Goal: Task Accomplishment & Management: Manage account settings

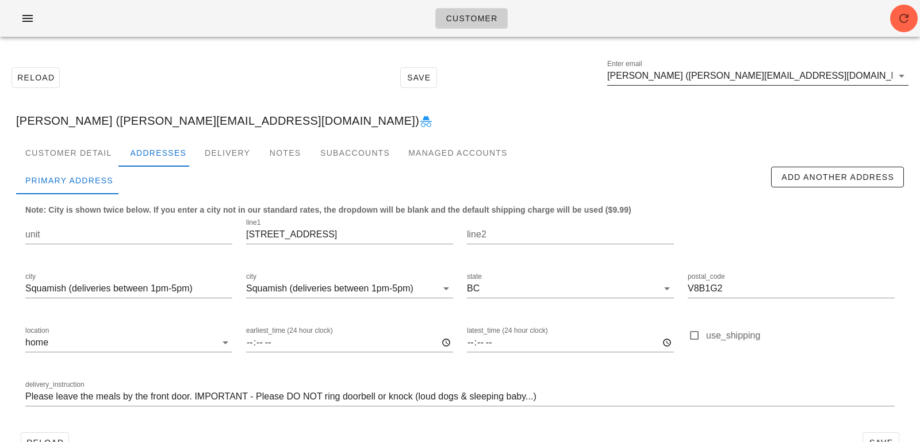
click at [767, 78] on input "[PERSON_NAME] ([PERSON_NAME][EMAIL_ADDRESS][DOMAIN_NAME])" at bounding box center [749, 76] width 285 height 18
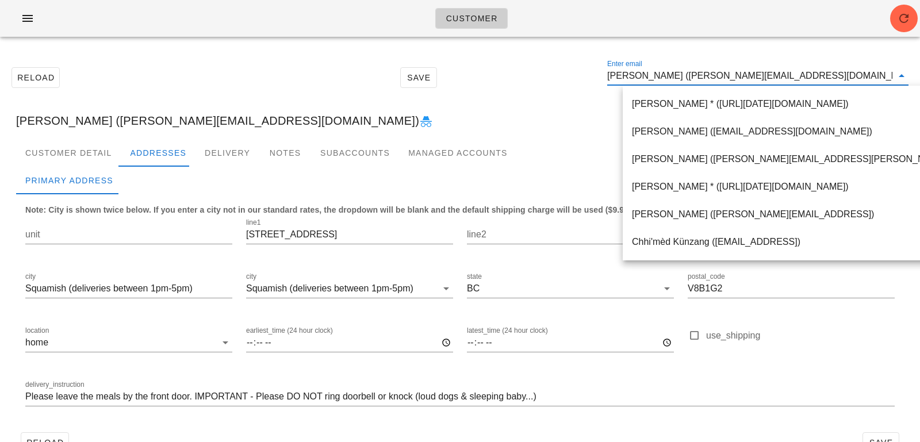
paste input "stets_w@hot"
type input "[EMAIL_ADDRESS][DOMAIN_NAME])"
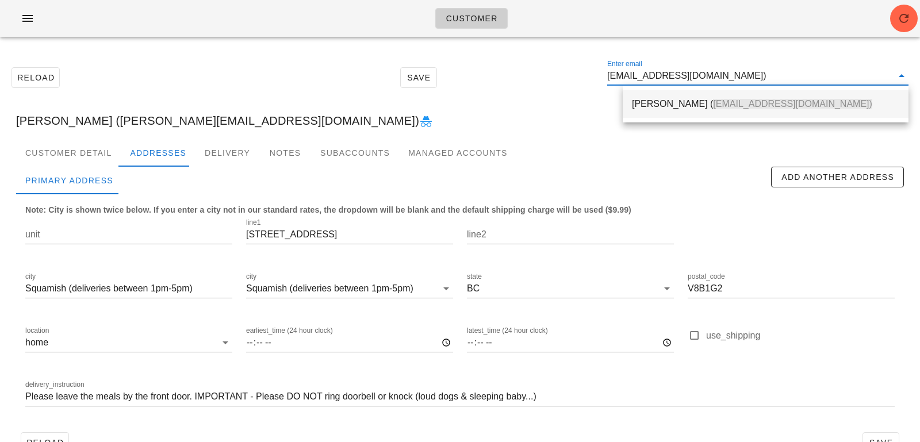
click at [664, 109] on div "[PERSON_NAME] ( [EMAIL_ADDRESS][DOMAIN_NAME])" at bounding box center [765, 103] width 267 height 11
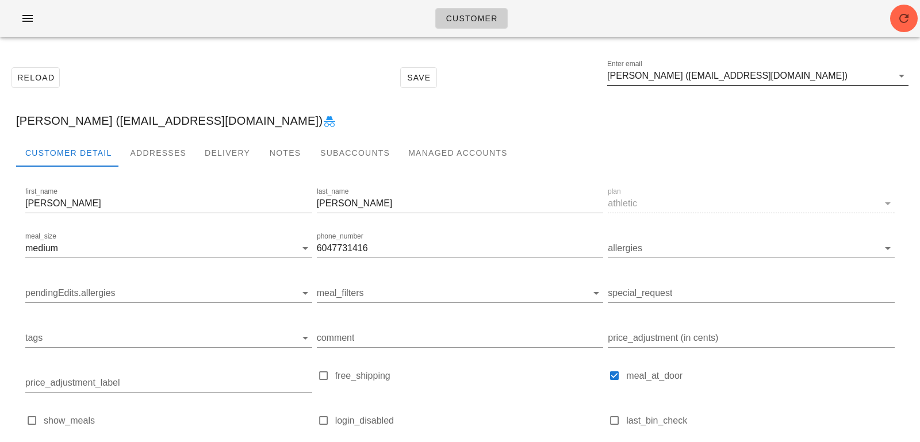
click at [740, 73] on input "[PERSON_NAME] ([EMAIL_ADDRESS][DOMAIN_NAME])" at bounding box center [749, 76] width 285 height 18
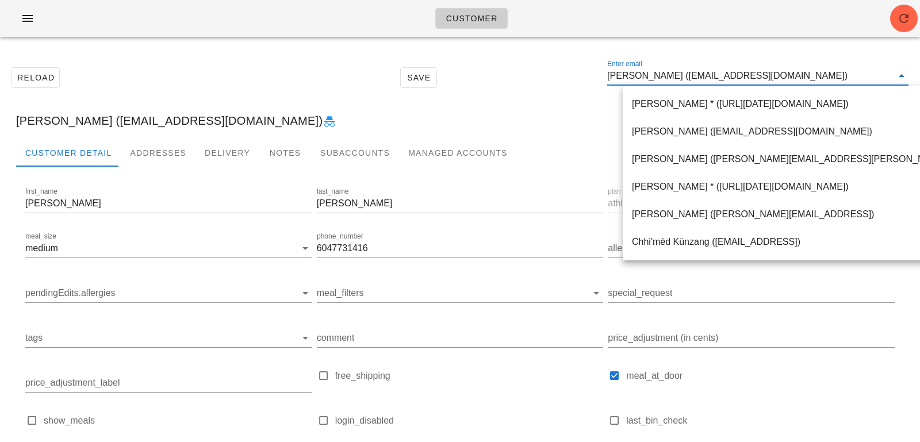
click at [695, 78] on input "[PERSON_NAME] ([EMAIL_ADDRESS][DOMAIN_NAME])" at bounding box center [749, 76] width 285 height 18
drag, startPoint x: 697, startPoint y: 74, endPoint x: 832, endPoint y: 72, distance: 134.5
click at [832, 75] on input "[PERSON_NAME] ([EMAIL_ADDRESS][DOMAIN_NAME])" at bounding box center [749, 76] width 285 height 18
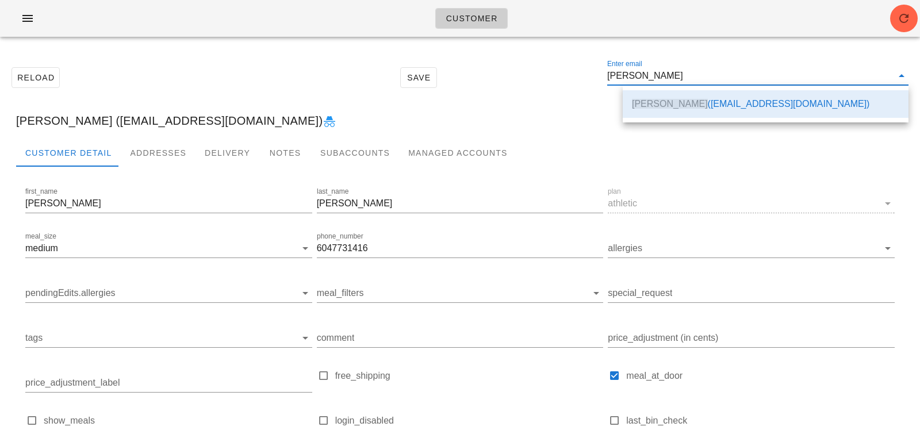
click at [543, 104] on div "[PERSON_NAME] ([EMAIL_ADDRESS][DOMAIN_NAME])" at bounding box center [460, 120] width 906 height 37
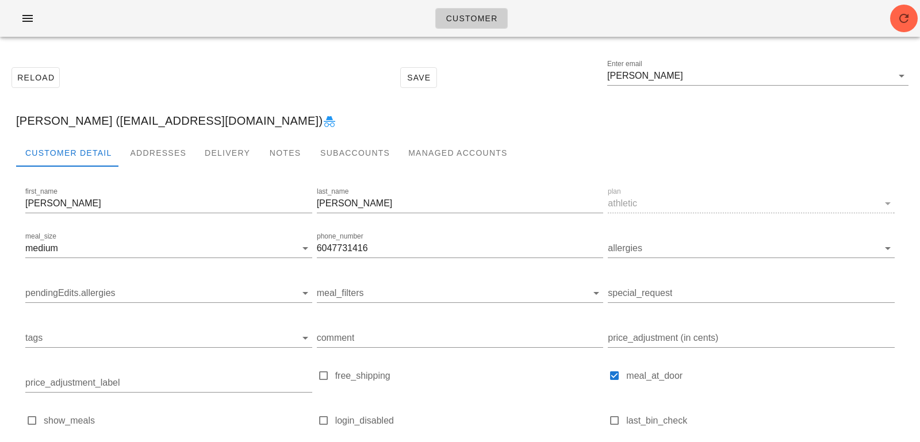
type input "[PERSON_NAME] ([EMAIL_ADDRESS][DOMAIN_NAME])"
click at [167, 153] on div "Addresses" at bounding box center [158, 153] width 75 height 28
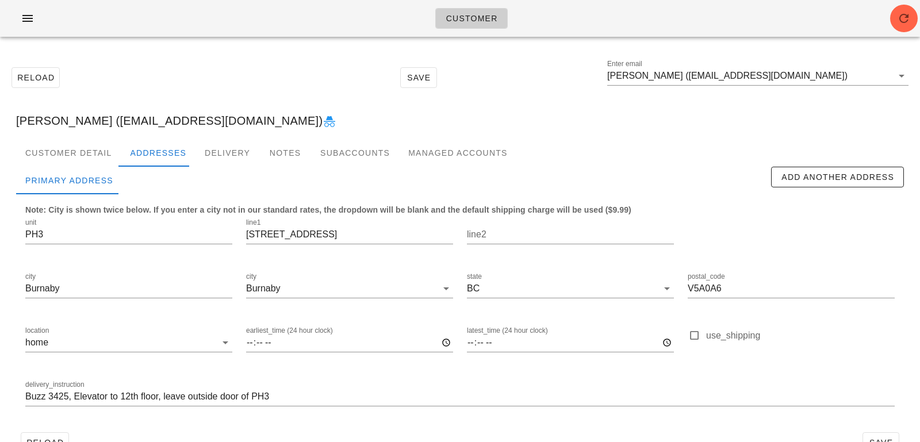
click at [917, 27] on div "Customer" at bounding box center [460, 18] width 920 height 37
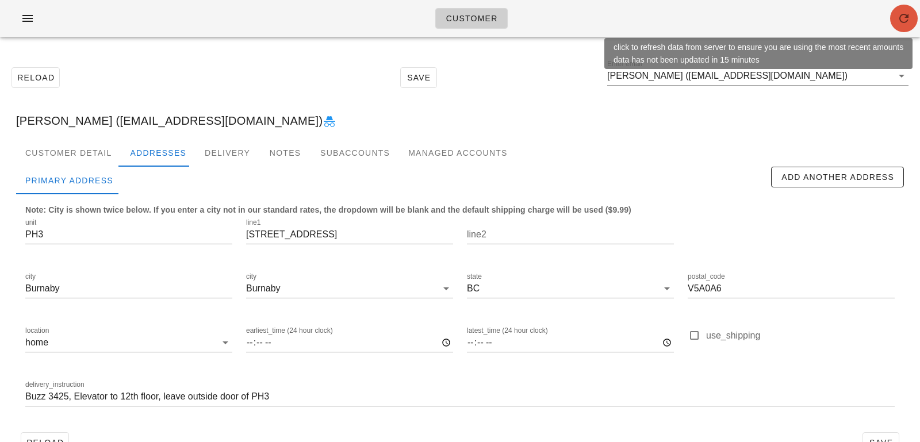
click at [901, 16] on icon "button" at bounding box center [904, 18] width 14 height 14
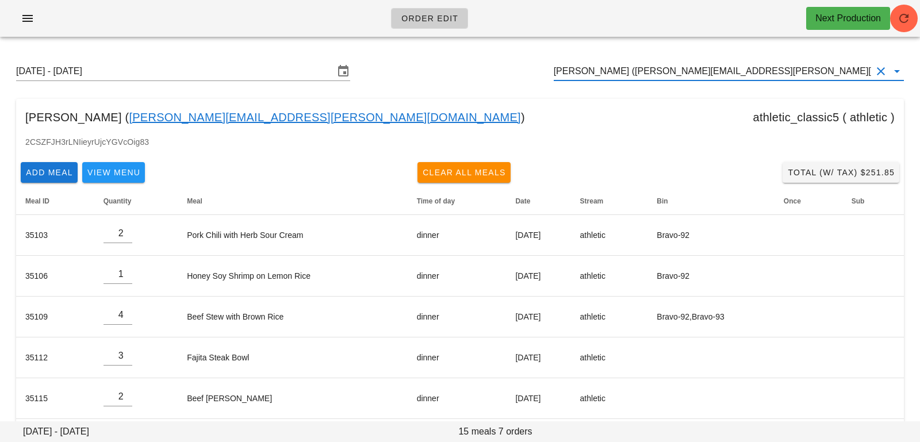
click at [776, 67] on input "Kenneth Heng (kenneth.heng@gmail.com)" at bounding box center [713, 71] width 318 height 18
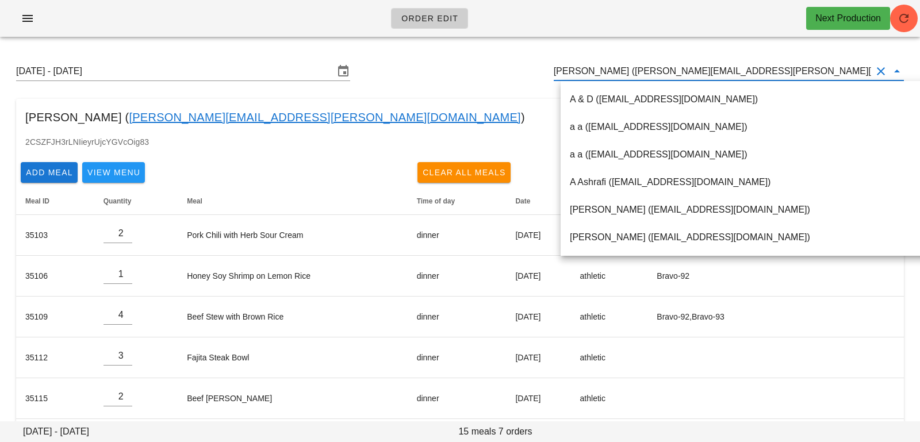
paste input "stets_w@hotmail.com"
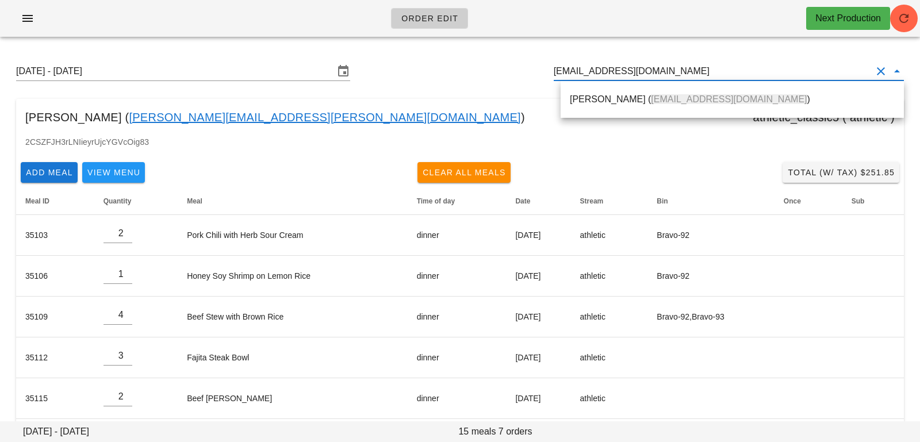
click at [770, 85] on div "Stephanie Worster ( stets_w@hotmail.com )" at bounding box center [731, 99] width 343 height 37
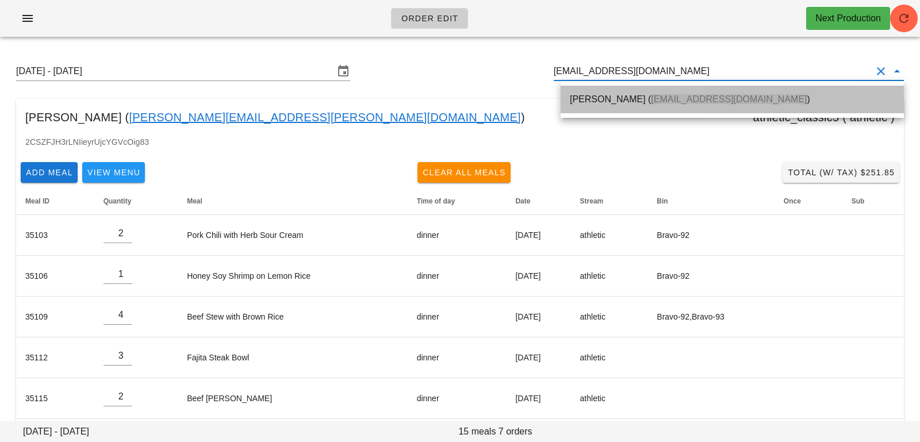
click at [762, 93] on div "Stephanie Worster ( stets_w@hotmail.com )" at bounding box center [732, 99] width 325 height 25
type input "Stephanie Worster (stets_w@hotmail.com)"
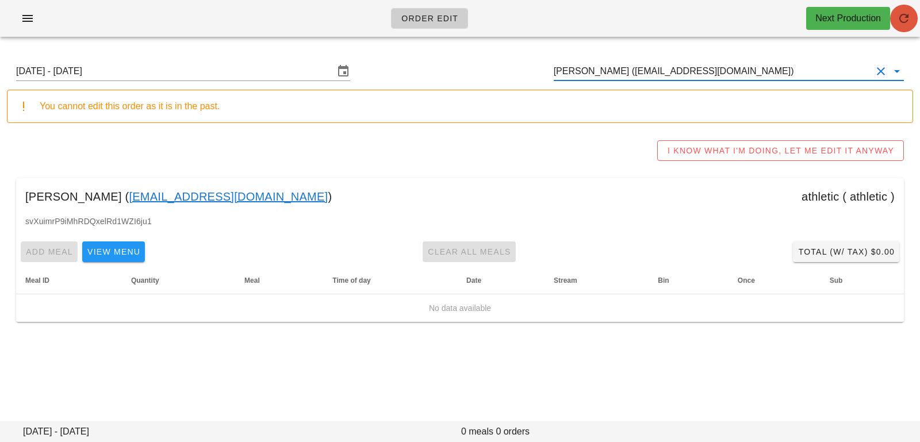
click at [899, 21] on icon "button" at bounding box center [904, 18] width 14 height 14
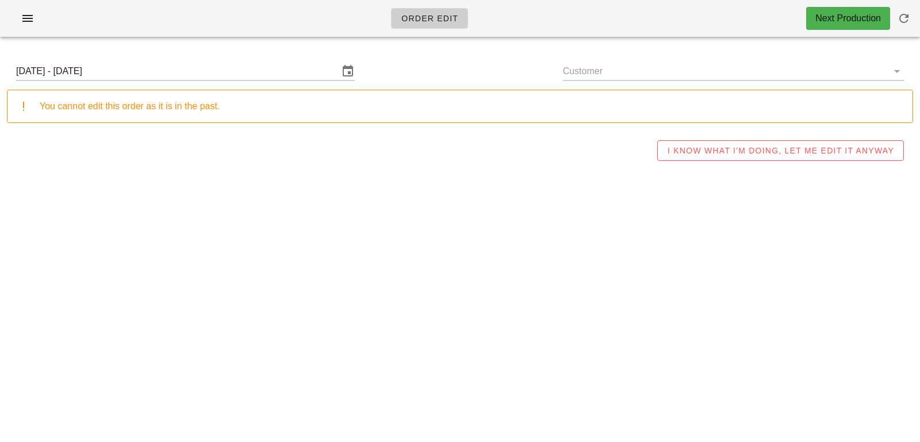
type input "[PERSON_NAME] ([EMAIL_ADDRESS][DOMAIN_NAME])"
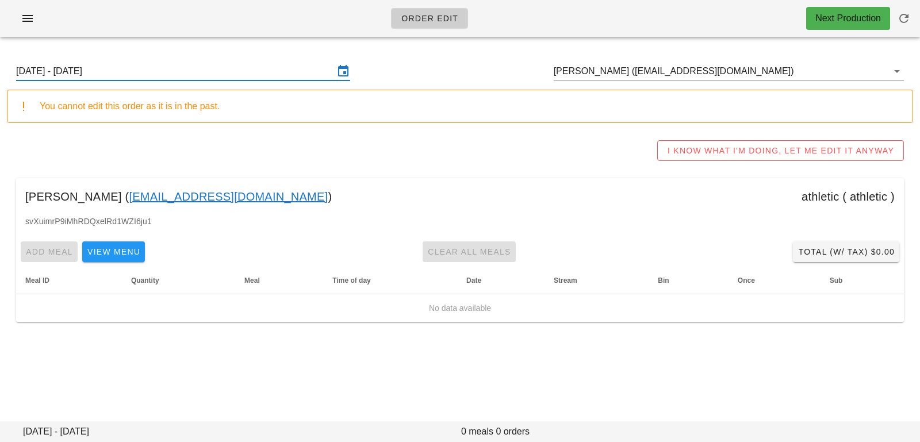
click at [179, 73] on input "Sunday August 17 - Saturday August 23" at bounding box center [175, 71] width 318 height 18
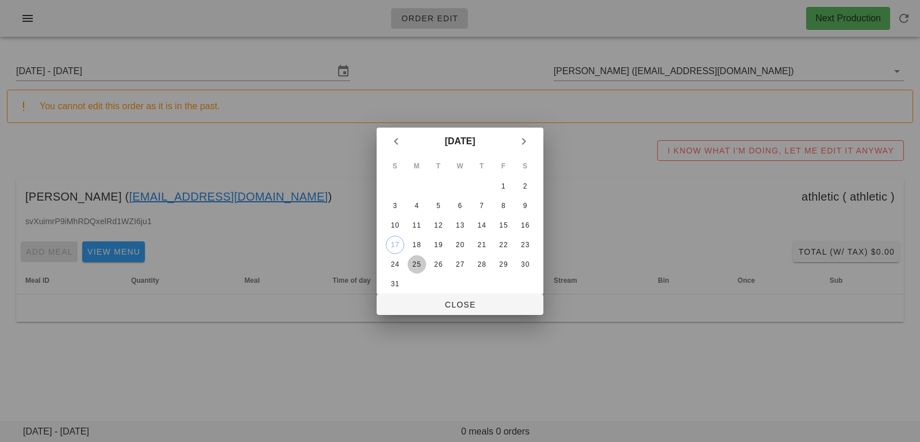
click at [415, 266] on div "25" at bounding box center [417, 264] width 18 height 8
click at [421, 303] on span "Close" at bounding box center [460, 304] width 148 height 9
type input "Sunday August 24 - Saturday August 30"
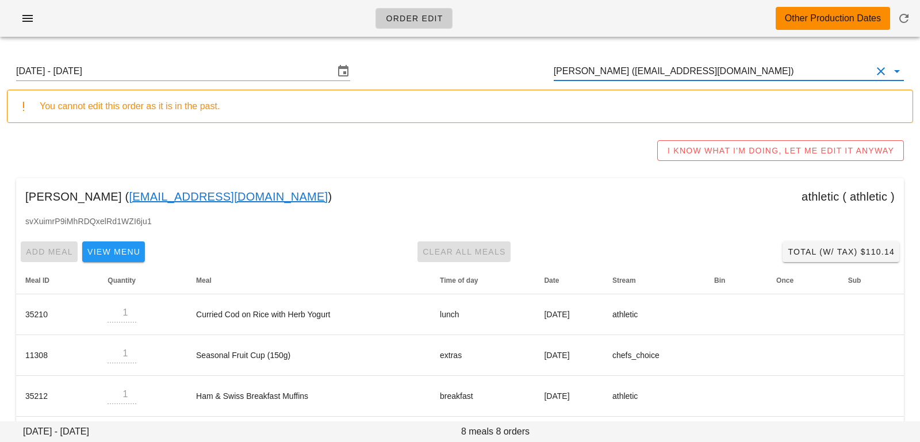
click at [778, 78] on input "[PERSON_NAME] ([EMAIL_ADDRESS][DOMAIN_NAME])" at bounding box center [713, 71] width 318 height 18
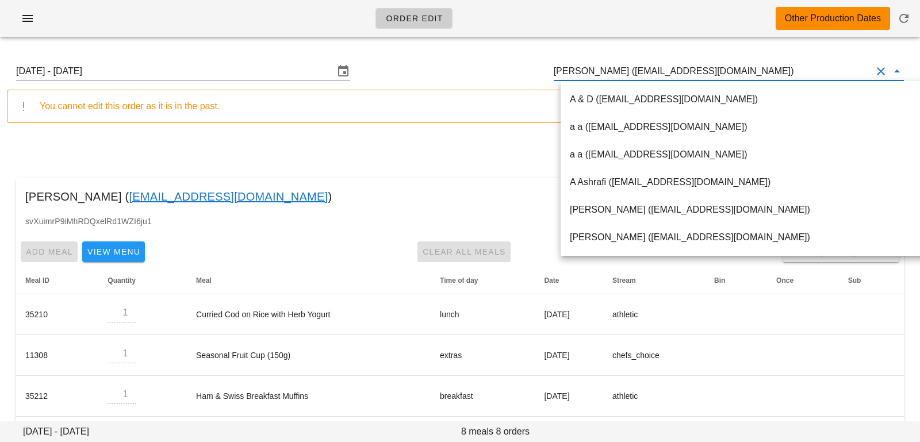
paste input "[EMAIL_ADDRESS][DOMAIN_NAME]"
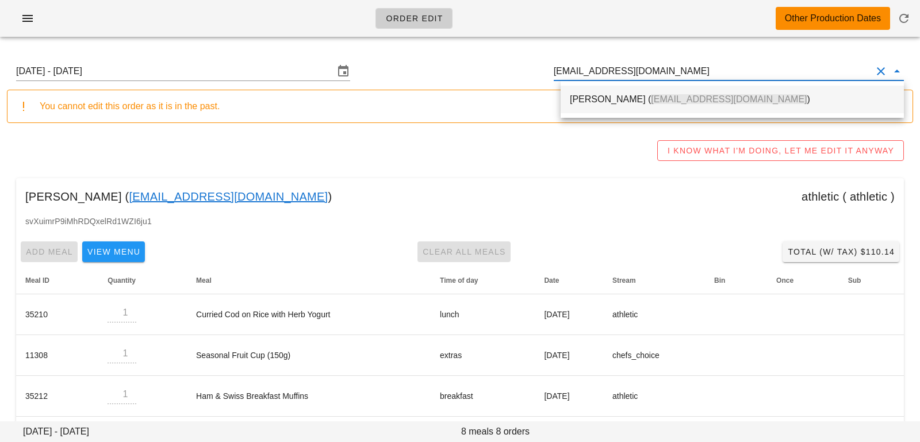
click at [669, 96] on span "[EMAIL_ADDRESS][DOMAIN_NAME]" at bounding box center [729, 99] width 156 height 10
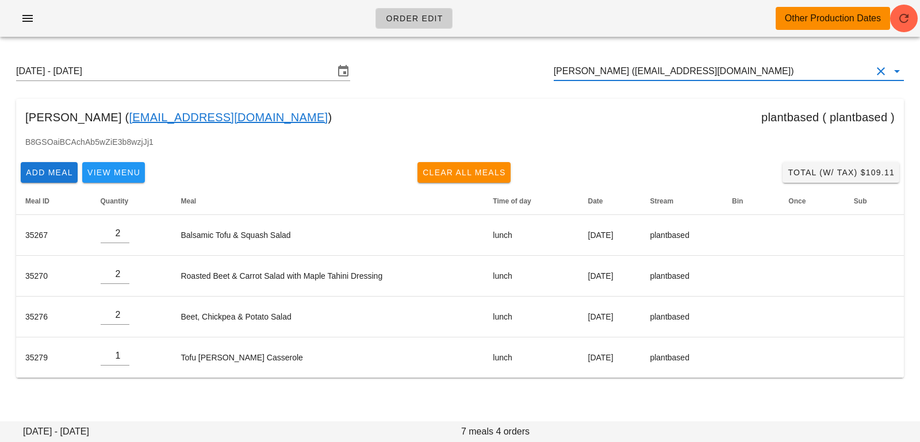
drag, startPoint x: 716, startPoint y: 71, endPoint x: 431, endPoint y: 47, distance: 286.1
click at [434, 48] on div "Sunday August 24 - Saturday August 30 jennifer kirby (jmktar@yahoo.co.uk) jenni…" at bounding box center [460, 220] width 920 height 348
paste input "uncur@gmail.com"
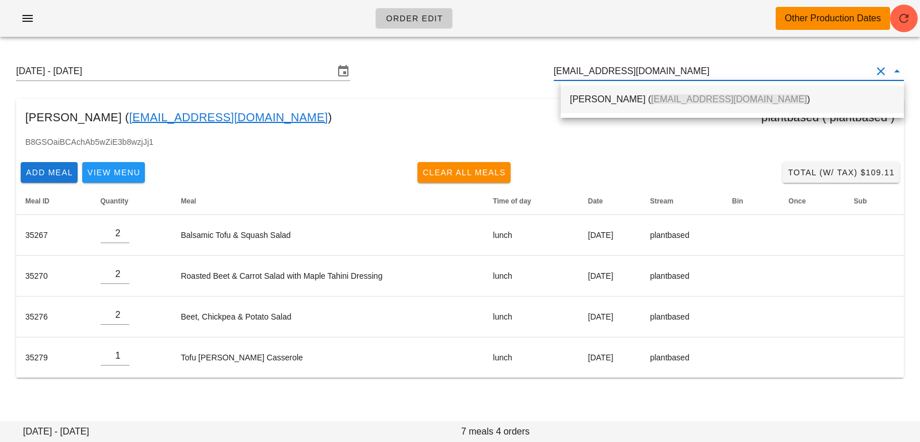
click at [652, 107] on div "June Currie ( juncur@gmail.com )" at bounding box center [732, 99] width 325 height 25
type input "June Currie (juncur@gmail.com)"
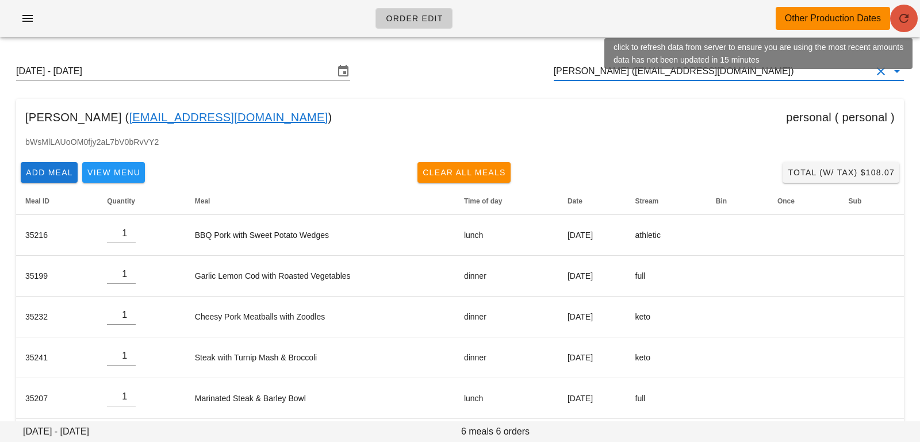
click at [907, 20] on icon "button" at bounding box center [904, 18] width 14 height 14
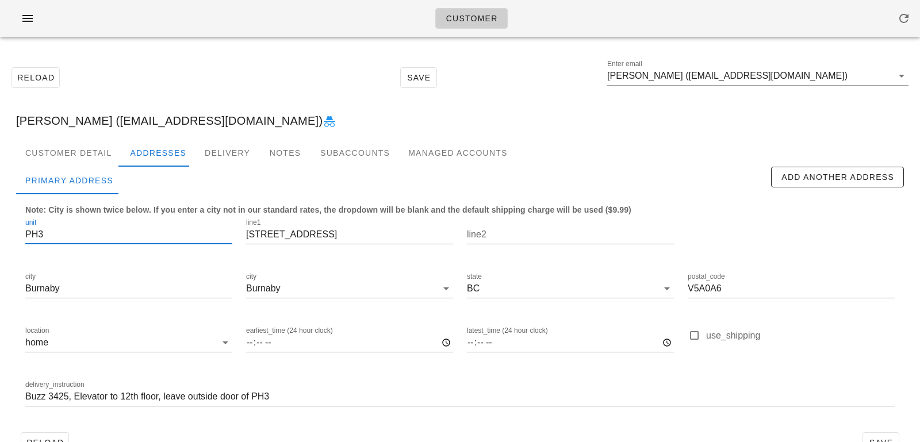
drag, startPoint x: 34, startPoint y: 235, endPoint x: 0, endPoint y: 233, distance: 34.0
click at [0, 234] on div "Reload Save Enter email [PERSON_NAME] ([EMAIL_ADDRESS][DOMAIN_NAME]) [PERSON_NA…" at bounding box center [460, 260] width 920 height 428
type input "3"
click at [383, 395] on input "Buzz 3425, Elevator to 12th floor, leave outside door of PH3" at bounding box center [459, 396] width 869 height 18
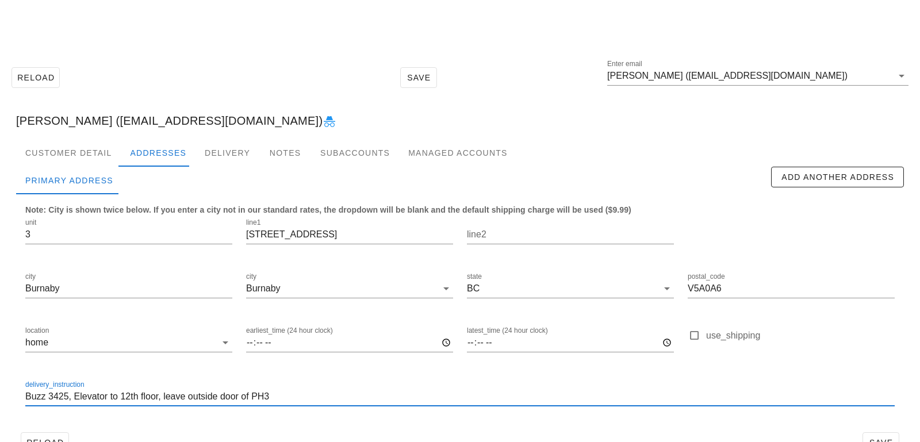
scroll to position [32, 0]
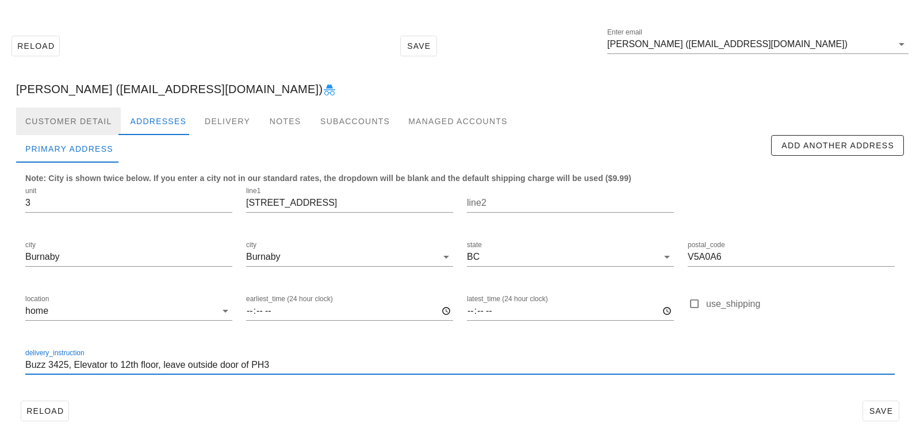
click at [92, 120] on div "Customer Detail" at bounding box center [68, 121] width 105 height 28
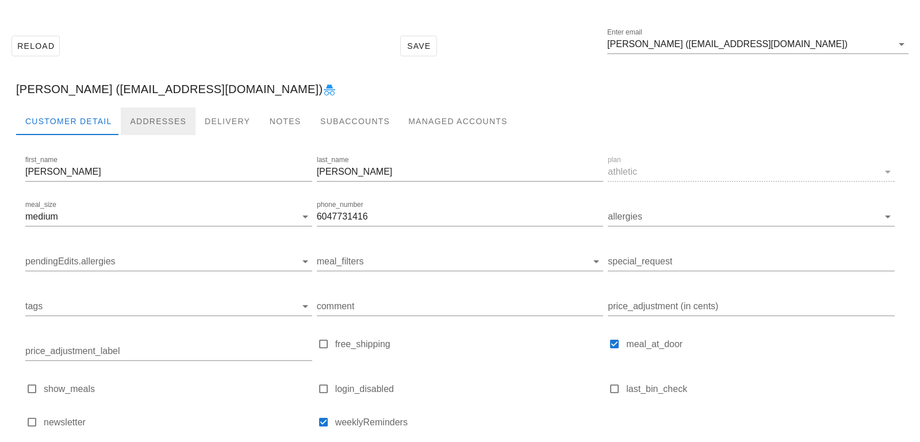
click at [149, 114] on div "Addresses" at bounding box center [158, 121] width 75 height 28
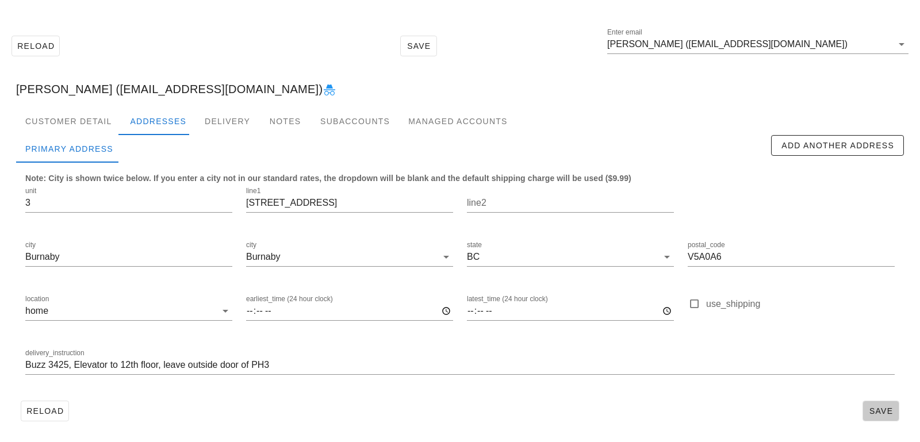
click at [877, 406] on span "Save" at bounding box center [880, 410] width 26 height 9
click at [85, 113] on div "Customer Detail" at bounding box center [68, 121] width 105 height 28
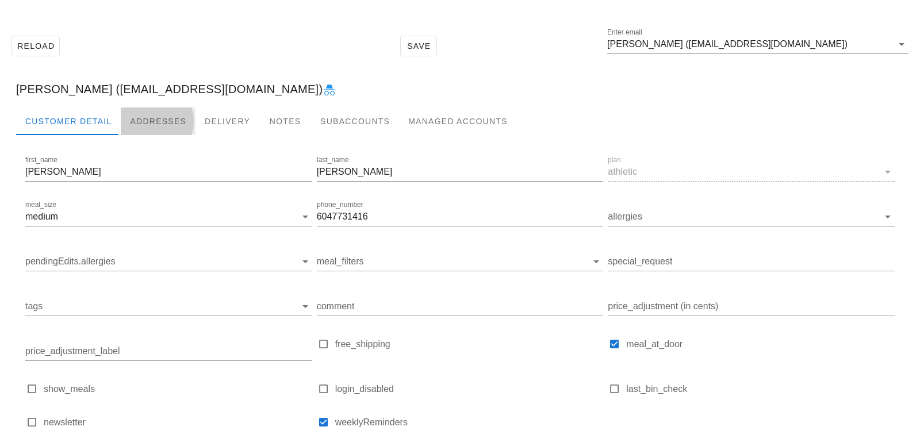
click at [145, 117] on div "Addresses" at bounding box center [158, 121] width 75 height 28
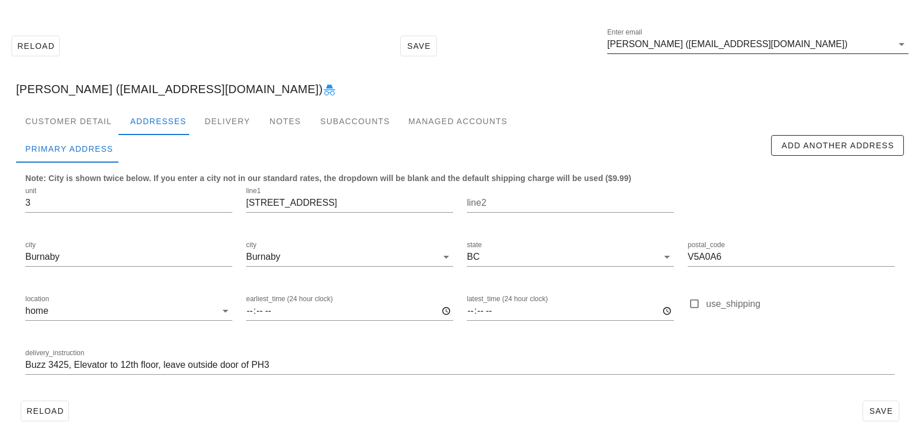
click at [706, 49] on input "Stephanie Worster (stets_w@hotmail.com)" at bounding box center [749, 44] width 285 height 18
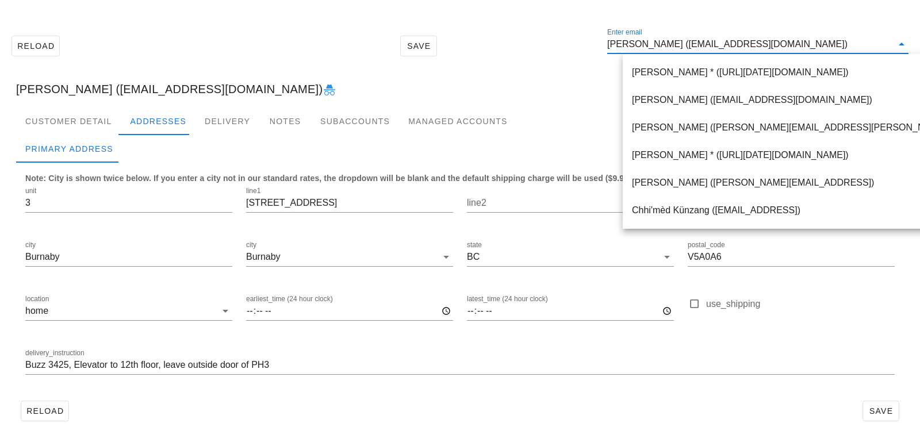
click at [695, 44] on input "Stephanie Worster (stets_w@hotmail.com)" at bounding box center [749, 44] width 285 height 18
drag, startPoint x: 700, startPoint y: 44, endPoint x: 868, endPoint y: 33, distance: 168.2
click at [867, 34] on div "Enter email Stephanie Worster (stets_w@hotmail.com)" at bounding box center [757, 47] width 301 height 38
click at [820, 43] on input "Stephanie Worster (stets_w@hotmail.com)" at bounding box center [749, 44] width 285 height 18
drag, startPoint x: 820, startPoint y: 43, endPoint x: 567, endPoint y: 31, distance: 253.2
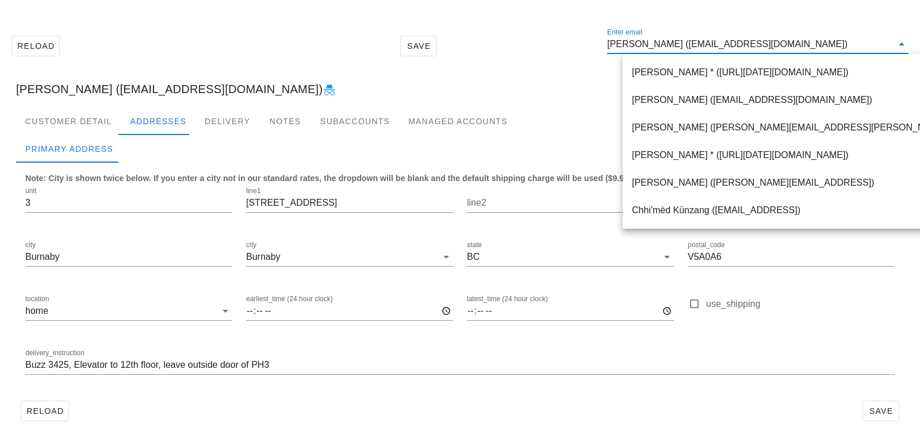
click at [567, 31] on div "Reload Save Enter email Stephanie Worster (stets_w@hotmail.com)" at bounding box center [460, 45] width 906 height 49
paste input "manigandapoorvish@gmail.com"
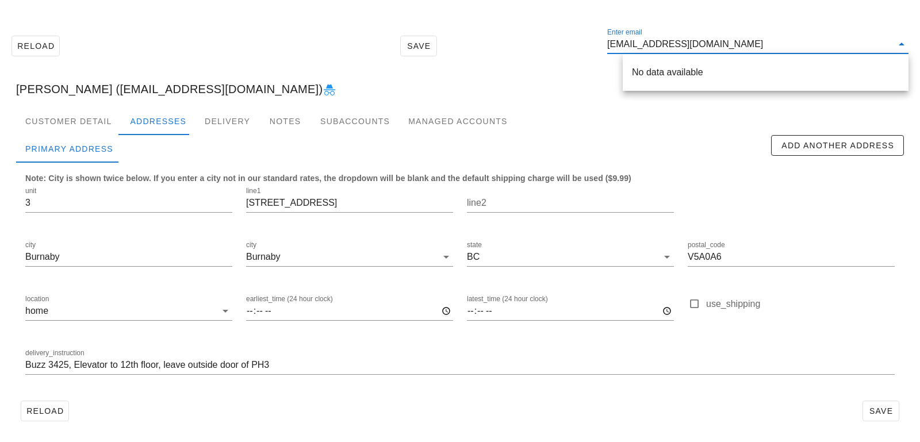
drag, startPoint x: 703, startPoint y: 43, endPoint x: 828, endPoint y: 36, distance: 125.5
click at [828, 36] on input "manigandapoorvish@gmail.com" at bounding box center [749, 44] width 285 height 18
click at [707, 38] on input "manigandapoorvish@gmail.com" at bounding box center [749, 44] width 285 height 18
drag, startPoint x: 706, startPoint y: 43, endPoint x: 810, endPoint y: 49, distance: 103.7
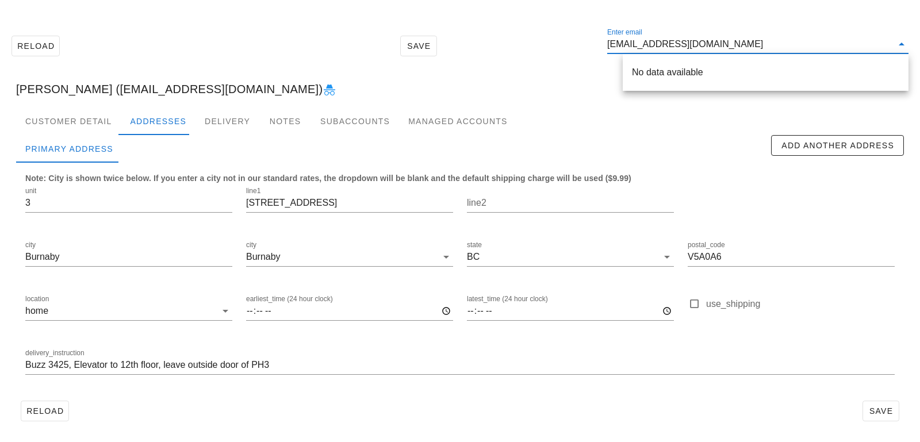
click at [810, 49] on input "manigandapoorvish@gmail.com" at bounding box center [749, 44] width 285 height 18
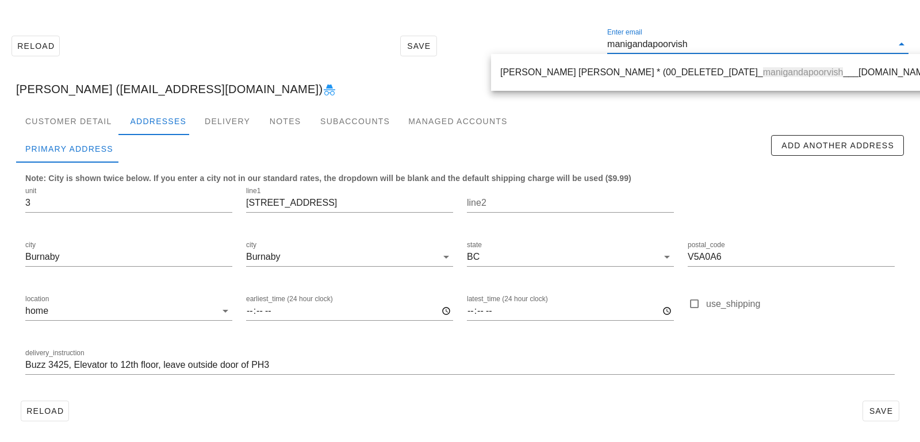
scroll to position [0, 0]
drag, startPoint x: 723, startPoint y: 48, endPoint x: 473, endPoint y: 39, distance: 250.8
click at [474, 39] on div "Reload Save Enter email manigandapoorvish" at bounding box center [460, 45] width 906 height 49
paste input "jmktar@yahoo.co.uk"
type input "jmktar@yahoo.co.uk"
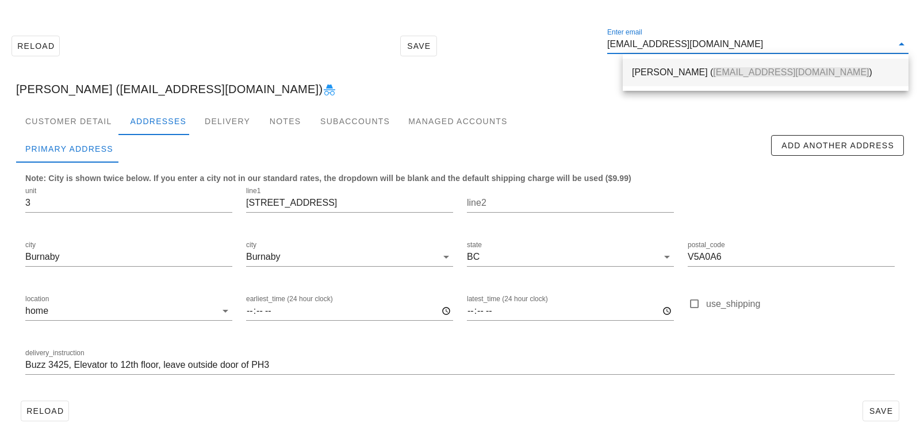
click at [643, 82] on div "jennifer kirby ( jmktar@yahoo.co.uk )" at bounding box center [765, 72] width 267 height 25
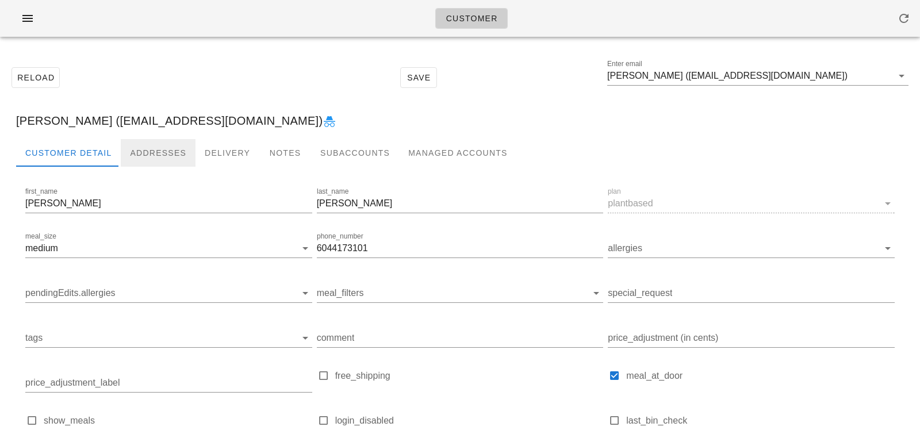
click at [155, 146] on div "Addresses" at bounding box center [158, 153] width 75 height 28
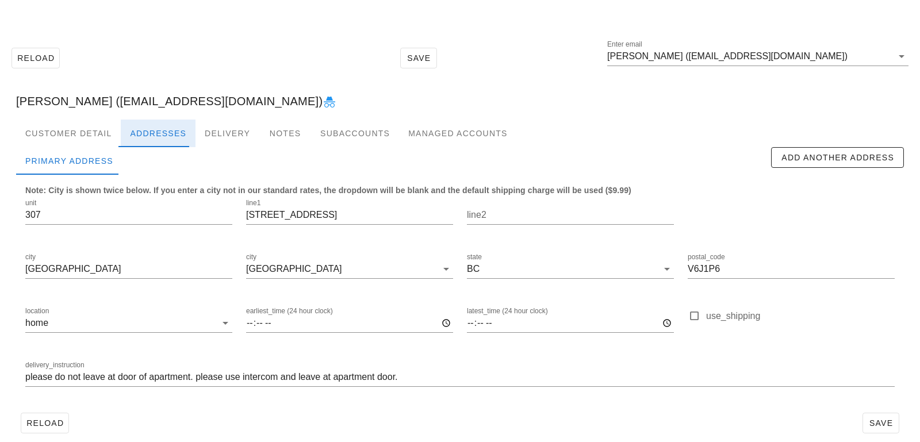
scroll to position [32, 0]
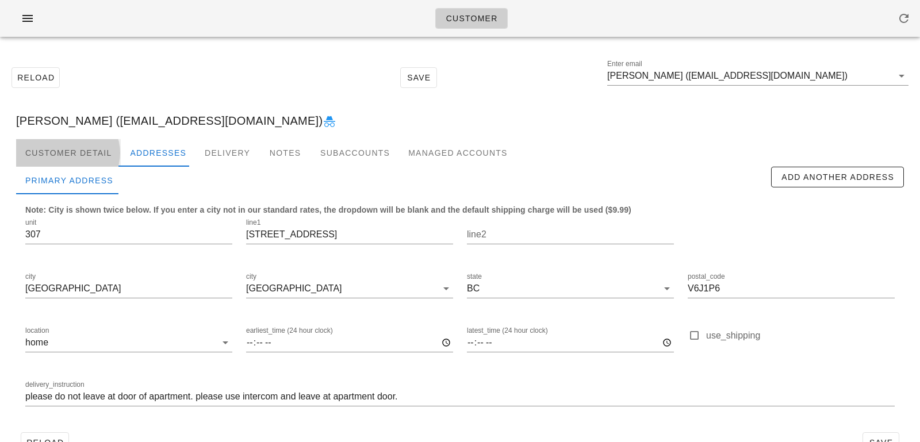
click at [96, 147] on div "Customer Detail" at bounding box center [68, 153] width 105 height 28
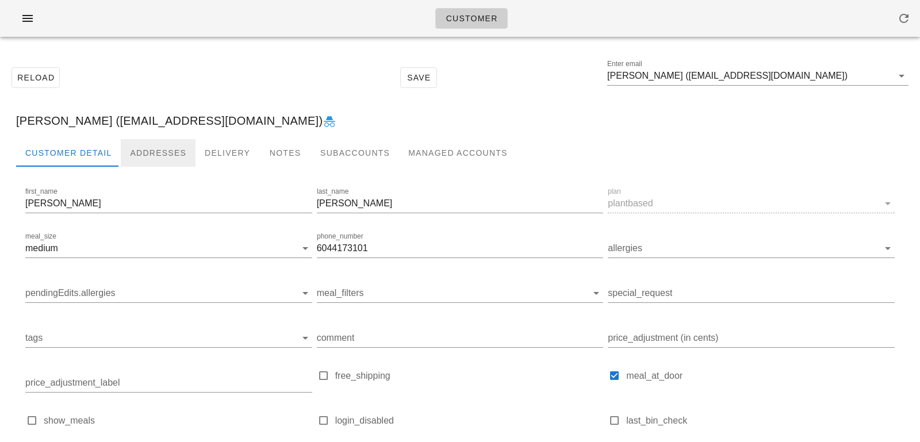
click at [149, 154] on div "Addresses" at bounding box center [158, 153] width 75 height 28
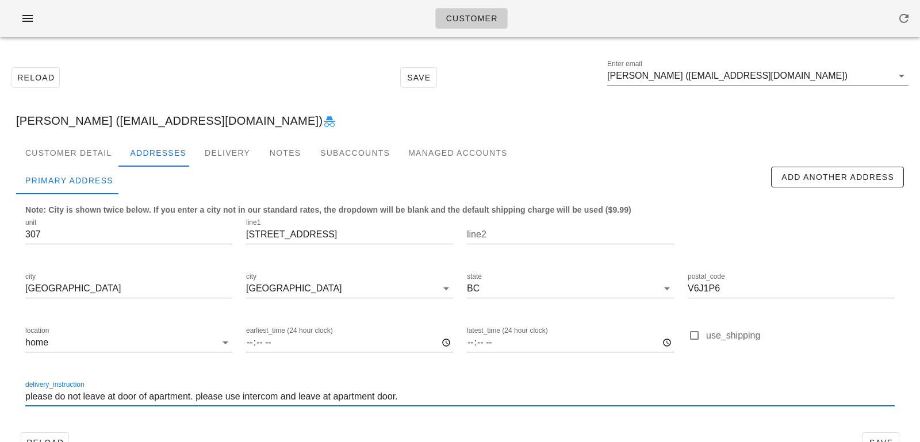
drag, startPoint x: 200, startPoint y: 398, endPoint x: 28, endPoint y: 379, distance: 172.9
click at [28, 379] on div "delivery_instruction please do not leave at door of apartment. please use inter…" at bounding box center [459, 398] width 883 height 54
click at [256, 396] on input "please use intercom and leave at apartment door." at bounding box center [459, 396] width 869 height 18
paste input "please do not leave at door of apartment."
click at [26, 397] on input "please use intercom and leave at apartment door. please do not leave at door of…" at bounding box center [459, 396] width 869 height 18
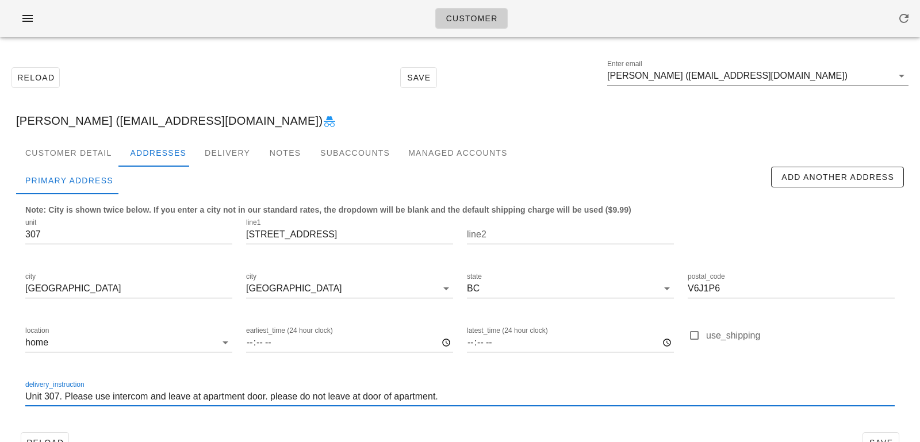
click at [274, 396] on input "Unit 307. Please use intercom and leave at apartment door. please do not leave …" at bounding box center [459, 396] width 869 height 18
type input "Unit 307. Please use intercom and leave at apartment door. Please do not leave …"
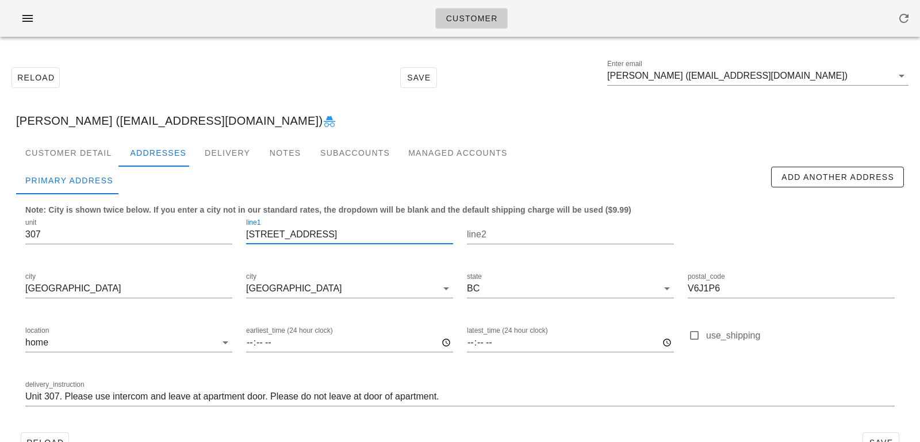
click at [275, 236] on input "1933 west 5th ave" at bounding box center [349, 234] width 207 height 18
click at [312, 235] on input "1933 West 5th ave" at bounding box center [349, 234] width 207 height 18
type input "[STREET_ADDRESS]"
click at [439, 394] on input "Unit 307. Please use intercom and leave at apartment door. Please do not leave …" at bounding box center [459, 396] width 869 height 18
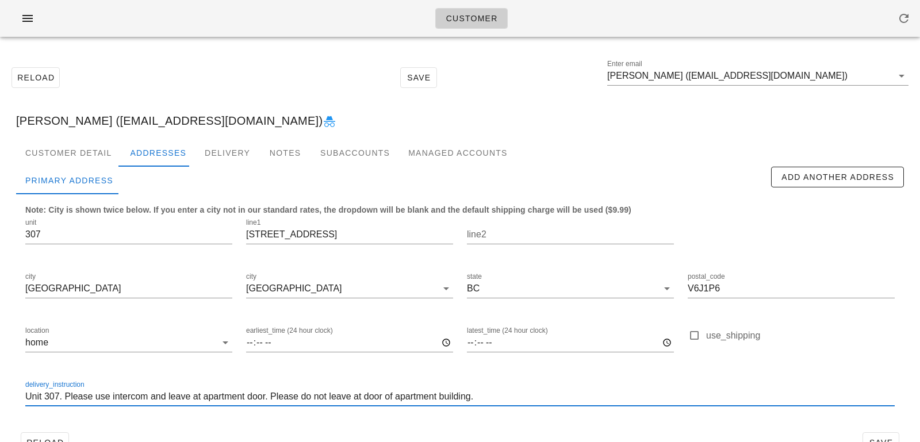
scroll to position [32, 0]
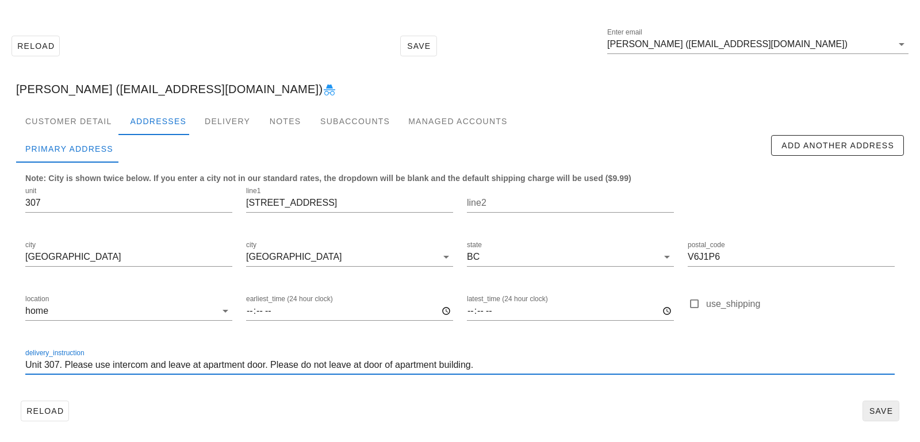
type input "Unit 307. Please use intercom and leave at apartment door. Please do not leave …"
click at [873, 411] on span "Save" at bounding box center [880, 410] width 26 height 9
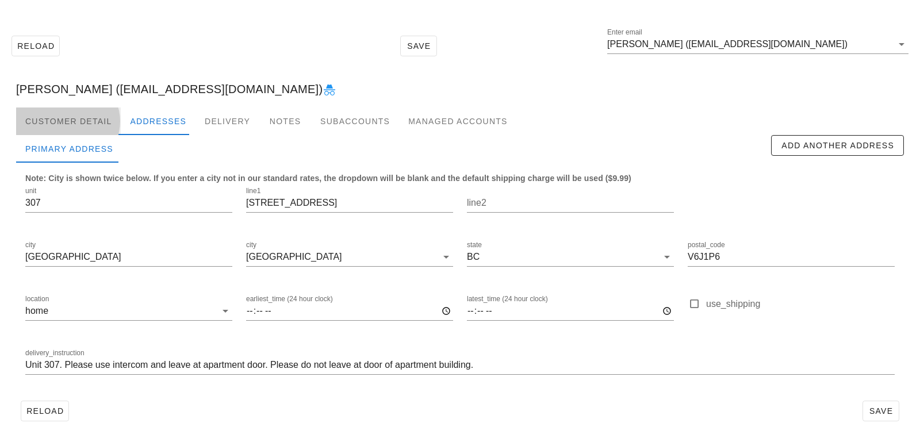
click at [81, 121] on div "Customer Detail" at bounding box center [68, 121] width 105 height 28
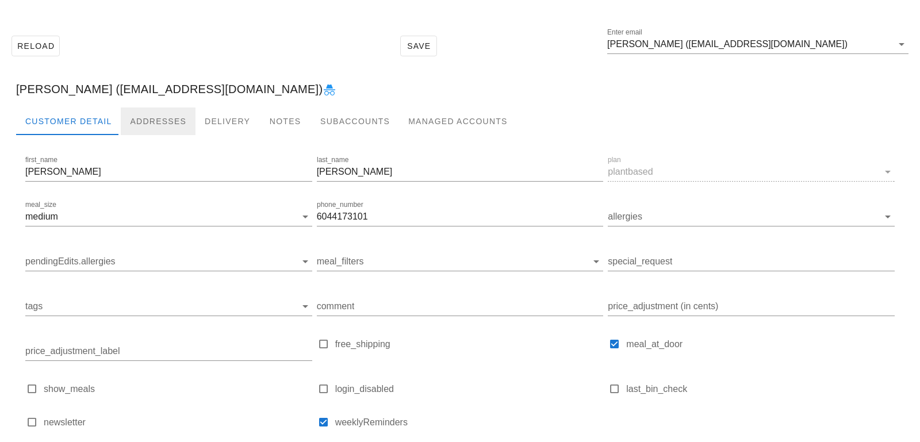
click at [151, 118] on div "Addresses" at bounding box center [158, 121] width 75 height 28
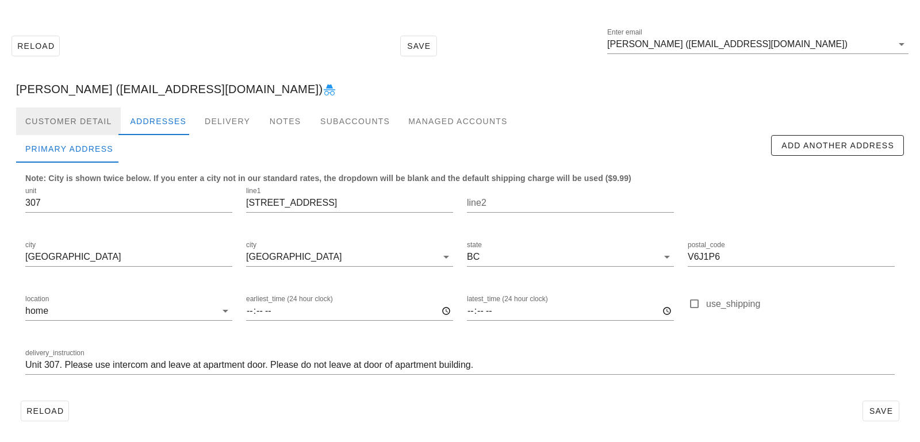
click at [94, 116] on div "Customer Detail" at bounding box center [68, 121] width 105 height 28
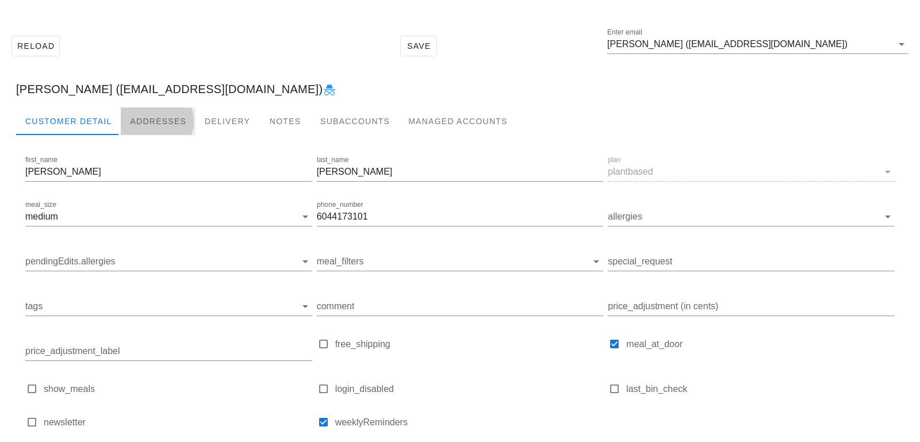
click at [159, 112] on div "Addresses" at bounding box center [158, 121] width 75 height 28
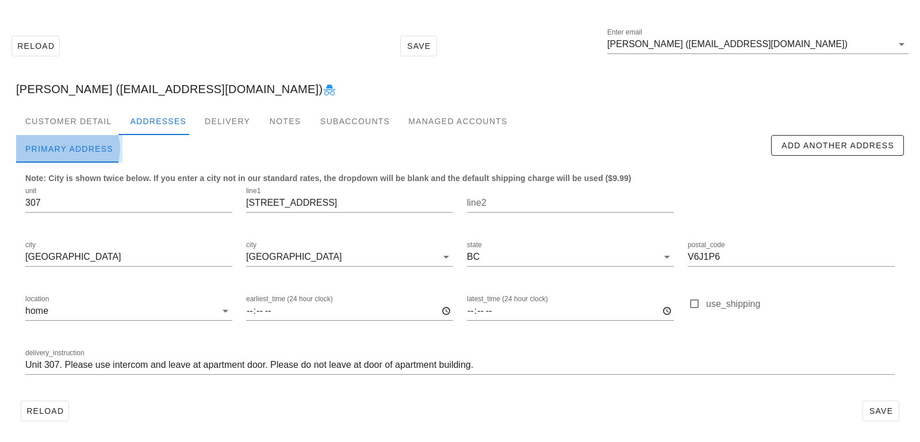
click at [75, 138] on div "Primary Address" at bounding box center [69, 149] width 106 height 28
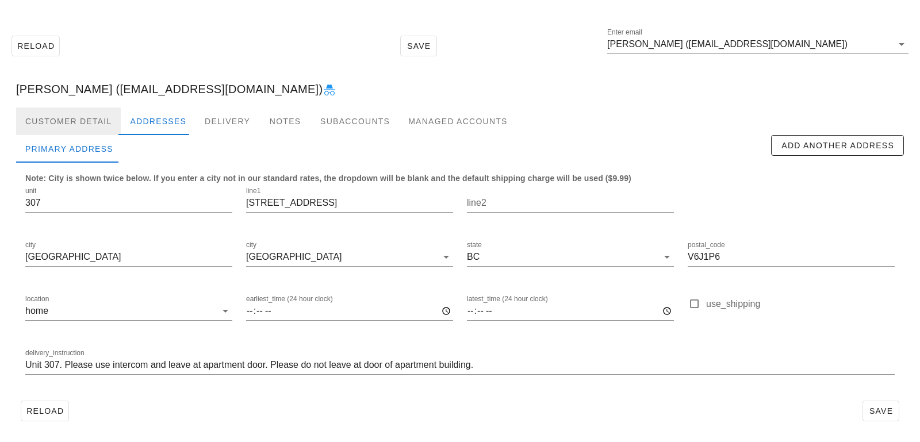
click at [75, 130] on div "Customer Detail" at bounding box center [68, 121] width 105 height 28
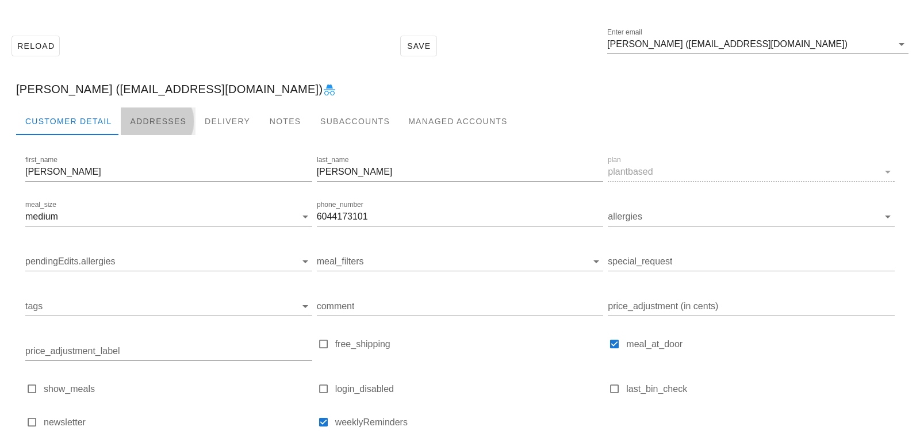
click at [175, 124] on div "Addresses" at bounding box center [158, 121] width 75 height 28
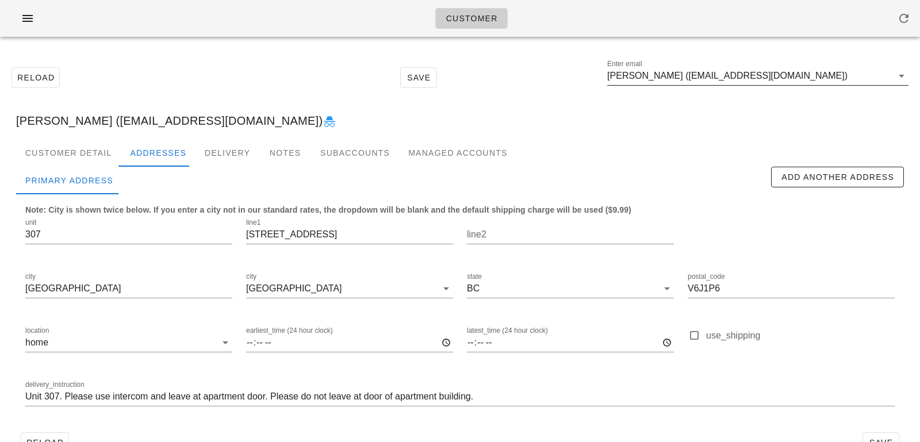
click at [789, 78] on input "[PERSON_NAME] ([EMAIL_ADDRESS][DOMAIN_NAME])" at bounding box center [749, 76] width 285 height 18
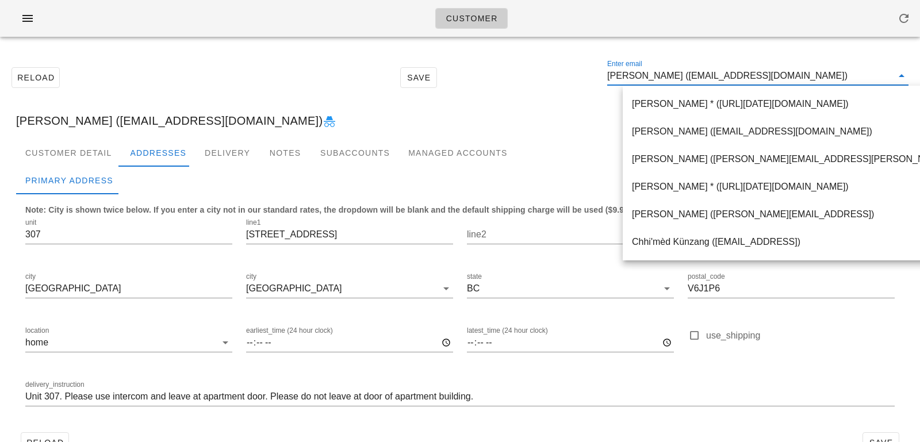
paste input "[EMAIL_ADDRESS][DOMAIN_NAME]"
type input "[EMAIL_ADDRESS][DOMAIN_NAME]"
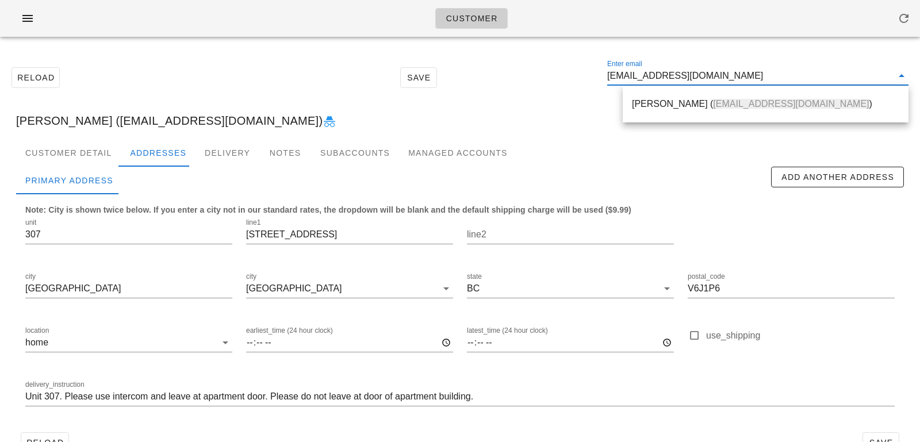
click at [725, 99] on span "[EMAIL_ADDRESS][DOMAIN_NAME]" at bounding box center [791, 104] width 156 height 10
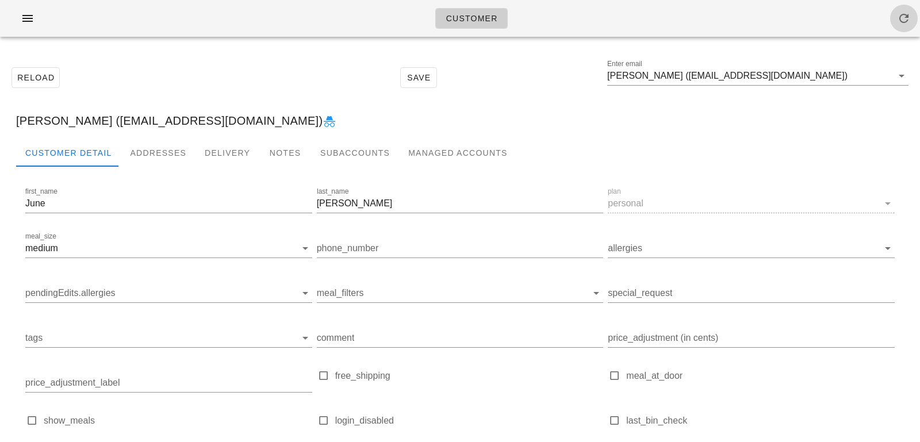
click at [909, 24] on icon "button" at bounding box center [904, 18] width 14 height 14
click at [140, 152] on div "Addresses" at bounding box center [158, 153] width 75 height 28
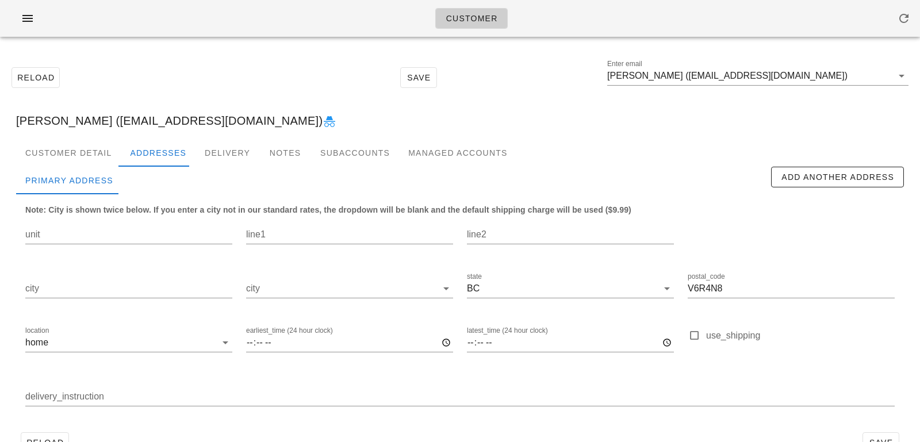
click at [128, 120] on div "[PERSON_NAME] ([EMAIL_ADDRESS][DOMAIN_NAME])" at bounding box center [460, 120] width 906 height 37
drag, startPoint x: 83, startPoint y: 122, endPoint x: 177, endPoint y: 119, distance: 93.7
click at [178, 120] on div "[PERSON_NAME] ([EMAIL_ADDRESS][DOMAIN_NAME])" at bounding box center [460, 120] width 906 height 37
copy div "[EMAIL_ADDRESS][DOMAIN_NAME]"
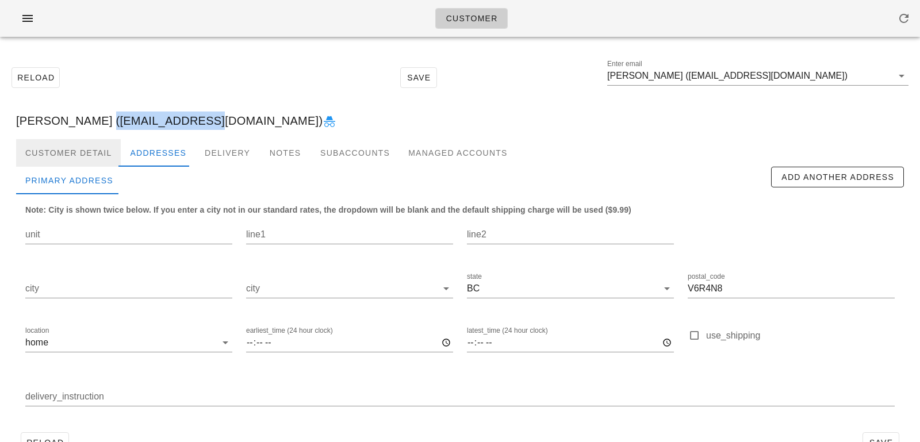
click at [100, 153] on div "Customer Detail" at bounding box center [68, 153] width 105 height 28
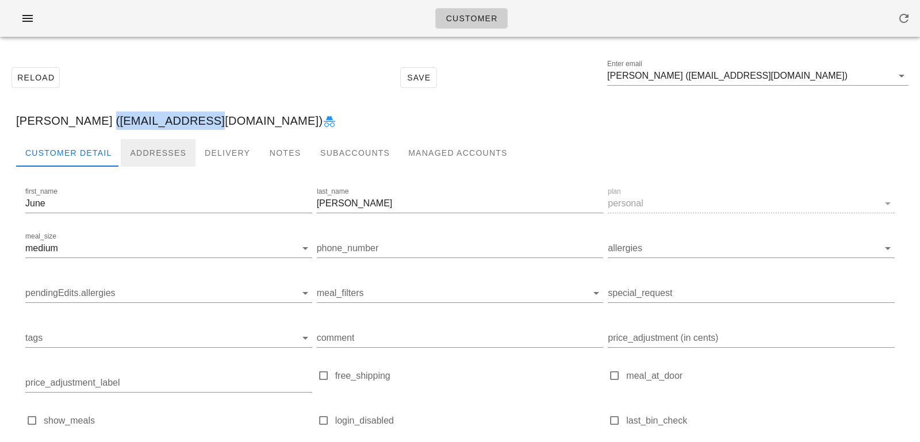
click at [156, 152] on div "Addresses" at bounding box center [158, 153] width 75 height 28
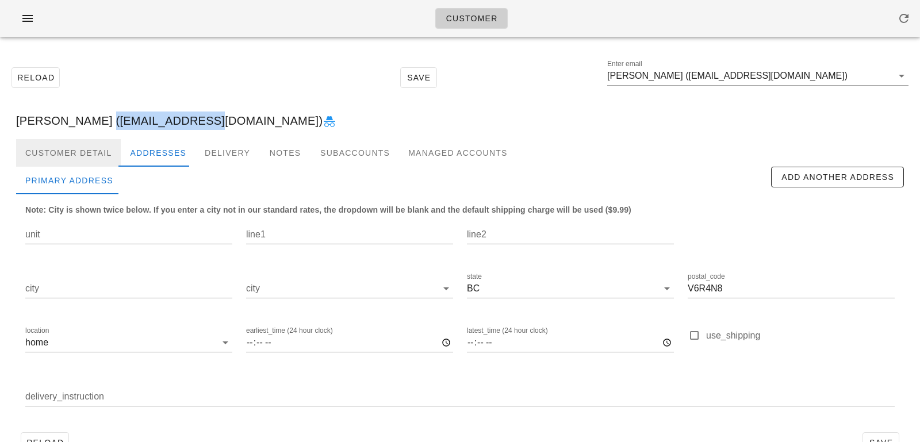
click at [70, 145] on div "Customer Detail" at bounding box center [68, 153] width 105 height 28
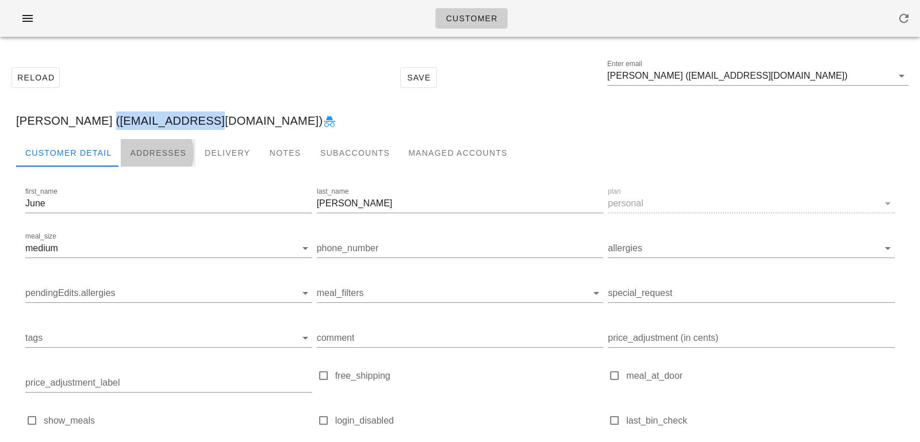
click at [143, 152] on div "Addresses" at bounding box center [158, 153] width 75 height 28
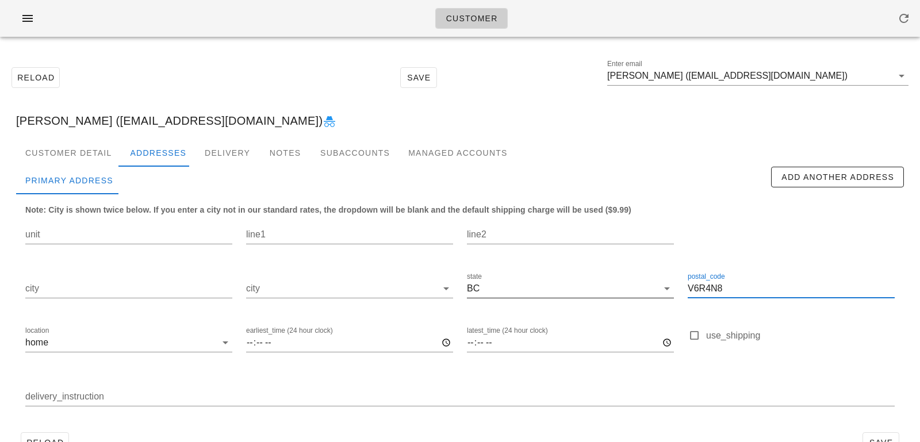
drag, startPoint x: 738, startPoint y: 287, endPoint x: 599, endPoint y: 281, distance: 139.3
click at [600, 281] on div "unit line1 line2 city city state BC postal_code V6R4N8 location home earliest_t…" at bounding box center [459, 317] width 883 height 216
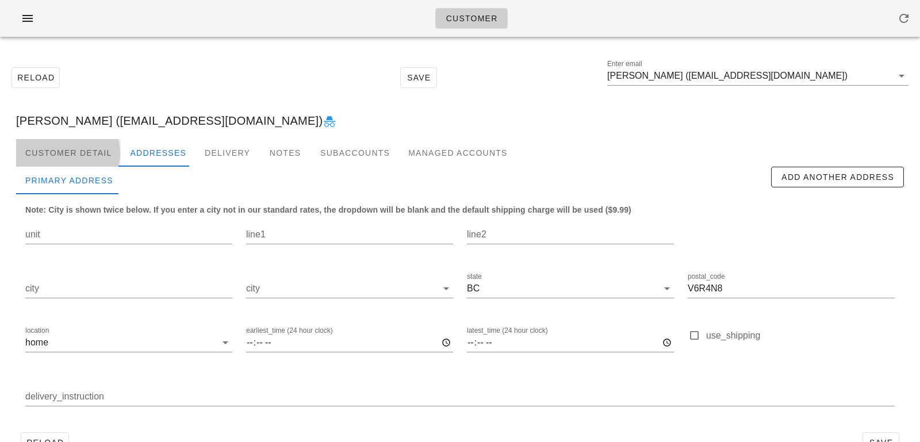
click at [87, 162] on div "Customer Detail" at bounding box center [68, 153] width 105 height 28
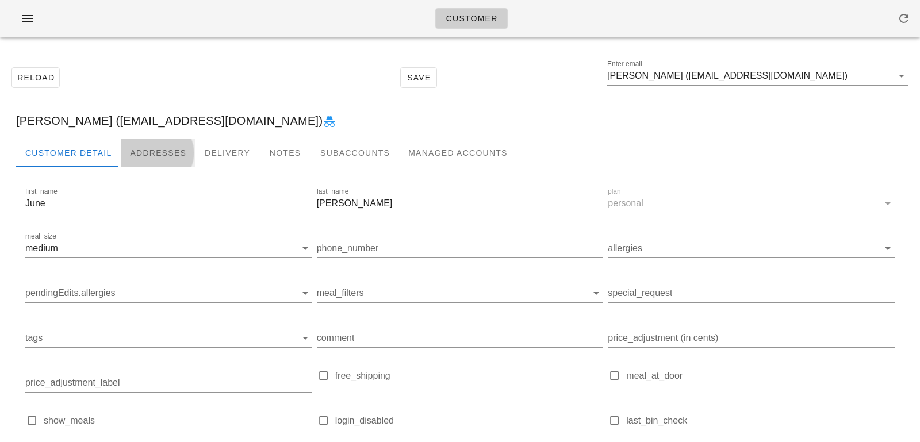
click at [157, 148] on div "Addresses" at bounding box center [158, 153] width 75 height 28
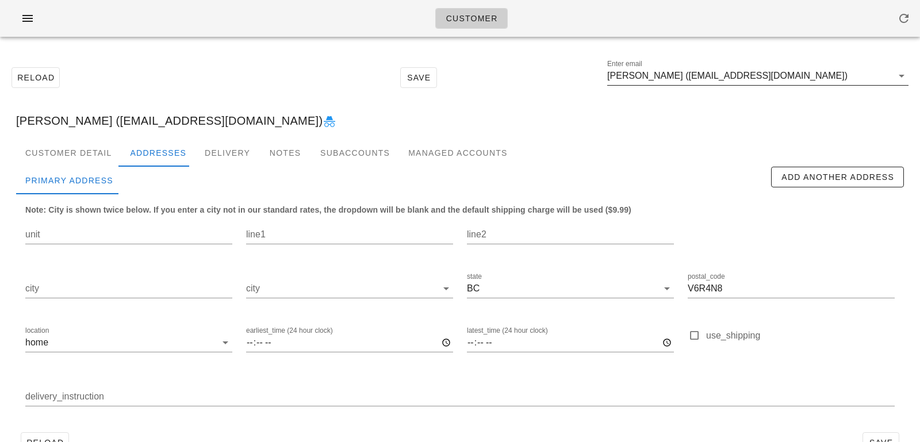
click at [811, 76] on input "June Currie (juncur@gmail.com)" at bounding box center [749, 76] width 285 height 18
click at [788, 75] on input "June Currie (juncur@gmail.com)" at bounding box center [749, 76] width 285 height 18
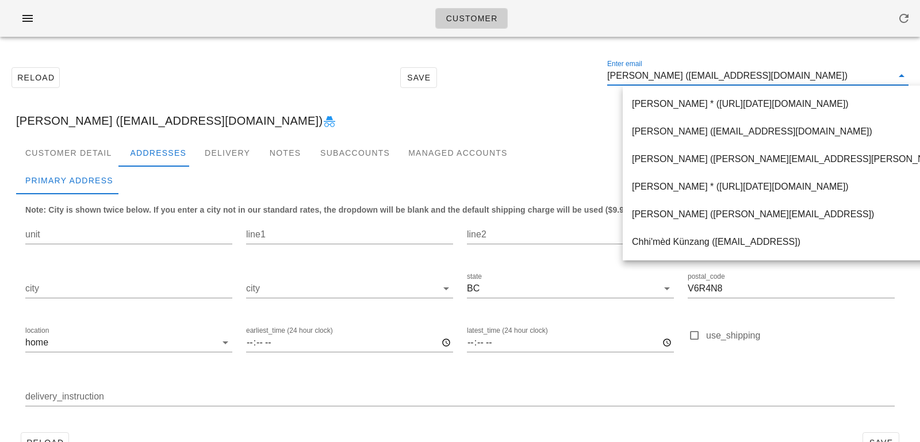
drag, startPoint x: 775, startPoint y: 75, endPoint x: 606, endPoint y: 64, distance: 168.8
click at [608, 65] on div "Reload Save Enter email June Currie (juncur@gmail.com)" at bounding box center [460, 77] width 906 height 49
paste input "adiadiva@gmail.com"
type input "adiadiva@gmail.com"
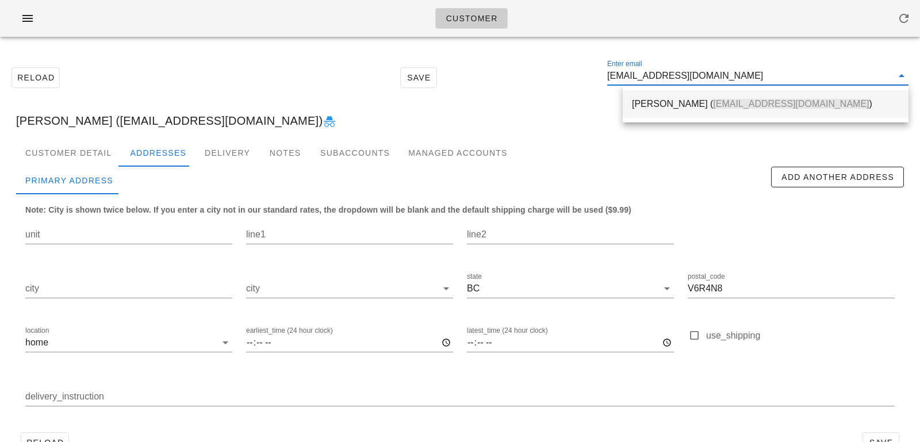
click at [646, 105] on div "Rebecca Johnson ( adiadiva@gmail.com )" at bounding box center [765, 103] width 267 height 11
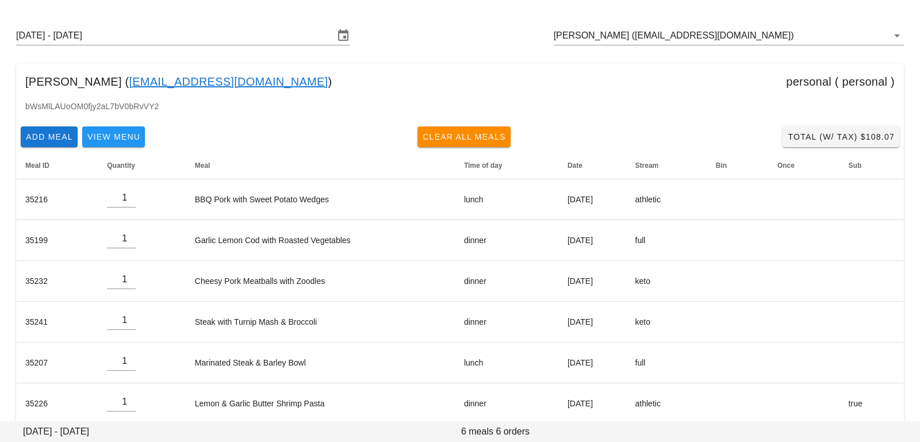
scroll to position [50, 0]
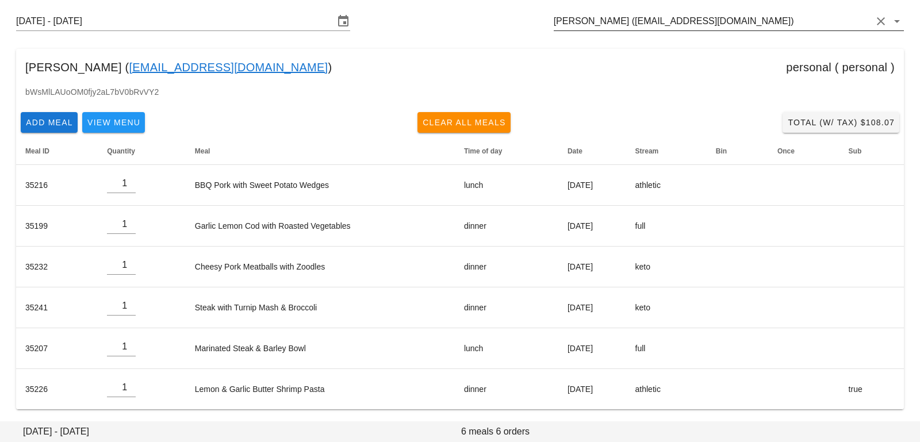
click at [701, 18] on input "[PERSON_NAME] ([EMAIL_ADDRESS][DOMAIN_NAME])" at bounding box center [713, 21] width 318 height 18
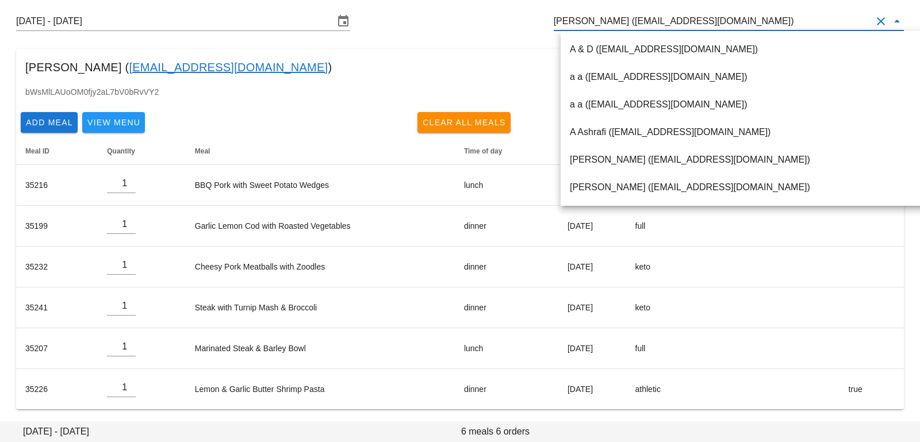
paste input "[EMAIL_ADDRESS][DOMAIN_NAME]"
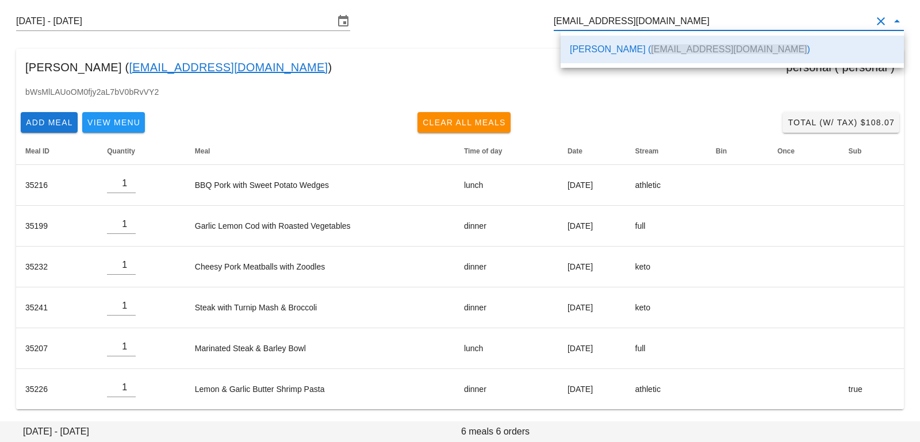
click at [680, 57] on div "[PERSON_NAME] ( [EMAIL_ADDRESS][DOMAIN_NAME] )" at bounding box center [732, 49] width 325 height 25
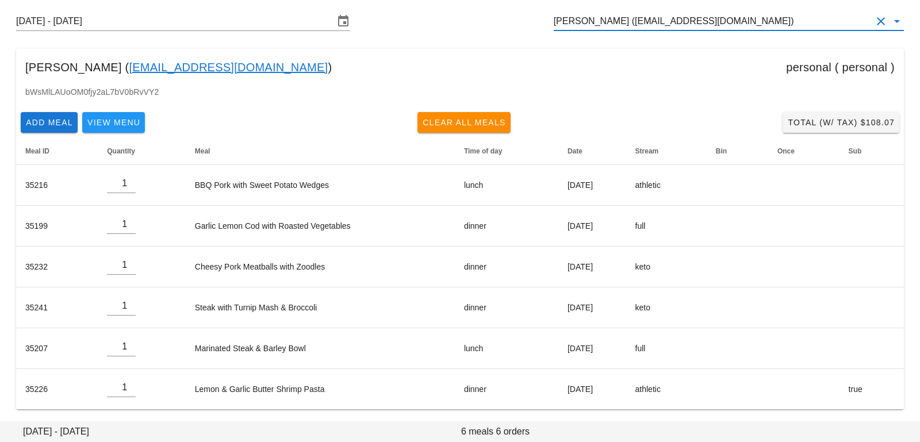
scroll to position [0, 0]
drag, startPoint x: 710, startPoint y: 21, endPoint x: 532, endPoint y: 14, distance: 178.4
click at [533, 14] on div "Sunday August 24 - Saturday August 30 June Currie (juncur@gmail.com)" at bounding box center [460, 21] width 906 height 37
paste input "adiadiva@gmail.com"
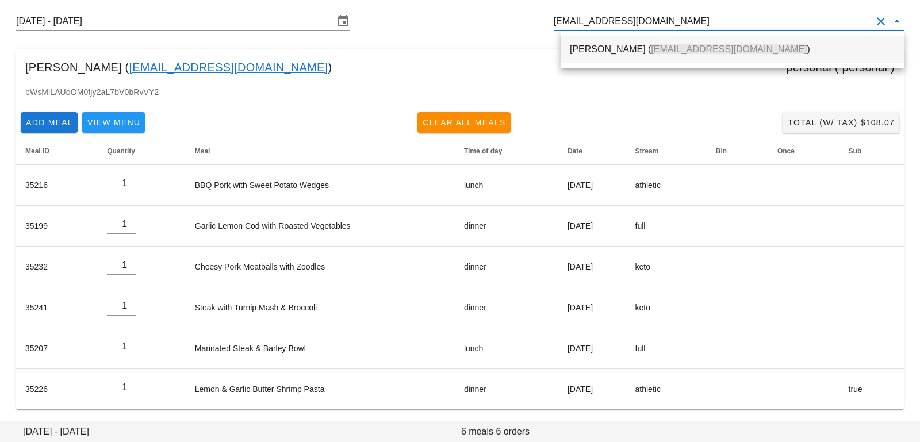
click at [600, 58] on div "Rebecca Johnson ( adiadiva@gmail.com )" at bounding box center [732, 49] width 325 height 25
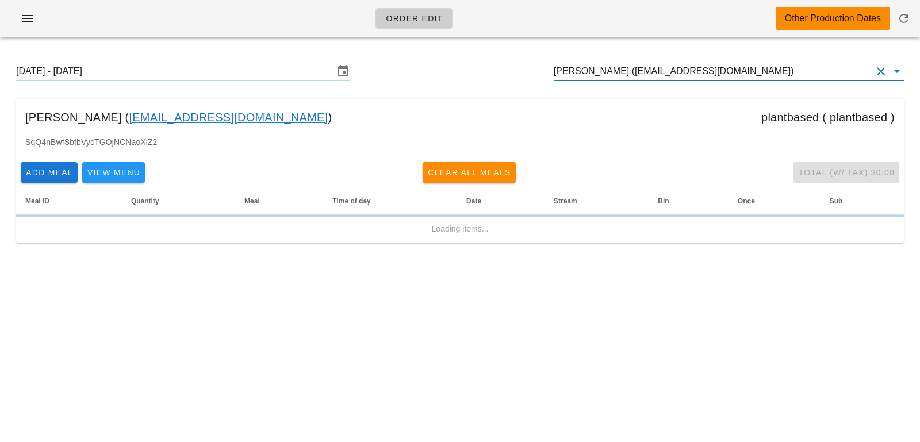
type input "[PERSON_NAME] ([EMAIL_ADDRESS][DOMAIN_NAME])"
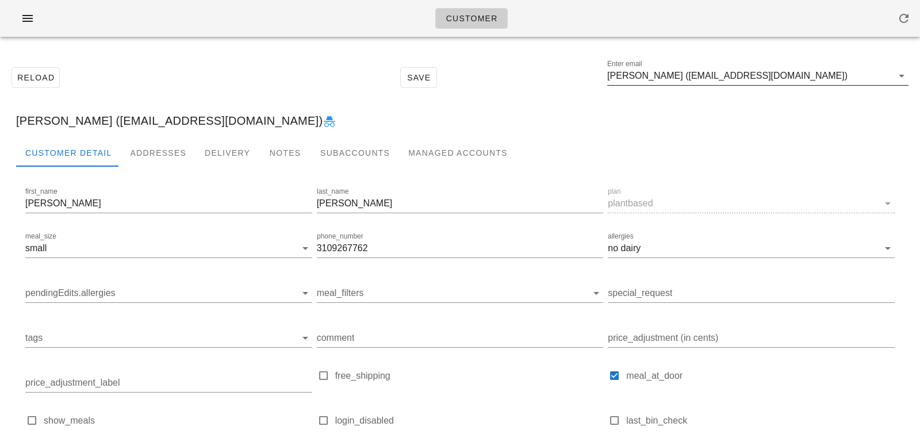
click at [697, 70] on input "[PERSON_NAME] ([EMAIL_ADDRESS][DOMAIN_NAME])" at bounding box center [749, 76] width 285 height 18
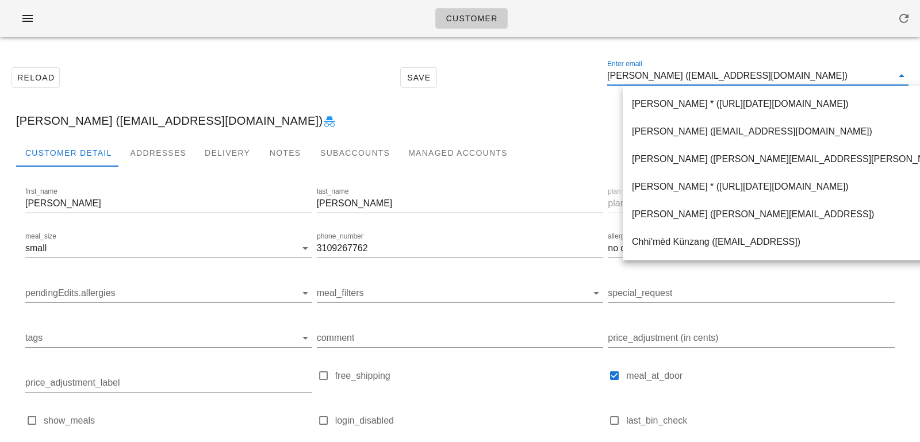
click at [694, 81] on input "[PERSON_NAME] ([EMAIL_ADDRESS][DOMAIN_NAME])" at bounding box center [749, 76] width 285 height 18
drag, startPoint x: 693, startPoint y: 77, endPoint x: 865, endPoint y: 72, distance: 172.5
click at [865, 73] on input "[PERSON_NAME] ([EMAIL_ADDRESS][DOMAIN_NAME])" at bounding box center [749, 76] width 285 height 18
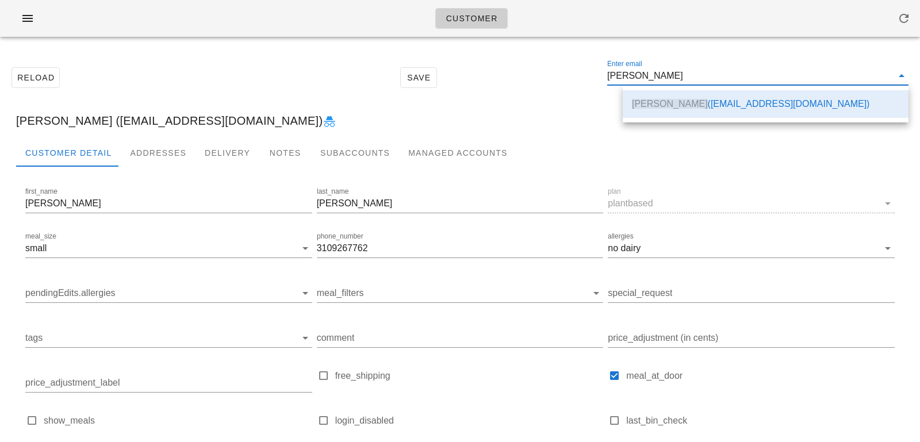
click at [527, 99] on div "Reload Save Enter email Rebecca Johnson" at bounding box center [460, 77] width 906 height 49
type input "[PERSON_NAME] ([EMAIL_ADDRESS][DOMAIN_NAME])"
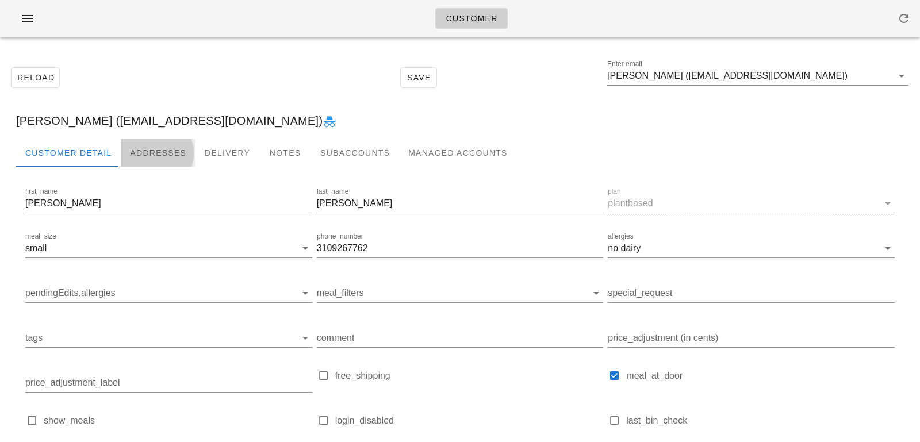
click at [160, 154] on div "Addresses" at bounding box center [158, 153] width 75 height 28
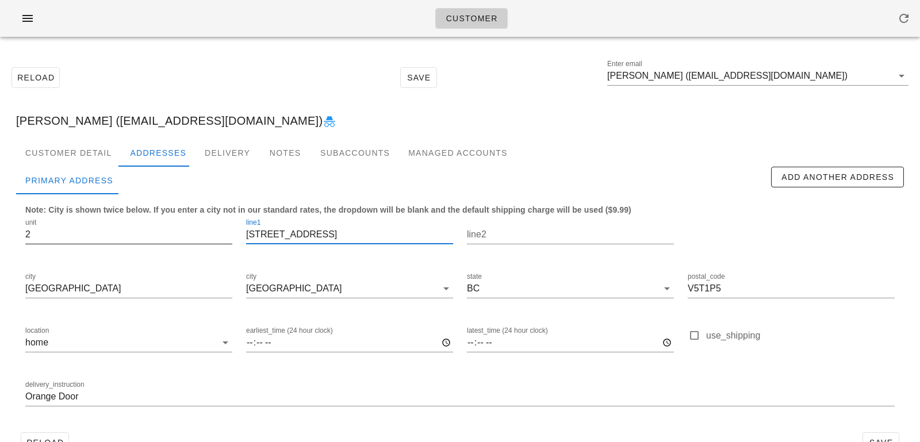
scroll to position [1, 0]
drag, startPoint x: 355, startPoint y: 238, endPoint x: 167, endPoint y: 227, distance: 188.9
click at [167, 228] on div "unit 2 line1 2339 st Catherine’s st line2 city Vancouver city Vancouver state B…" at bounding box center [459, 317] width 883 height 216
click at [273, 236] on input "[STREET_ADDRESS]" at bounding box center [349, 234] width 207 height 18
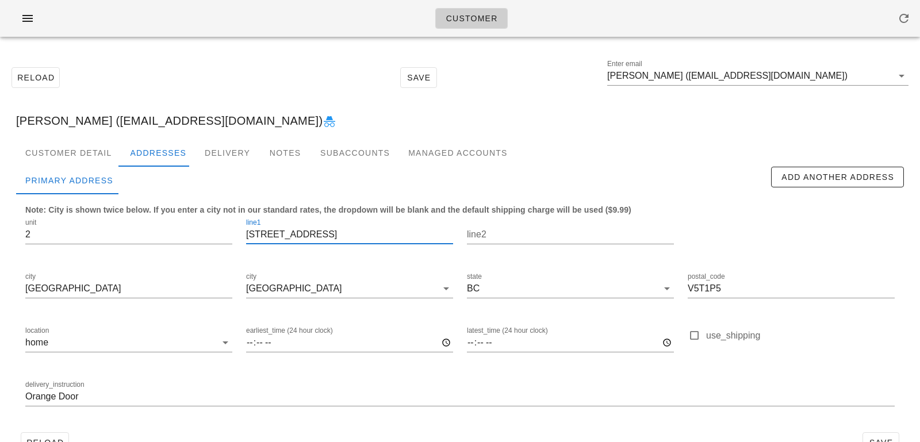
type input "[STREET_ADDRESS]"
click at [22, 398] on div "delivery_instruction Orange Door" at bounding box center [459, 398] width 883 height 54
click at [29, 399] on input "Orange Door" at bounding box center [459, 396] width 869 height 18
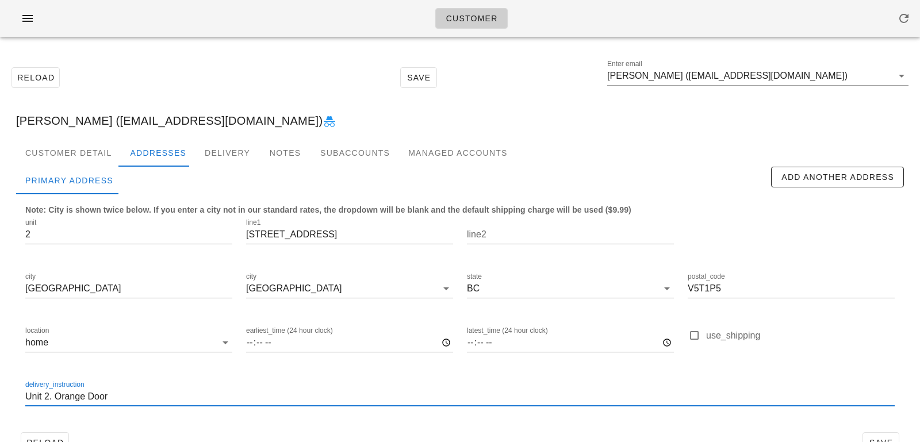
scroll to position [32, 0]
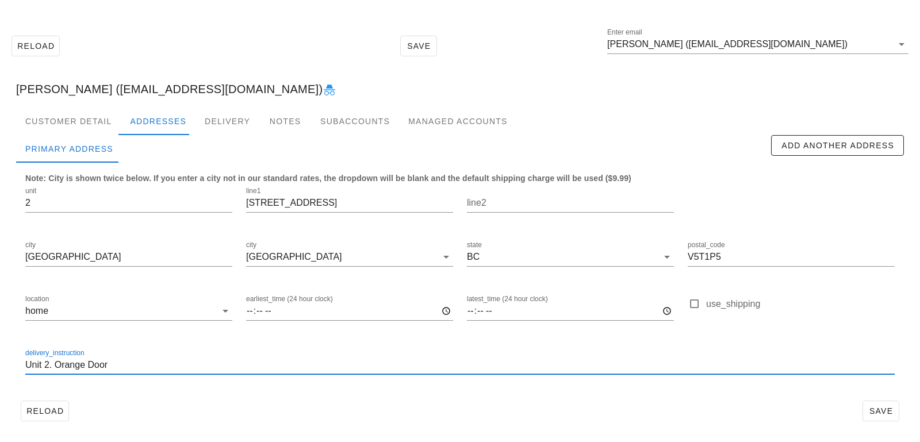
type input "Unit 2. Orange Door"
click at [883, 425] on div "Reload Save" at bounding box center [460, 411] width 888 height 30
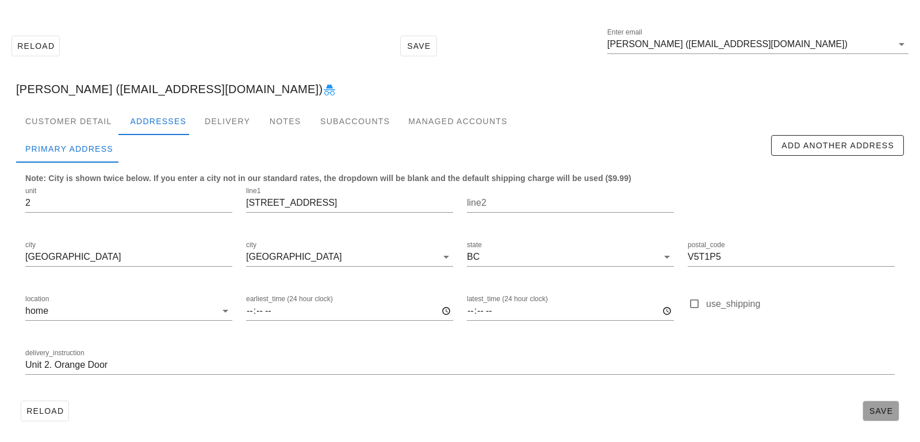
click at [883, 412] on span "Save" at bounding box center [880, 410] width 26 height 9
click at [68, 124] on div "Customer Detail" at bounding box center [68, 121] width 105 height 28
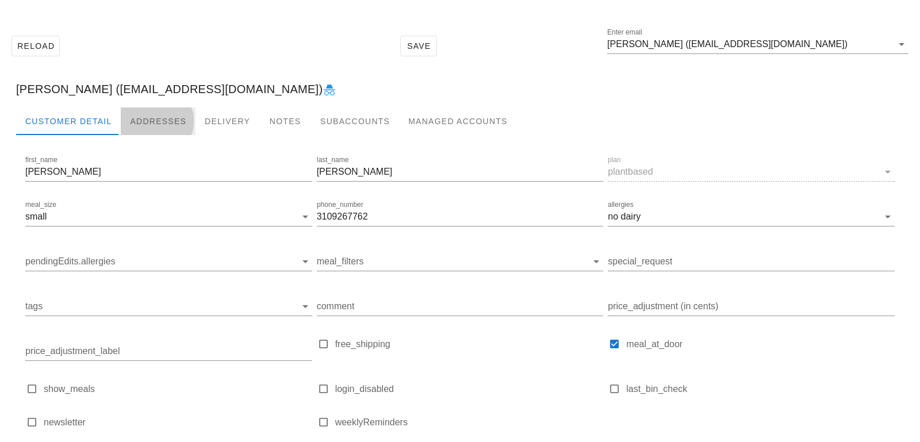
click at [128, 125] on div "Addresses" at bounding box center [158, 121] width 75 height 28
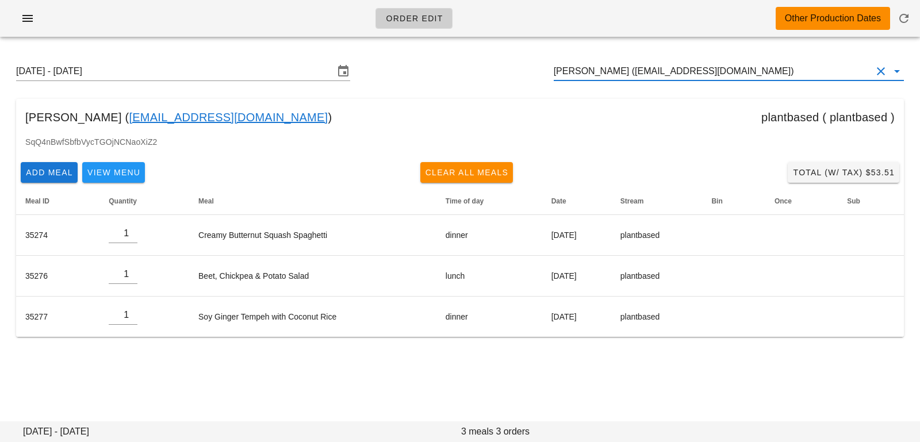
click at [774, 63] on input "Rebecca Johnson (adiadiva@gmail.com)" at bounding box center [713, 71] width 318 height 18
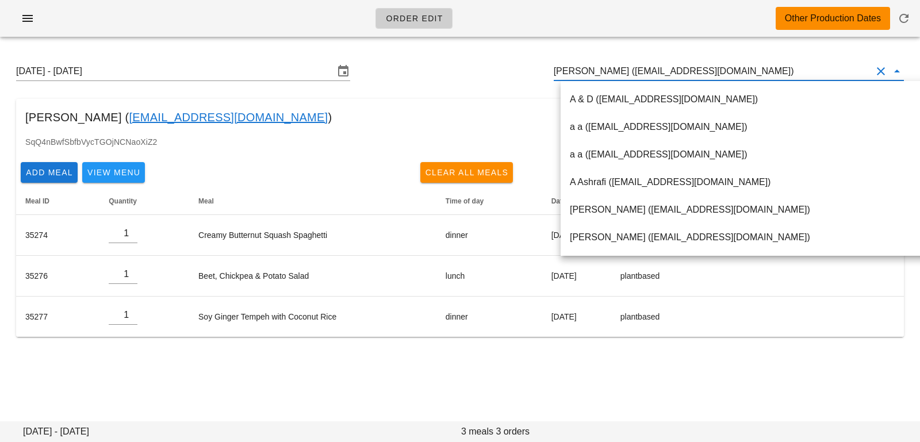
drag, startPoint x: 763, startPoint y: 71, endPoint x: 447, endPoint y: 29, distance: 318.9
click at [450, 30] on div "Order Edit Other Production Dates Sunday August 24 - Saturday August 30 Rebecca…" at bounding box center [460, 221] width 920 height 442
paste input "[EMAIL_ADDRESS][DOMAIN_NAME]"
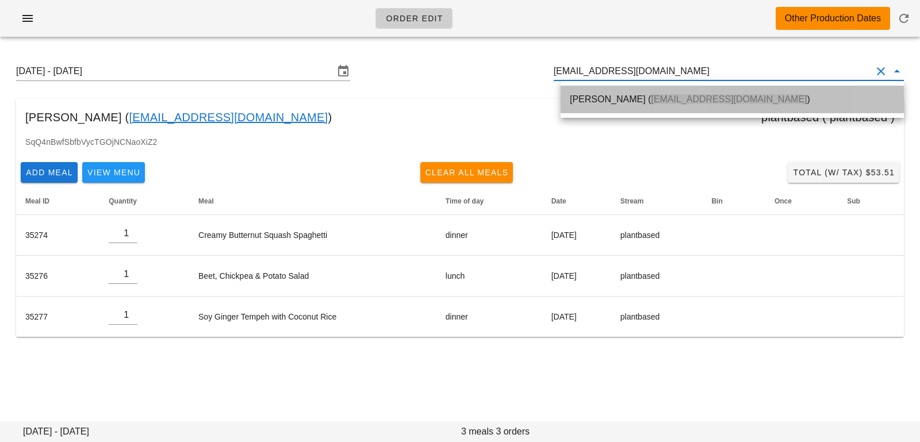
click at [586, 103] on div "Robin Waters ( robinjvwaters@gmail.com )" at bounding box center [732, 99] width 325 height 11
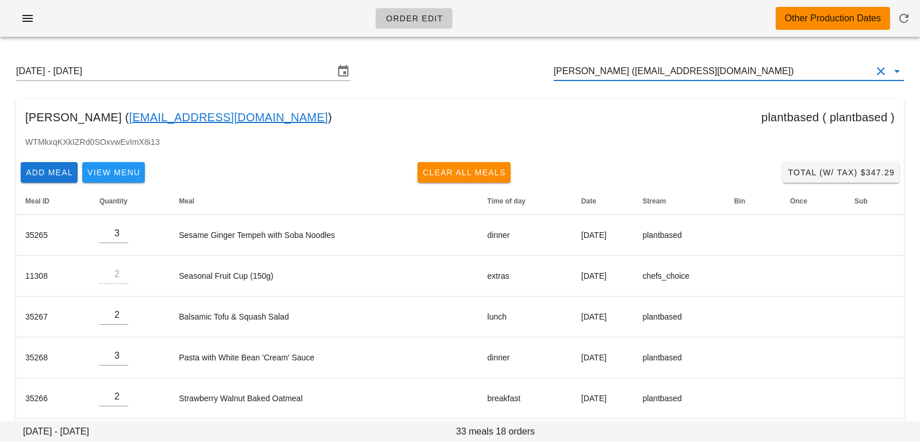
click at [616, 73] on input "[PERSON_NAME] ([EMAIL_ADDRESS][DOMAIN_NAME])" at bounding box center [713, 71] width 318 height 18
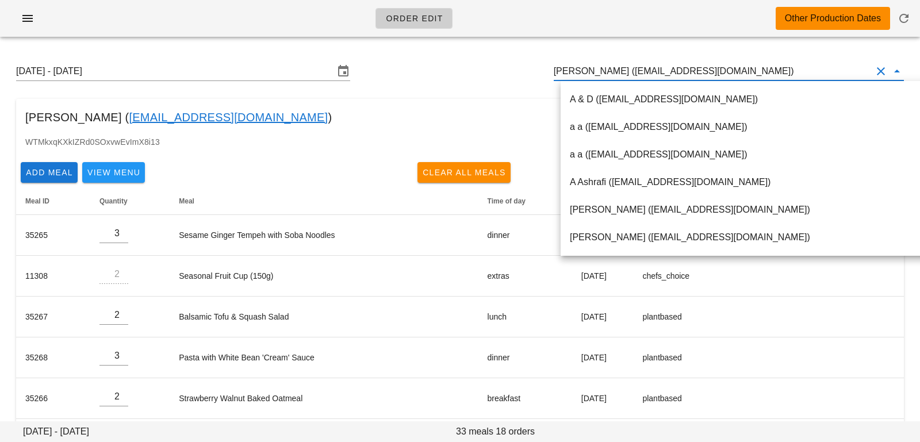
scroll to position [1, 0]
drag, startPoint x: 617, startPoint y: 71, endPoint x: 821, endPoint y: 78, distance: 204.2
click at [821, 78] on input "Robin Waters (robinjvwaters@gmail.com)" at bounding box center [713, 71] width 318 height 18
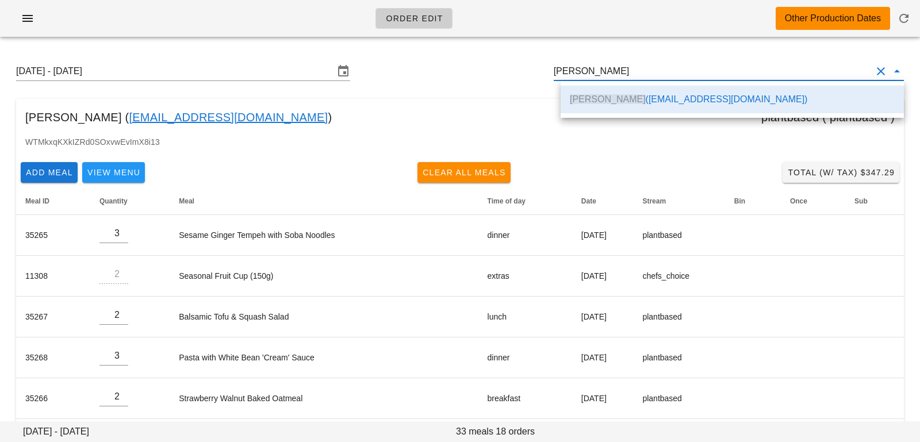
click at [334, 117] on div "Robin Waters ( robinjvwaters@gmail.com ) plantbased ( plantbased )" at bounding box center [460, 117] width 888 height 37
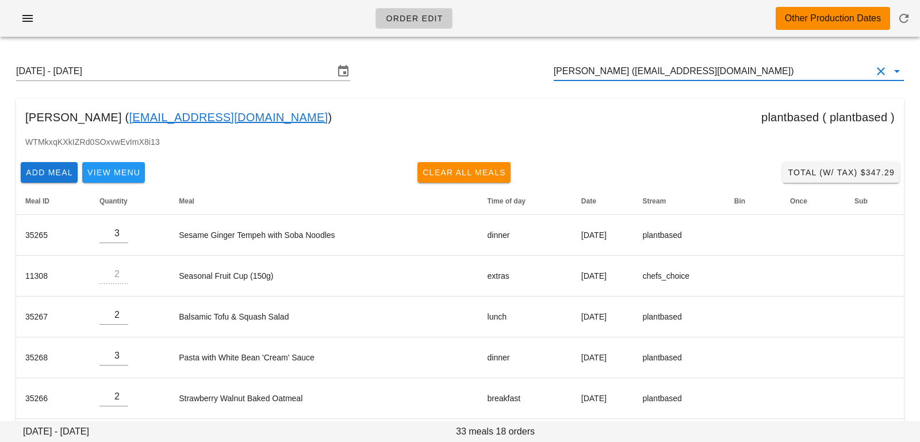
click at [747, 74] on input "Robin Waters (robinjvwaters@gmail.com)" at bounding box center [713, 71] width 318 height 18
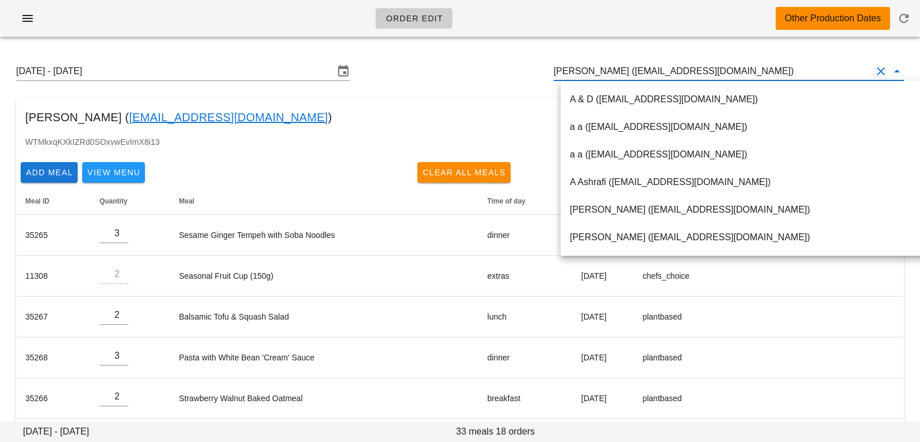
paste input "maha.shouman@gmail.com"
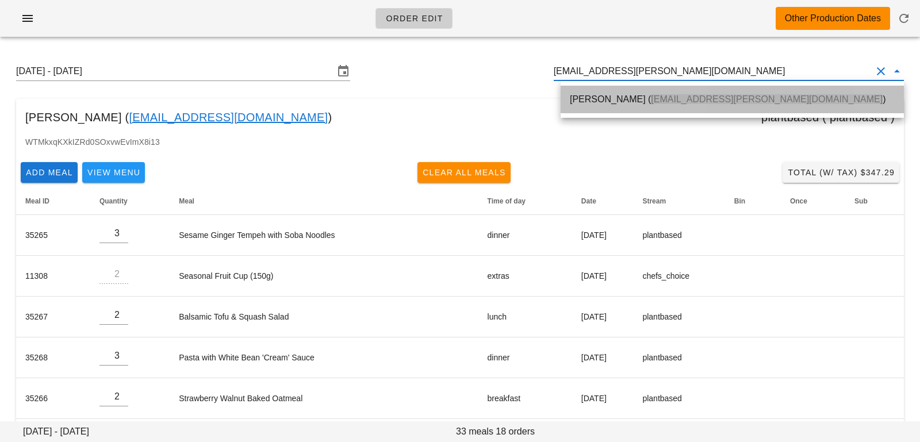
click at [717, 104] on span "maha.shouman@gmail.com" at bounding box center [767, 99] width 232 height 10
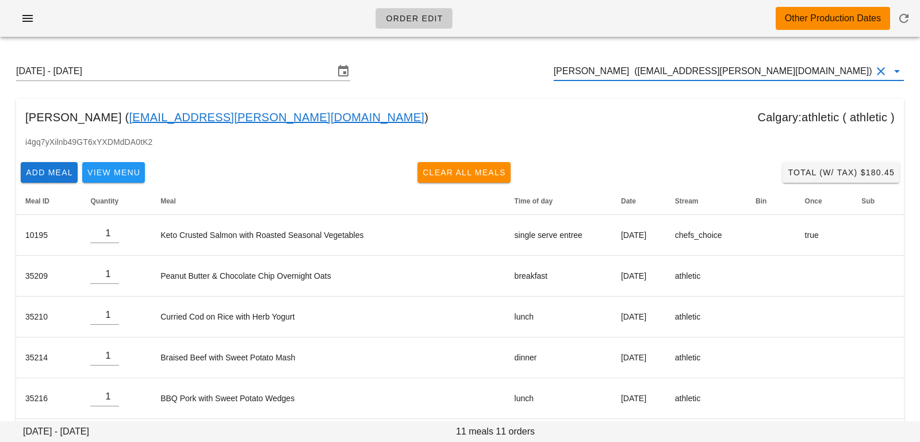
drag, startPoint x: 766, startPoint y: 68, endPoint x: 455, endPoint y: 39, distance: 311.9
click at [466, 41] on div "Order Edit Other Production Dates Sunday August 24 - Saturday August 30 Maha Sh…" at bounding box center [460, 349] width 920 height 698
paste input "monikakonk@gmail.com"
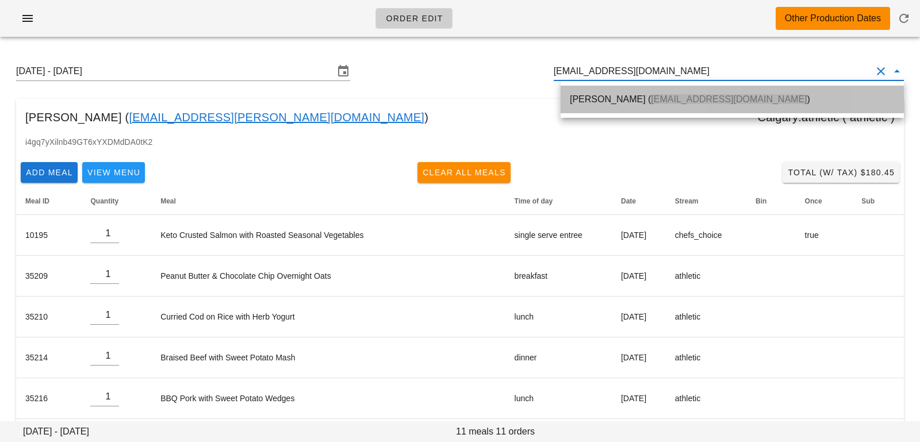
click at [575, 95] on div "Monika Schwartzman ( monikakonk@gmail.com )" at bounding box center [732, 99] width 325 height 11
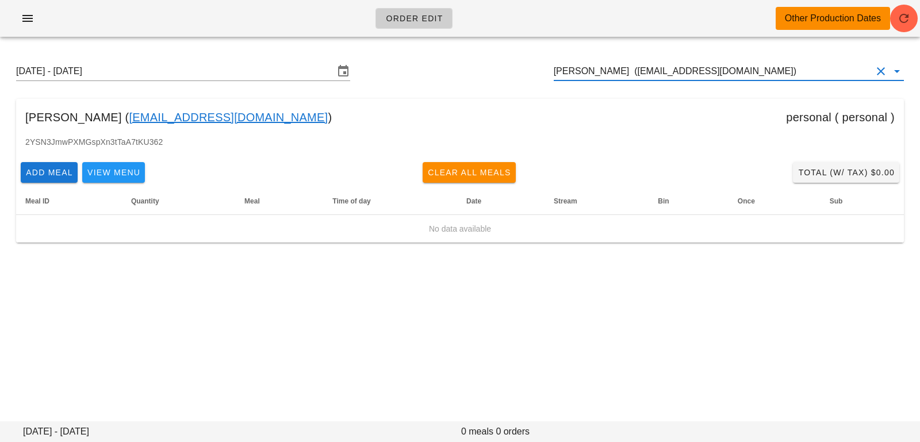
drag, startPoint x: 784, startPoint y: 74, endPoint x: 429, endPoint y: 13, distance: 359.8
click at [434, 17] on div "Order Edit Other Production Dates Sunday August 24 - Saturday August 30 Monika …" at bounding box center [460, 221] width 920 height 442
paste input "kkatyal99@hotmail.com"
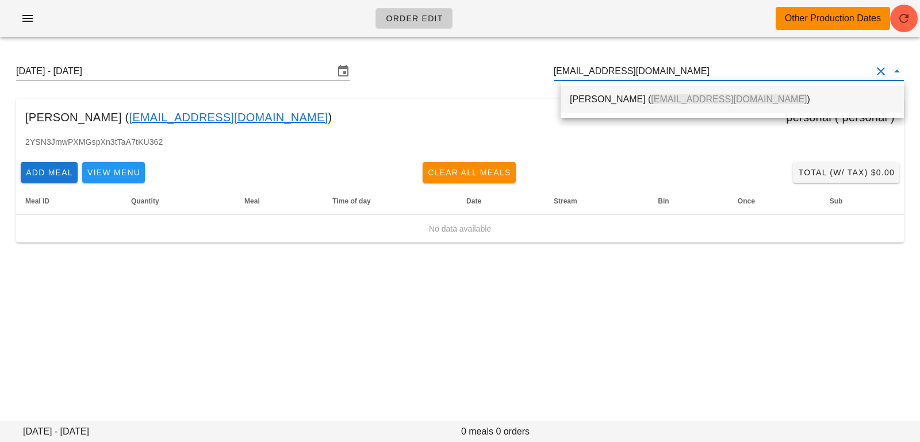
click at [583, 105] on div "Karan Katyal ( kkatyal99@hotmail.com )" at bounding box center [732, 99] width 325 height 11
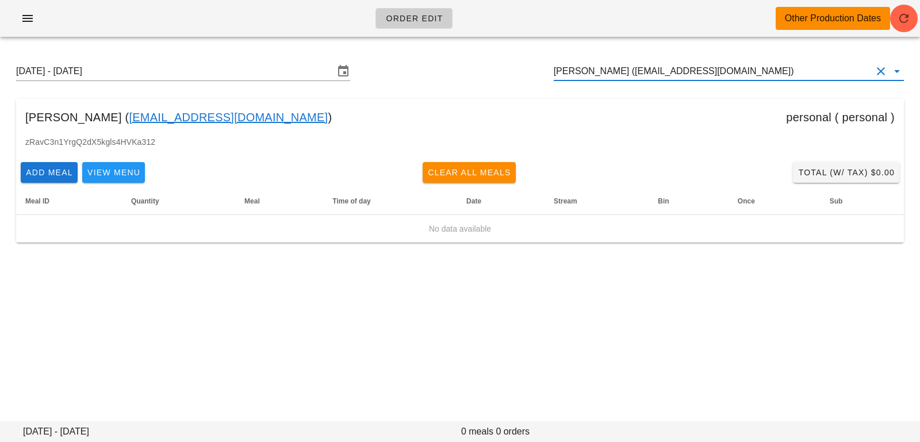
type input "Karan Katyal (kkatyal99@hotmail.com)"
click at [901, 8] on button "button" at bounding box center [904, 19] width 28 height 28
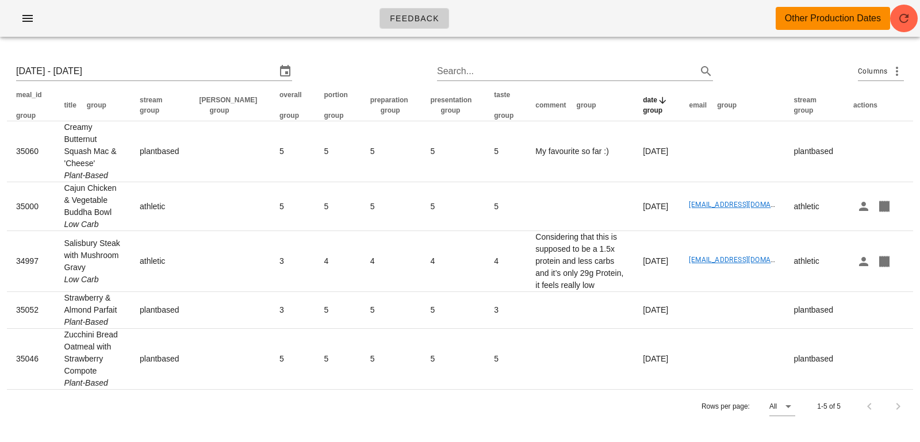
click at [912, 32] on div "Feedback Other Production Dates" at bounding box center [460, 18] width 920 height 37
click at [906, 19] on icon "button" at bounding box center [904, 18] width 14 height 14
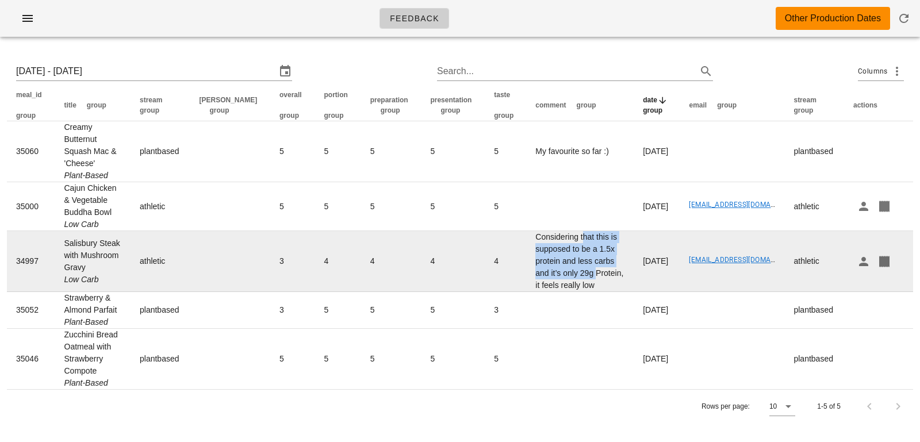
drag, startPoint x: 550, startPoint y: 235, endPoint x: 543, endPoint y: 275, distance: 41.4
click at [546, 278] on td "Considering that this is supposed to be a 1.5x protein and less carbs and it’s …" at bounding box center [579, 261] width 107 height 61
click at [541, 273] on td "Considering that this is supposed to be a 1.5x protein and less carbs and it’s …" at bounding box center [579, 261] width 107 height 61
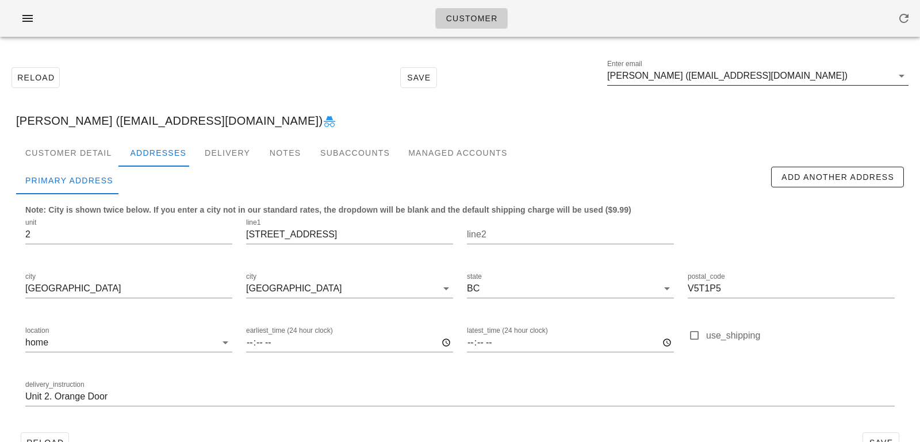
click at [792, 77] on input "[PERSON_NAME] ([EMAIL_ADDRESS][DOMAIN_NAME])" at bounding box center [749, 76] width 285 height 18
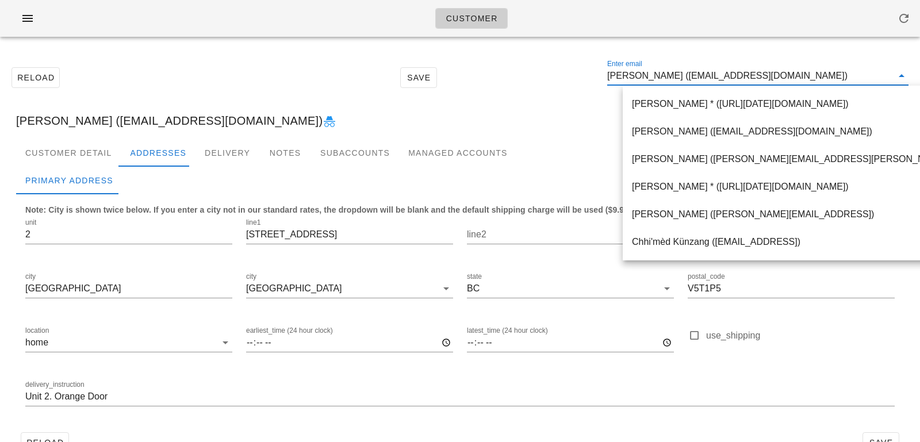
paste input "[EMAIL_ADDRESS][DOMAIN_NAME]"
type input "[EMAIL_ADDRESS][DOMAIN_NAME]"
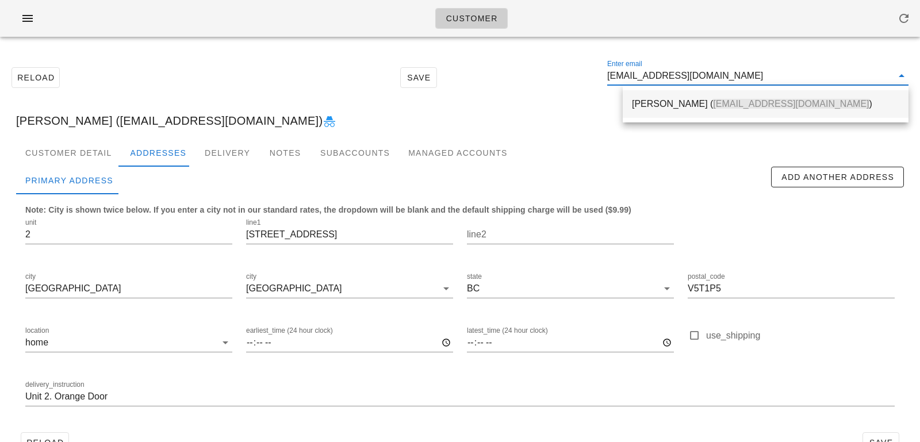
click at [713, 106] on span "[EMAIL_ADDRESS][DOMAIN_NAME]" at bounding box center [791, 104] width 156 height 10
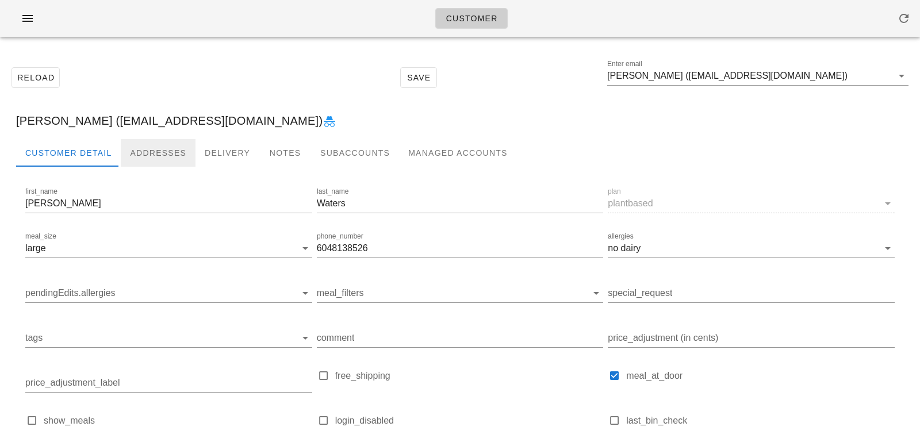
click at [132, 147] on div "Addresses" at bounding box center [158, 153] width 75 height 28
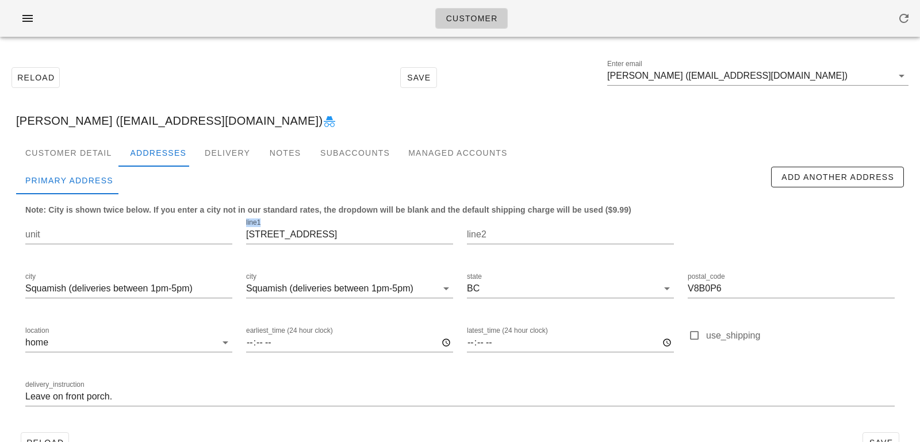
drag, startPoint x: 358, startPoint y: 244, endPoint x: 157, endPoint y: 213, distance: 203.6
click at [156, 213] on div "unit line1 41320 Tantalus Road line2 city [GEOGRAPHIC_DATA] (deliveries between…" at bounding box center [459, 317] width 883 height 216
click at [331, 239] on input "[STREET_ADDRESS]" at bounding box center [349, 234] width 207 height 18
drag, startPoint x: 333, startPoint y: 237, endPoint x: 221, endPoint y: 234, distance: 112.7
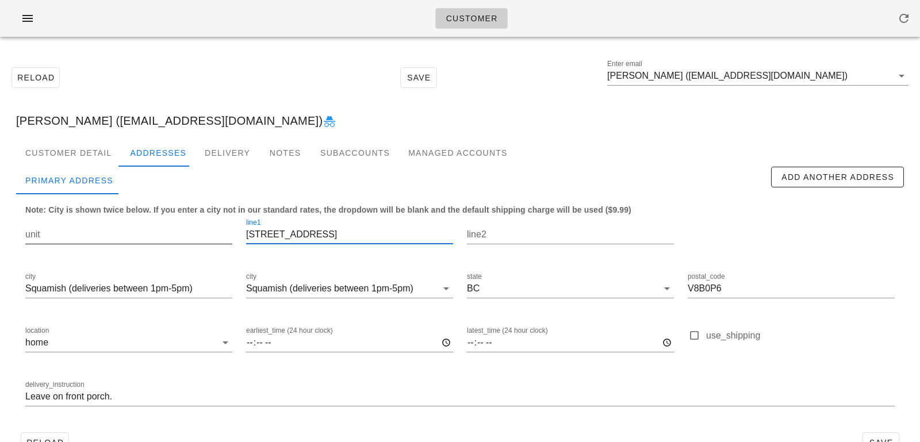
click at [221, 235] on div "unit line1 41320 Tantalus Road line2 city Squamish (deliveries between 1pm-5pm)…" at bounding box center [459, 317] width 883 height 216
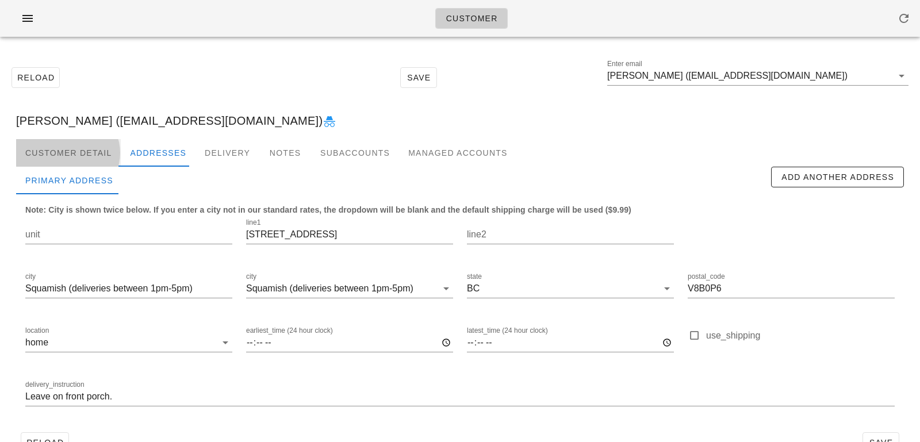
click at [103, 155] on div "Customer Detail" at bounding box center [68, 153] width 105 height 28
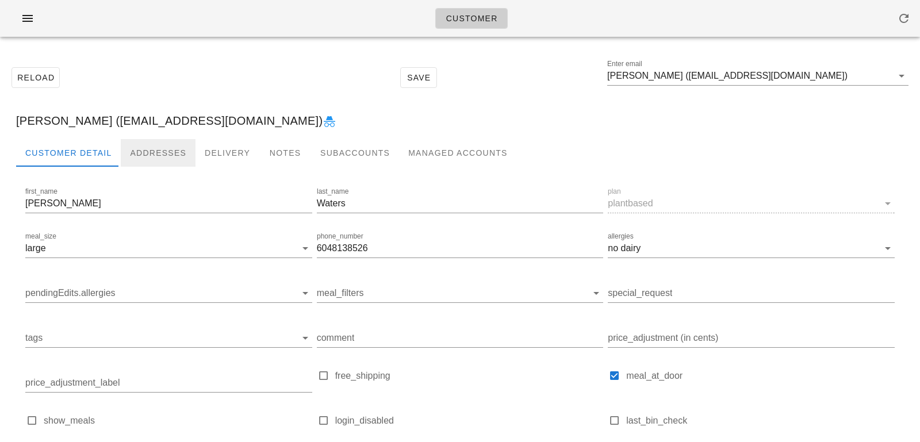
click at [162, 160] on div "Addresses" at bounding box center [158, 153] width 75 height 28
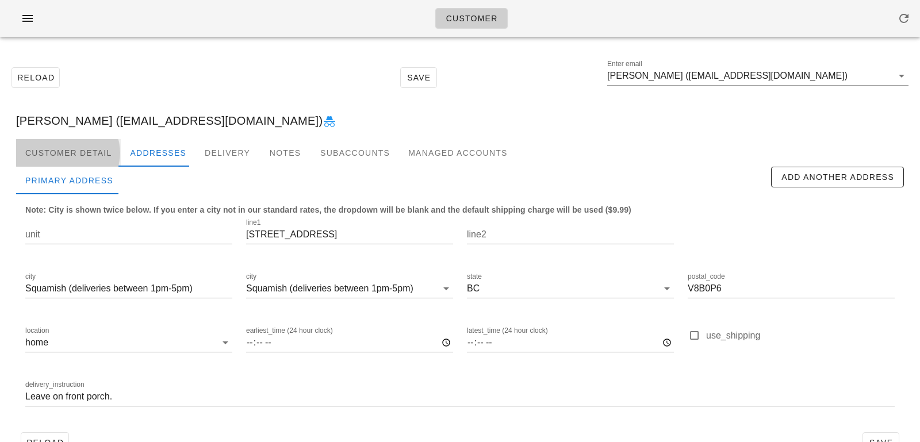
click at [63, 143] on div "Customer Detail" at bounding box center [68, 153] width 105 height 28
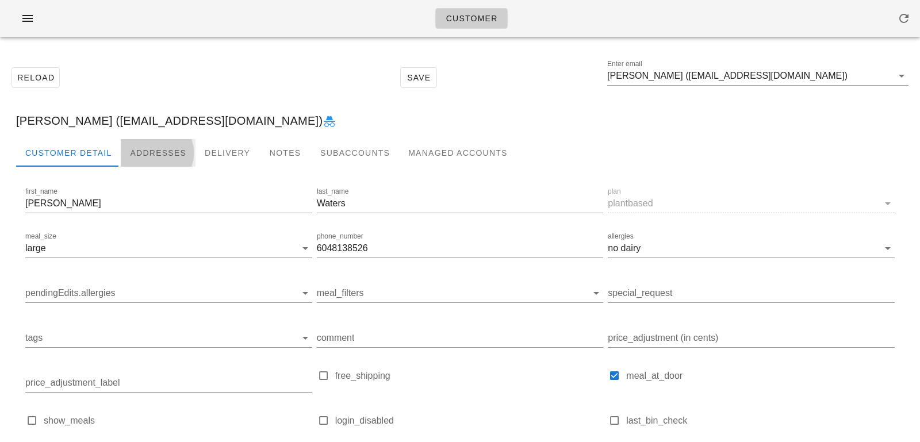
click at [138, 149] on div "Addresses" at bounding box center [158, 153] width 75 height 28
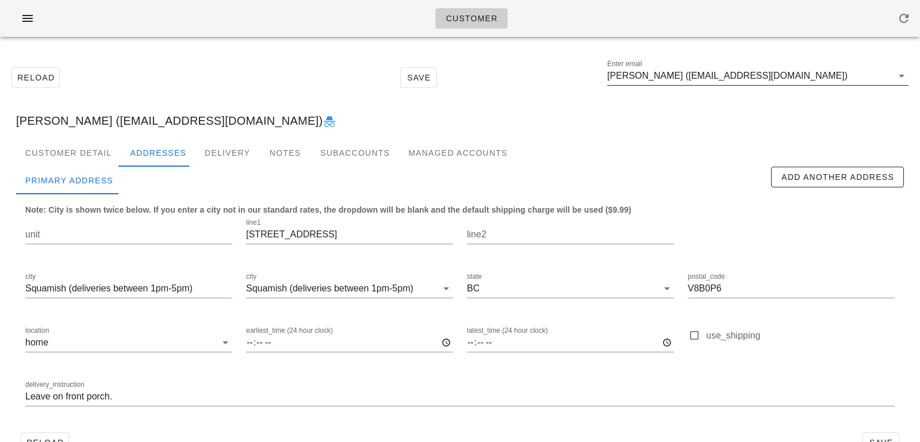
click at [847, 78] on input "Robin Waters (robinjvwaters@gmail.com)" at bounding box center [749, 76] width 285 height 18
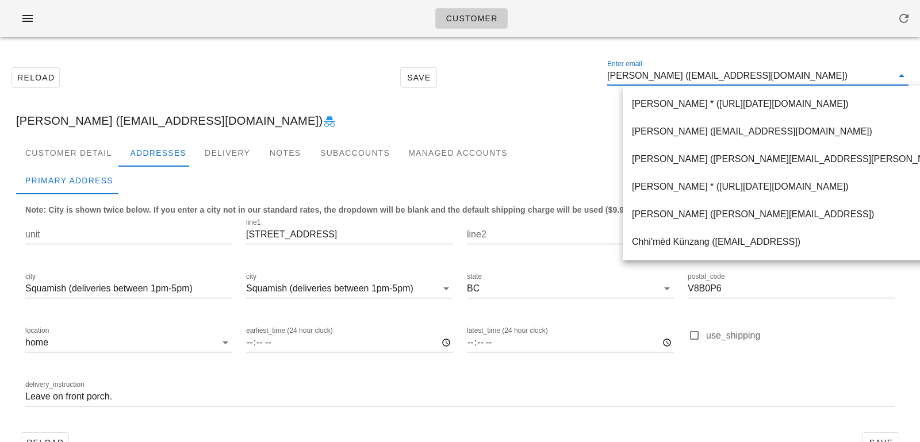
paste input "maha.shouman@gmail.com"
type input "maha.shouman@gmail.com"
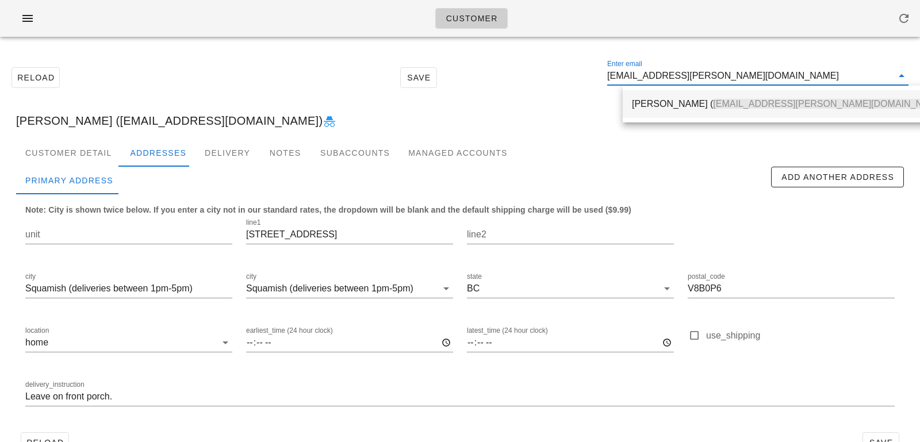
click at [739, 96] on div "Maha Shouman ( maha.shouman@gmail.com )" at bounding box center [790, 103] width 316 height 25
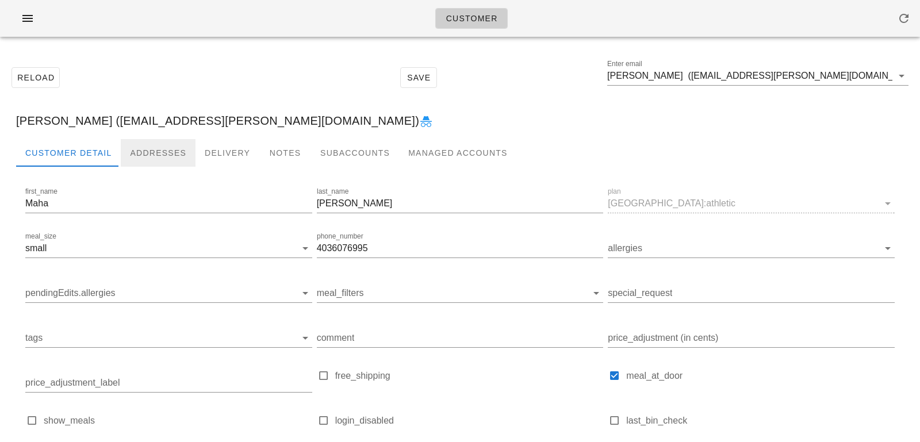
click at [155, 151] on div "Addresses" at bounding box center [158, 153] width 75 height 28
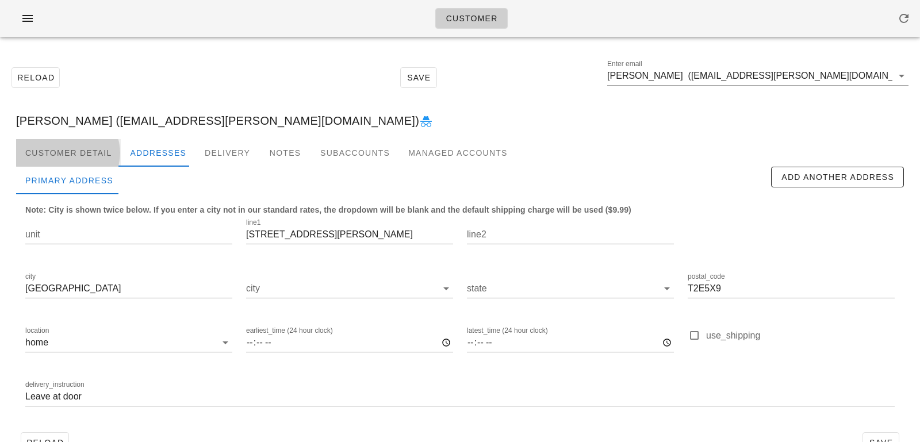
click at [90, 151] on div "Customer Detail" at bounding box center [68, 153] width 105 height 28
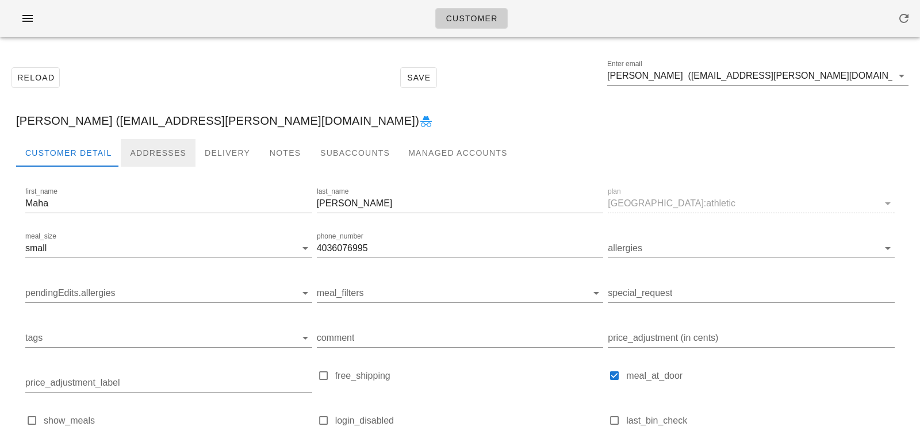
click at [175, 146] on div "Addresses" at bounding box center [158, 153] width 75 height 28
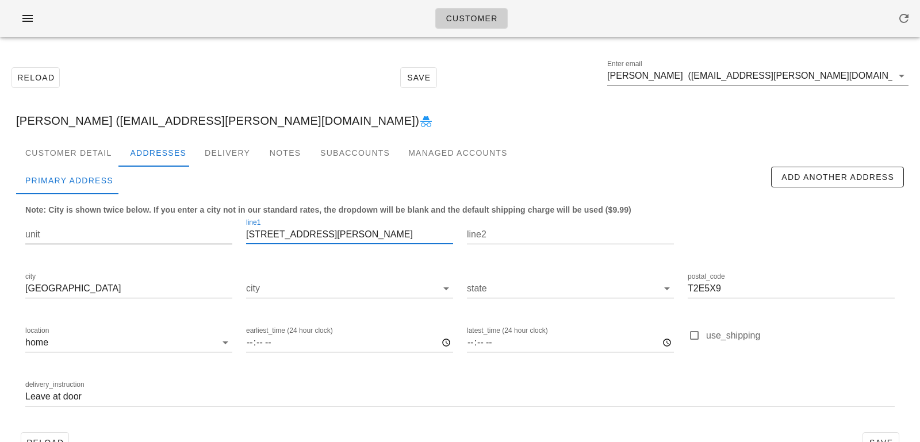
drag, startPoint x: 363, startPoint y: 232, endPoint x: 163, endPoint y: 226, distance: 200.1
click at [168, 229] on div "unit line1 515 Murray place NE line2 city Calgary city state postal_code T2E5X9…" at bounding box center [459, 317] width 883 height 216
click at [299, 236] on input "[STREET_ADDRESS][PERSON_NAME]" at bounding box center [349, 234] width 207 height 18
type input "515 Murray Place NE"
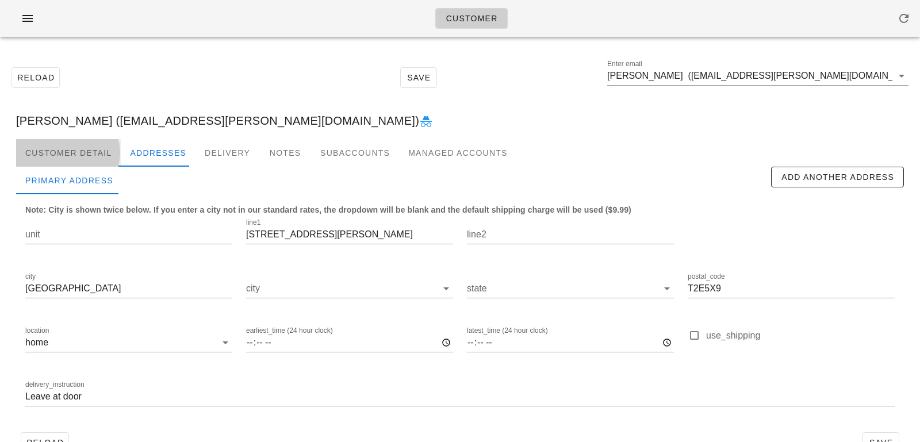
click at [93, 148] on div "Customer Detail" at bounding box center [68, 153] width 105 height 28
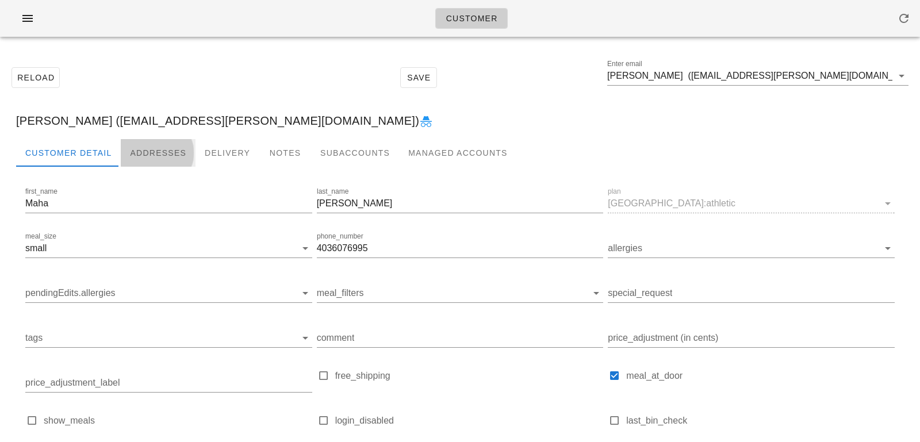
click at [153, 155] on div "Addresses" at bounding box center [158, 153] width 75 height 28
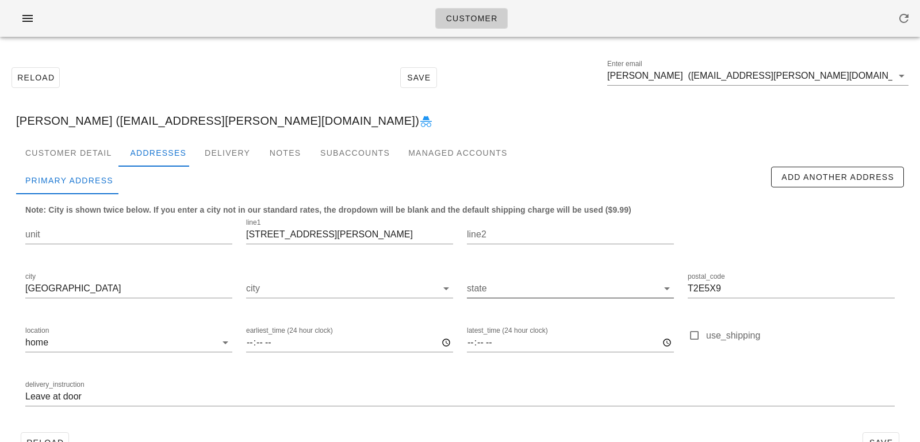
scroll to position [32, 0]
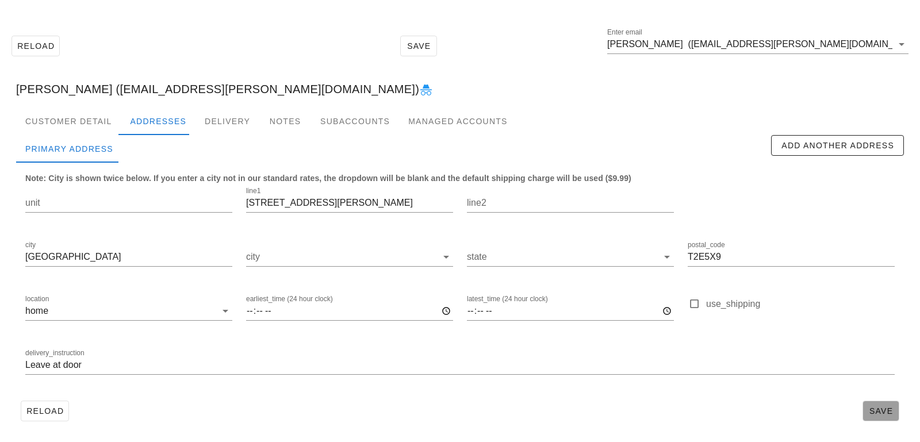
click at [870, 416] on button "Save" at bounding box center [880, 411] width 37 height 21
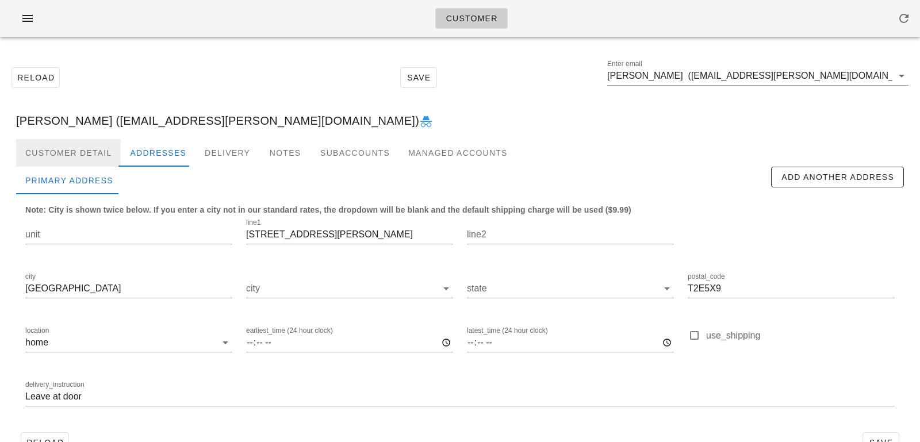
click at [71, 157] on div "Customer Detail" at bounding box center [68, 153] width 105 height 28
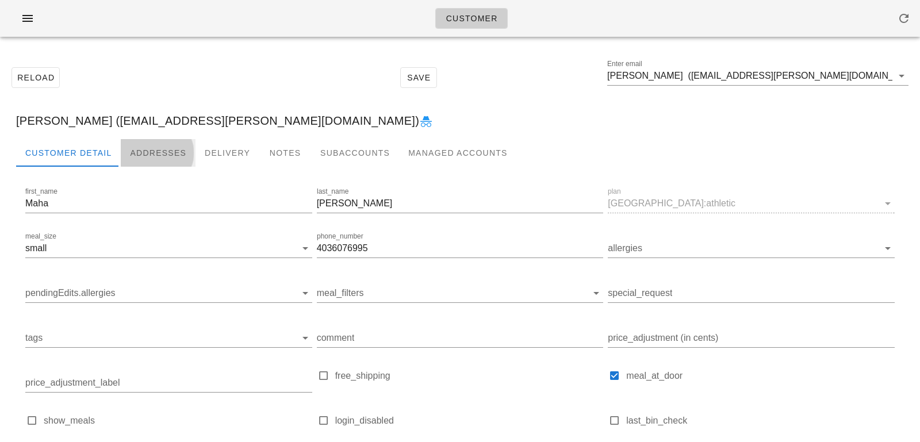
click at [134, 156] on div "Addresses" at bounding box center [158, 153] width 75 height 28
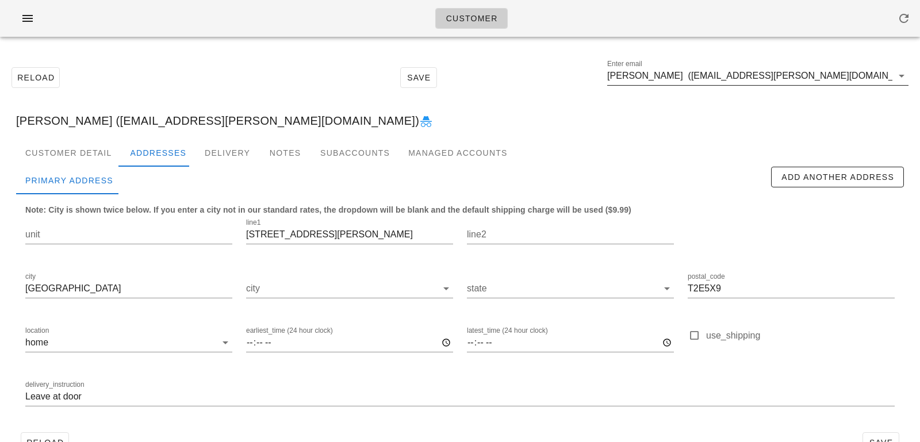
click at [865, 74] on input "Maha Shouman (maha.shouman@gmail.com)" at bounding box center [749, 76] width 285 height 18
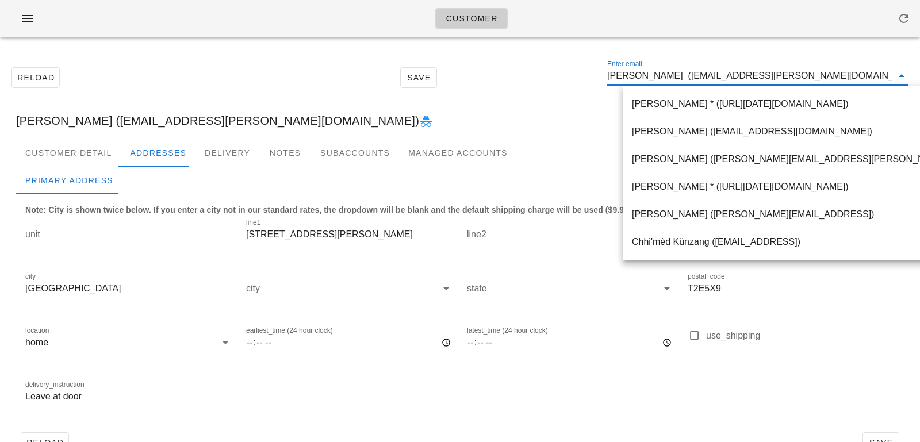
paste input "monikakonk@gmail.com"
type input "monikakonk@gmail.com"
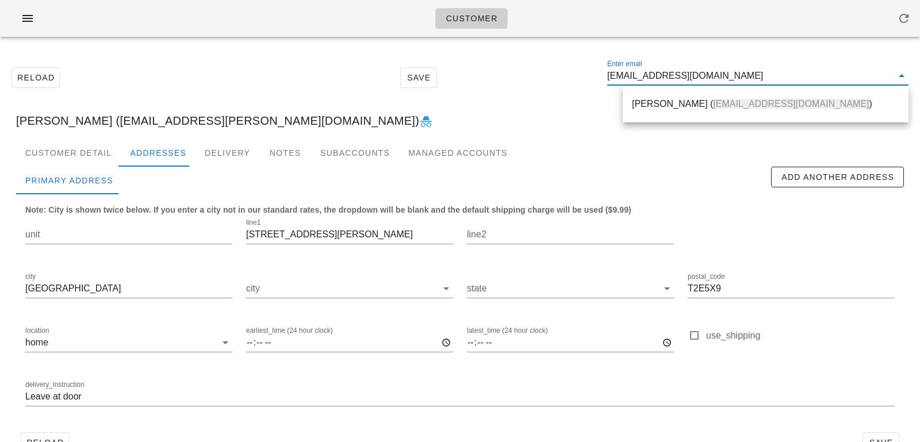
drag, startPoint x: 659, startPoint y: 106, endPoint x: 449, endPoint y: 18, distance: 228.0
click at [659, 106] on div "Monika Schwartzman ( monikakonk@gmail.com )" at bounding box center [765, 103] width 267 height 11
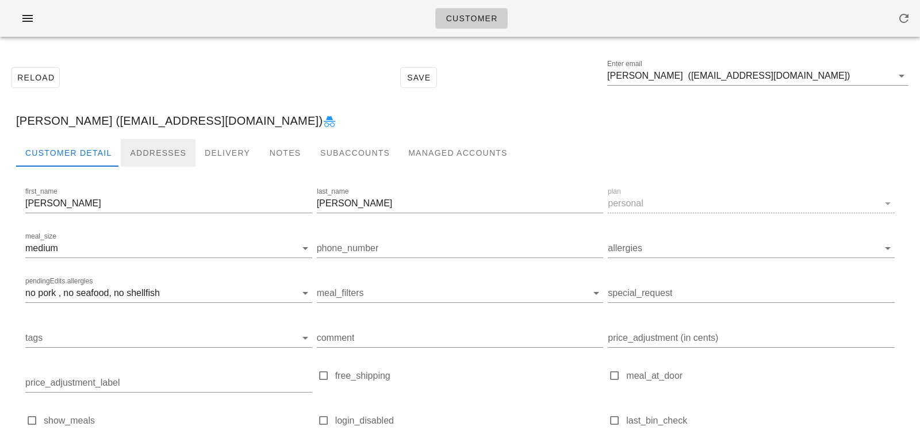
click at [129, 155] on div "Addresses" at bounding box center [158, 153] width 75 height 28
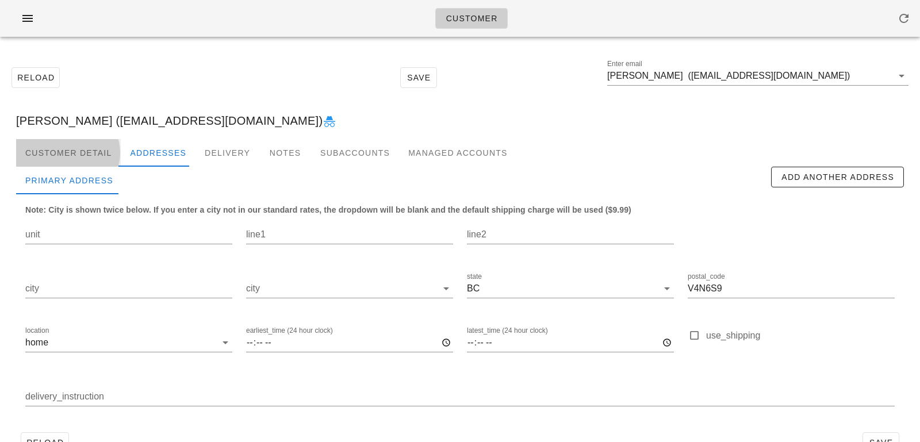
click at [61, 150] on div "Customer Detail" at bounding box center [68, 153] width 105 height 28
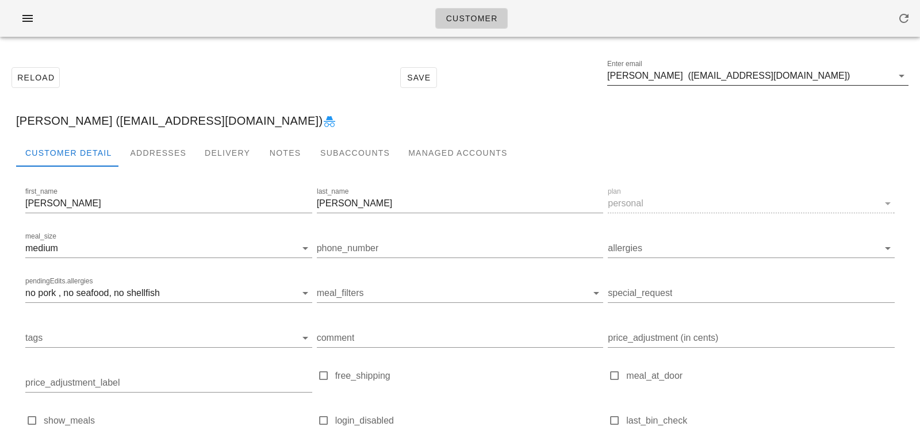
click at [722, 66] on div "Enter email Monika Schwartzman (monikakonk@gmail.com)" at bounding box center [757, 79] width 301 height 38
click at [709, 78] on input "Monika Schwartzman (monikakonk@gmail.com)" at bounding box center [749, 76] width 285 height 18
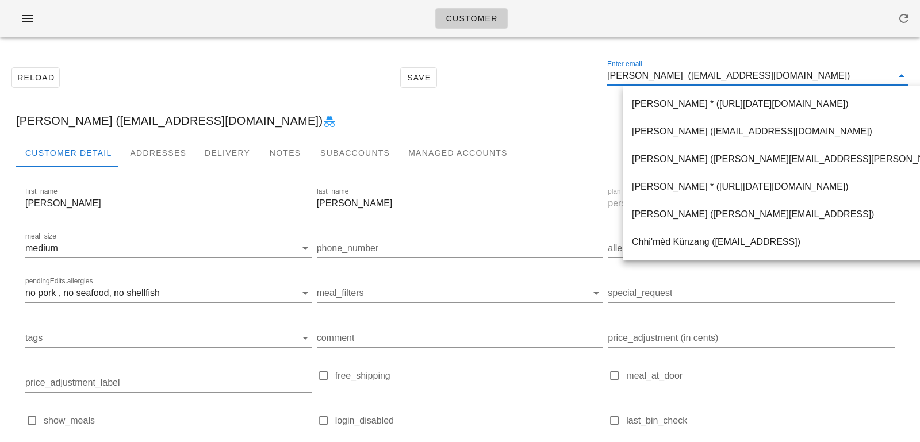
click at [711, 78] on input "Monika Schwartzman (monikakonk@gmail.com)" at bounding box center [749, 76] width 285 height 18
drag, startPoint x: 709, startPoint y: 78, endPoint x: 875, endPoint y: 82, distance: 165.6
click at [875, 82] on input "Monika Schwartzman (monikakonk@gmail.com)" at bounding box center [749, 76] width 285 height 18
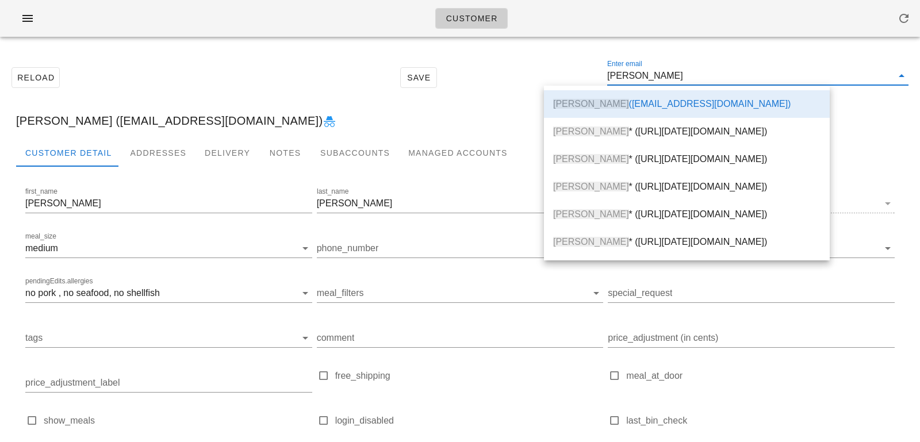
scroll to position [0, 0]
drag, startPoint x: 214, startPoint y: 66, endPoint x: 148, endPoint y: 154, distance: 110.0
click at [214, 66] on div "Reload Save Enter email Monika Schwartzman" at bounding box center [460, 77] width 906 height 49
click at [141, 154] on div "Addresses" at bounding box center [158, 153] width 75 height 28
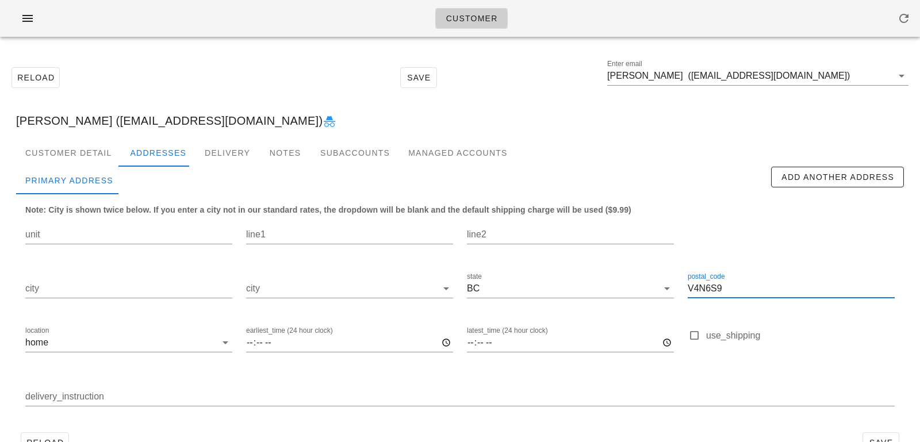
drag, startPoint x: 739, startPoint y: 292, endPoint x: 640, endPoint y: 269, distance: 102.1
click at [640, 269] on div "unit line1 line2 city city state BC postal_code V4N6S9 location home earliest_t…" at bounding box center [459, 317] width 883 height 216
click at [825, 81] on input "Monika Schwartzman (monikakonk@gmail.com)" at bounding box center [749, 76] width 285 height 18
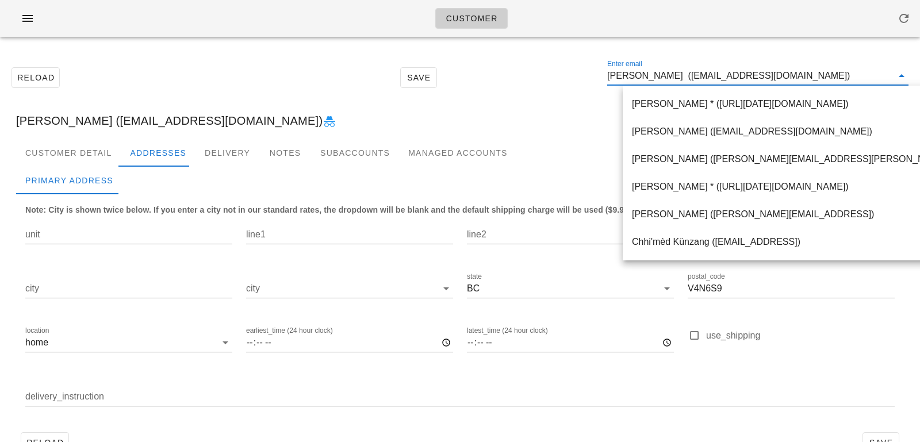
paste input "kkatyal99@hotmail.com"
type input "kkatyal99@hotmail.com"
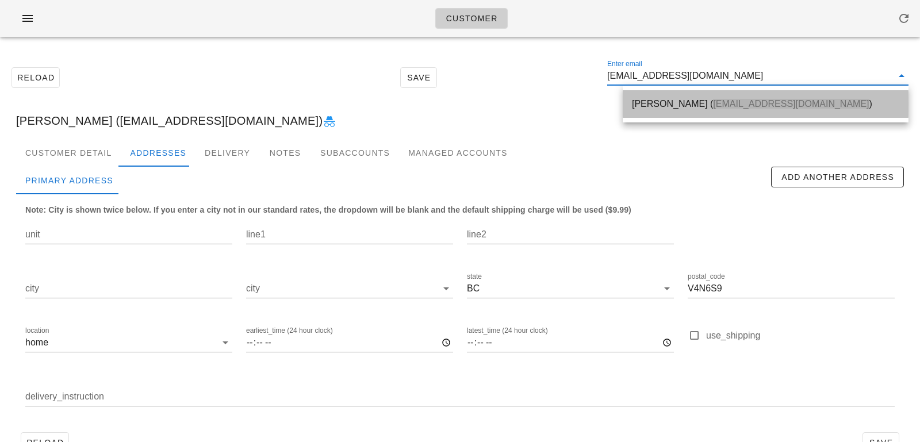
click at [691, 95] on div "Karan Katyal ( kkatyal99@hotmail.com )" at bounding box center [765, 103] width 267 height 25
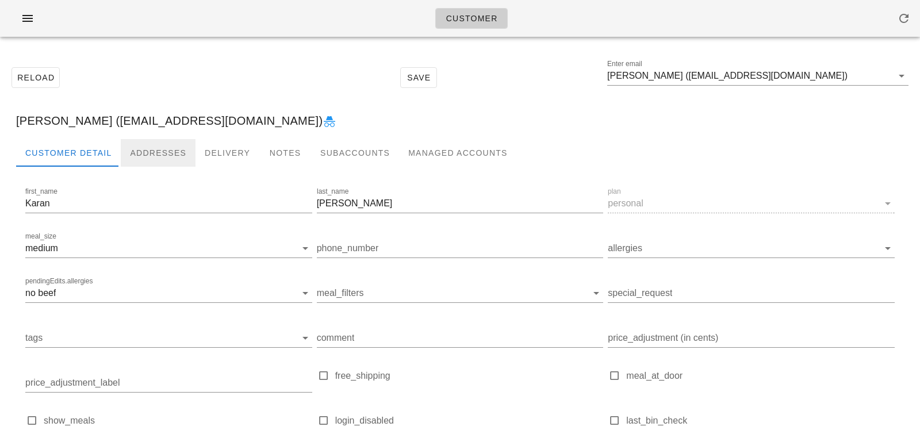
click at [145, 161] on div "Addresses" at bounding box center [158, 153] width 75 height 28
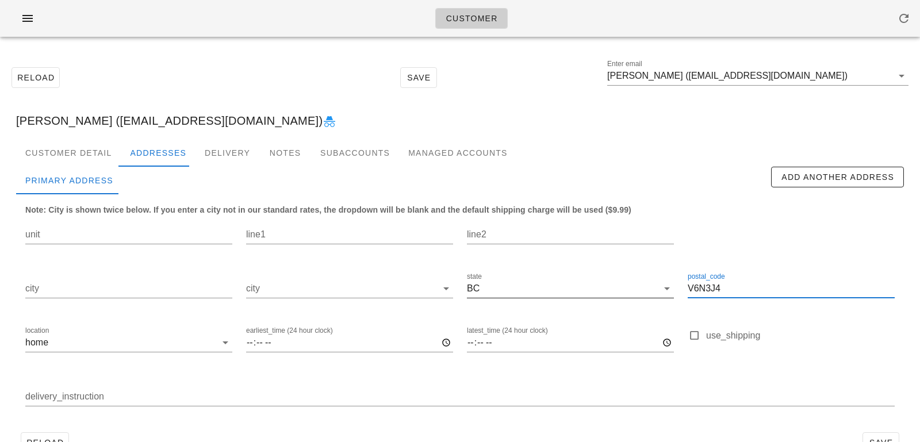
drag, startPoint x: 740, startPoint y: 293, endPoint x: 628, endPoint y: 277, distance: 113.8
click at [632, 282] on div "unit line1 line2 city city state BC postal_code V6N3J4 location home earliest_t…" at bounding box center [459, 317] width 883 height 216
click at [80, 152] on div "Customer Detail" at bounding box center [68, 153] width 105 height 28
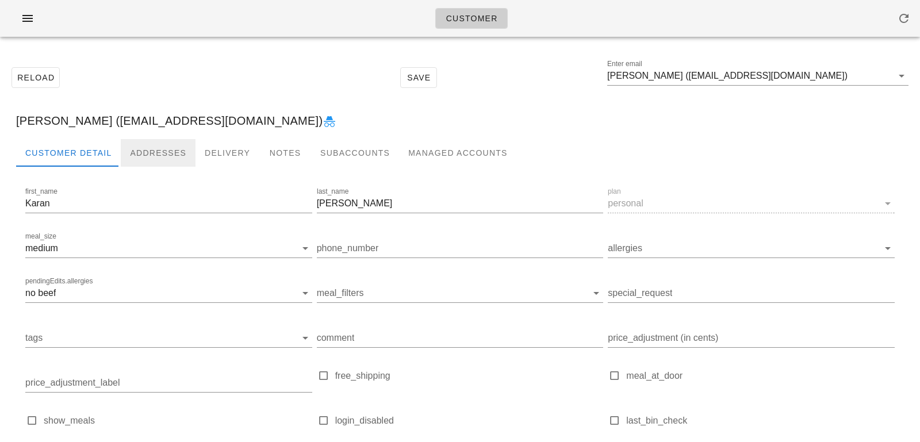
click at [148, 149] on div "Addresses" at bounding box center [158, 153] width 75 height 28
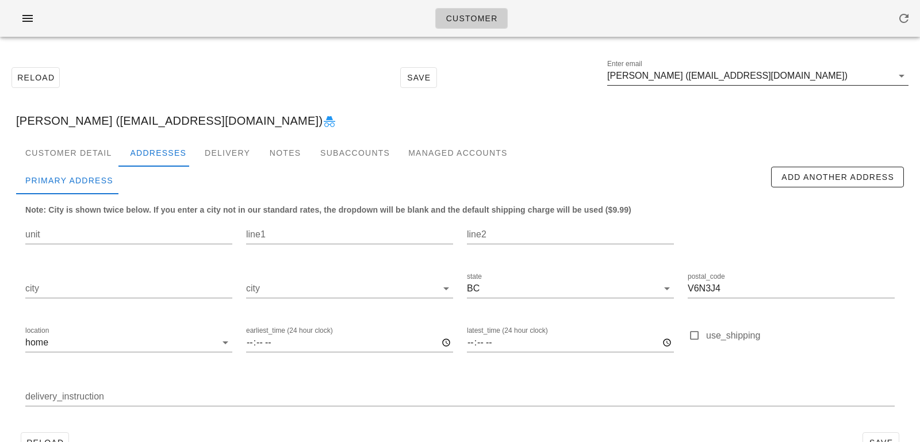
click at [683, 73] on input "Karan Katyal (kkatyal99@hotmail.com)" at bounding box center [749, 76] width 285 height 18
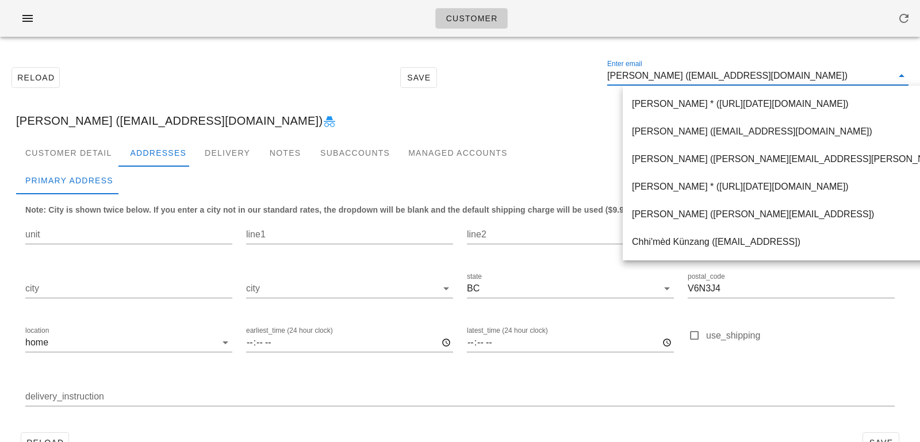
click at [674, 79] on input "Karan Katyal (kkatyal99@hotmail.com)" at bounding box center [749, 76] width 285 height 18
drag, startPoint x: 674, startPoint y: 78, endPoint x: 818, endPoint y: 76, distance: 143.7
click at [816, 78] on input "Karan Katyal (kkatyal99@hotmail.com)" at bounding box center [749, 76] width 285 height 18
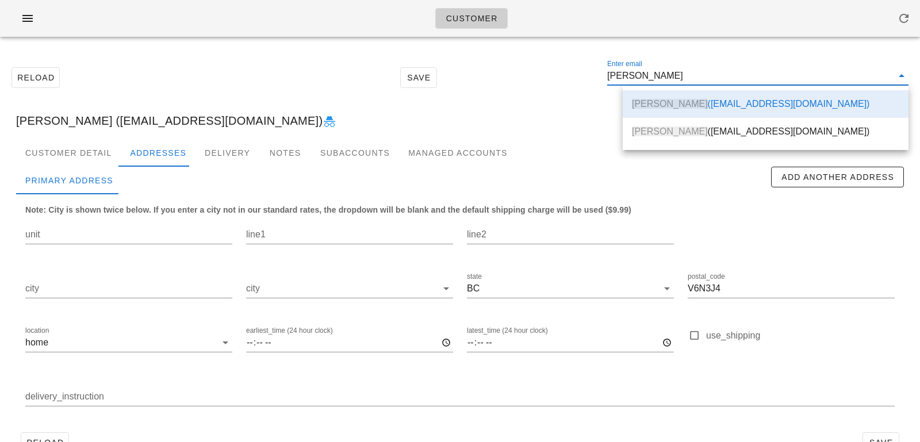
type input "Karan Katyal"
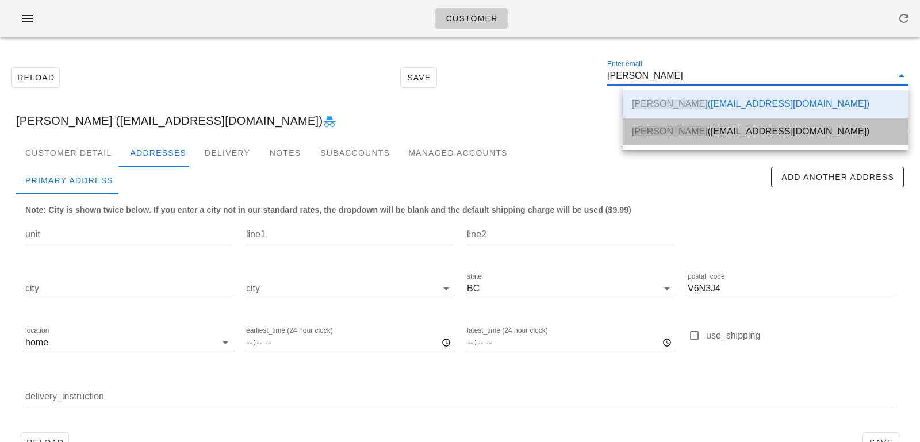
click at [700, 129] on div "Karan Katyal (karankatyal@gmail.com)" at bounding box center [765, 131] width 267 height 11
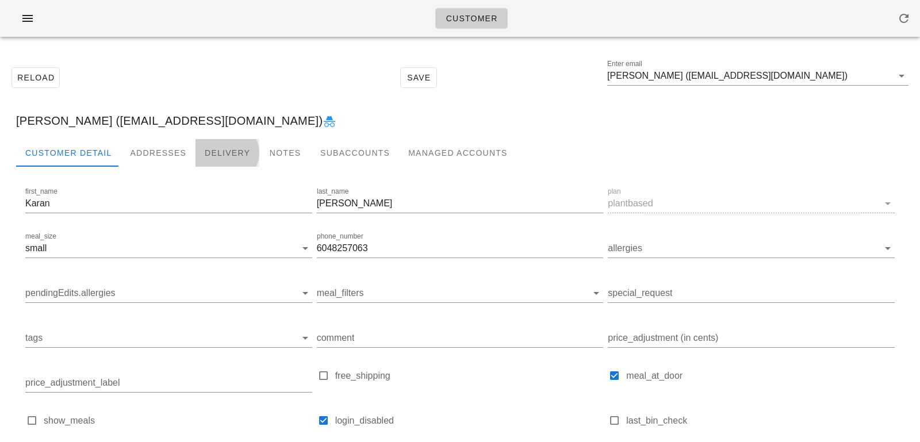
click at [195, 159] on div "Delivery" at bounding box center [227, 153] width 64 height 28
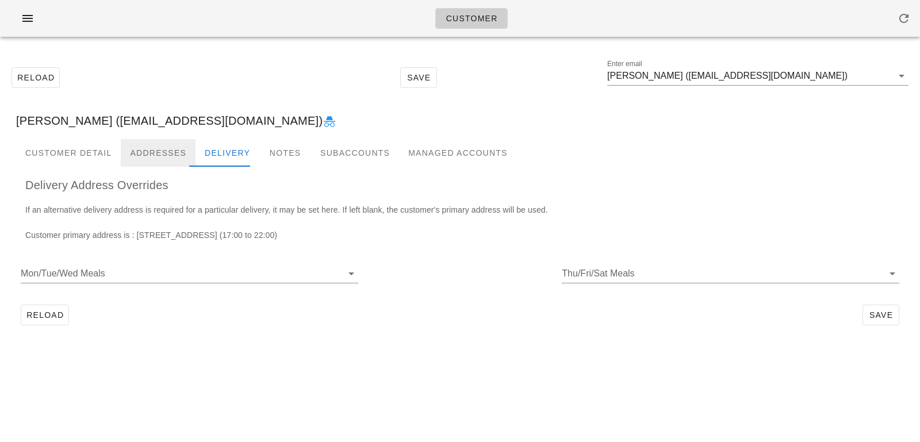
click at [162, 156] on div "Addresses" at bounding box center [158, 153] width 75 height 28
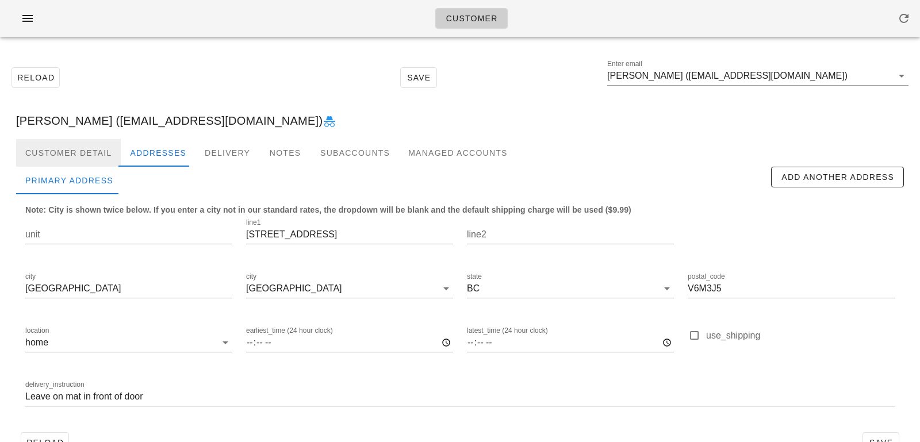
click at [79, 153] on div "Customer Detail" at bounding box center [68, 153] width 105 height 28
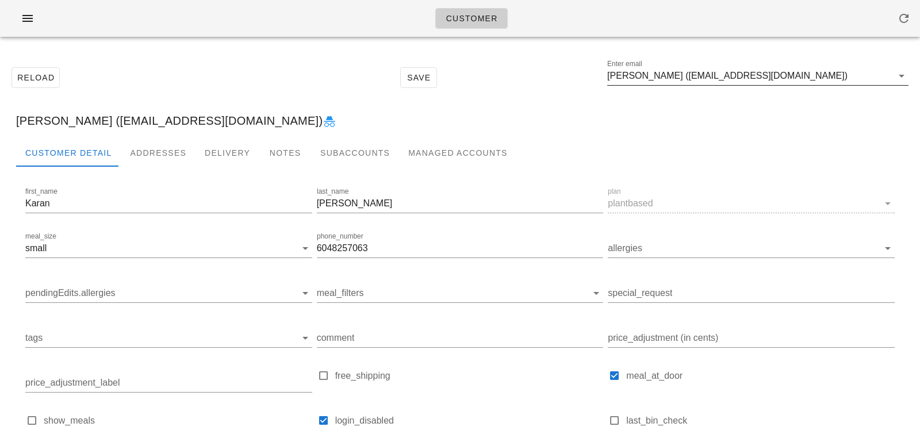
click at [679, 71] on input "Karan Katyal (karankatyal@gmail.com)" at bounding box center [749, 76] width 285 height 18
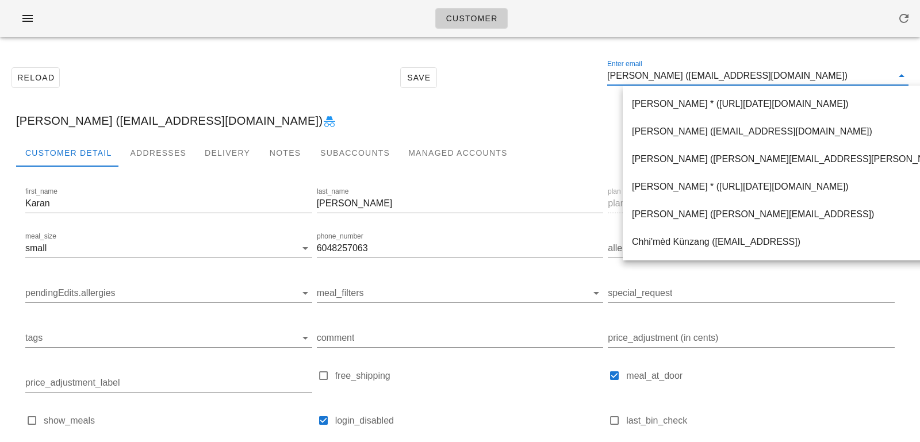
click at [673, 74] on input "Karan Katyal (karankatyal@gmail.com)" at bounding box center [749, 76] width 285 height 18
drag, startPoint x: 673, startPoint y: 74, endPoint x: 851, endPoint y: 74, distance: 177.6
click at [851, 76] on input "Karan Katyal (karankatyal@gmail.com)" at bounding box center [749, 76] width 285 height 18
type input "Karan Katyal"
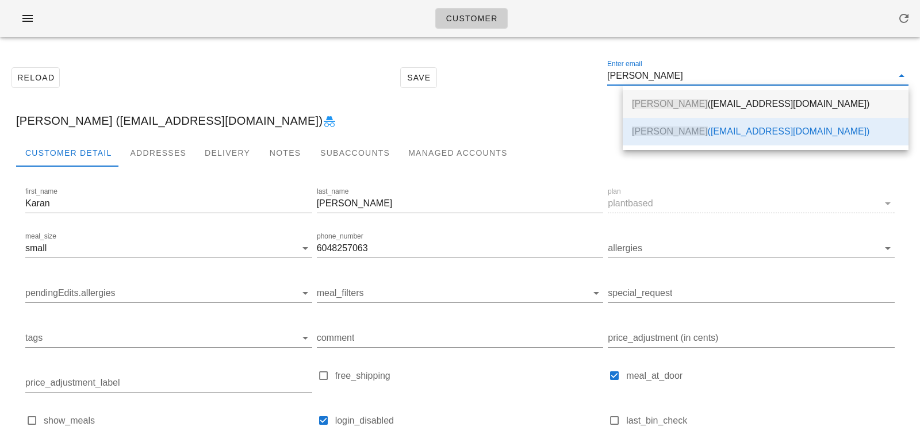
click at [759, 101] on div "Karan Katyal (kkatyal99@hotmail.com)" at bounding box center [765, 103] width 267 height 11
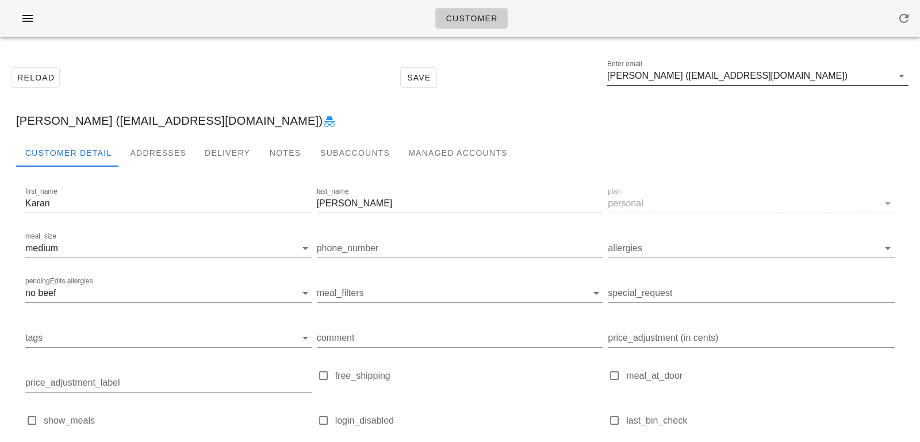
drag, startPoint x: 671, startPoint y: 78, endPoint x: 679, endPoint y: 78, distance: 8.0
click at [671, 78] on input "Karan Katyal (kkatyal99@hotmail.com)" at bounding box center [749, 76] width 285 height 18
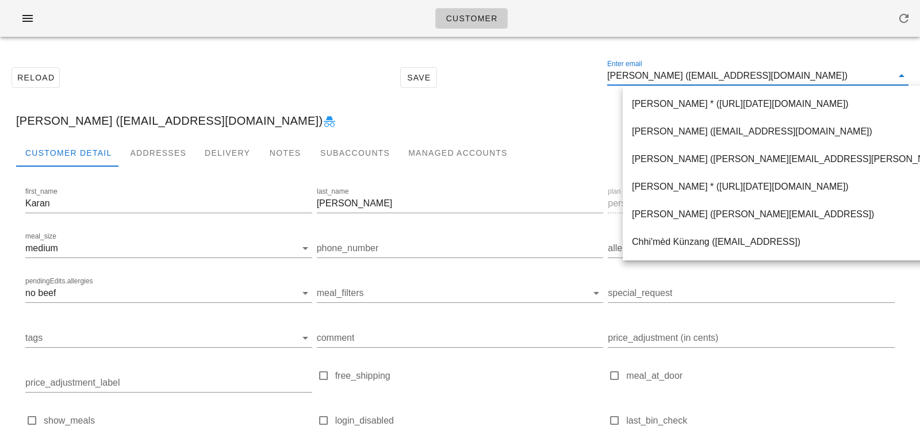
click at [675, 75] on input "Karan Katyal (kkatyal99@hotmail.com)" at bounding box center [749, 76] width 285 height 18
drag, startPoint x: 674, startPoint y: 74, endPoint x: 800, endPoint y: 70, distance: 126.5
click at [801, 72] on input "Karan Katyal (kkatyal99@hotmail.com)" at bounding box center [749, 76] width 285 height 18
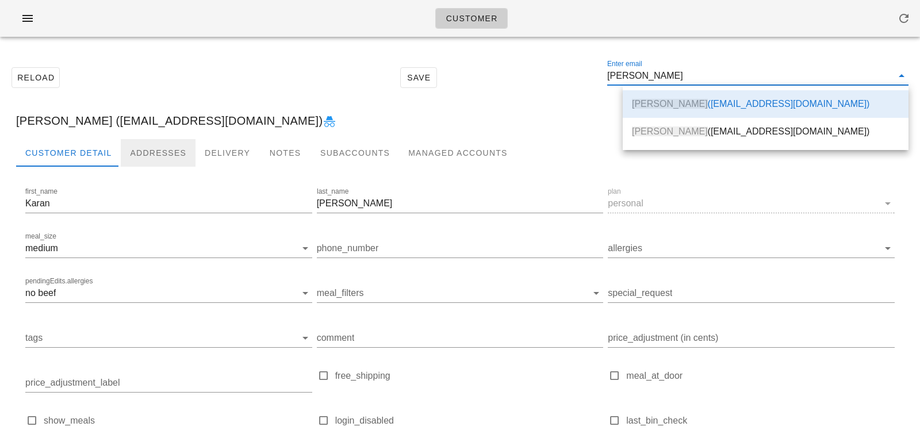
click at [151, 153] on div "Addresses" at bounding box center [158, 153] width 75 height 28
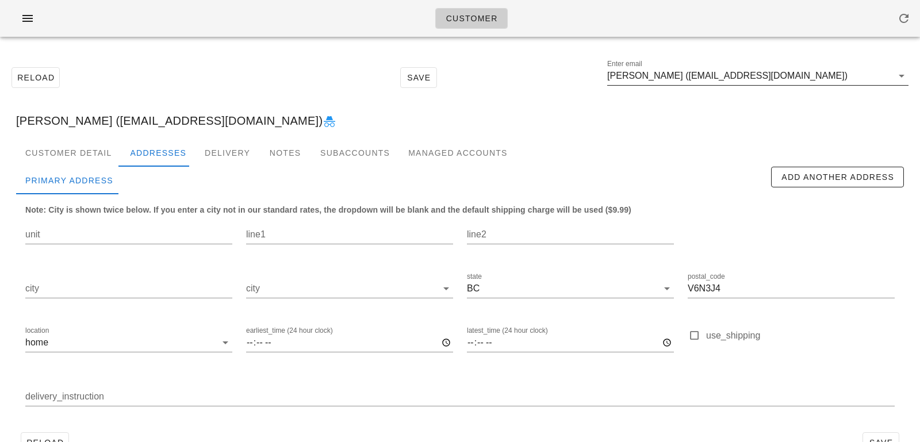
click at [800, 83] on input "Karan Katyal (kkatyal99@hotmail.com)" at bounding box center [749, 76] width 285 height 18
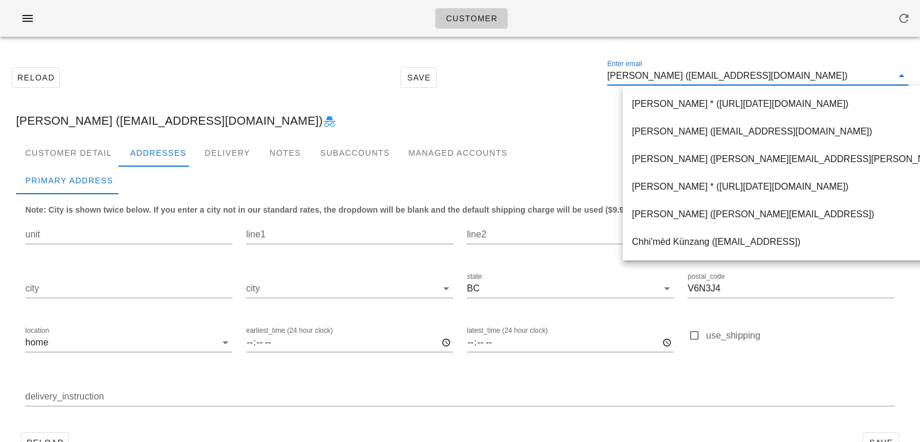
click at [659, 70] on input "Karan Katyal (kkatyal99@hotmail.com)" at bounding box center [749, 76] width 285 height 18
click at [673, 75] on input "Karan Katyal (kkatyal99@hotmail.com)" at bounding box center [749, 76] width 285 height 18
drag, startPoint x: 674, startPoint y: 78, endPoint x: 817, endPoint y: 79, distance: 142.6
click at [817, 79] on input "Karan Katyal (kkatyal99@hotmail.com)" at bounding box center [749, 76] width 285 height 18
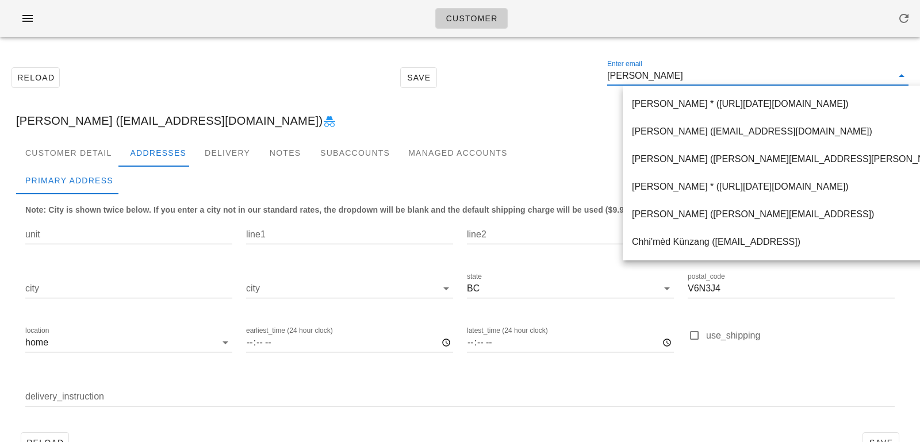
type input "Karan Katyal"
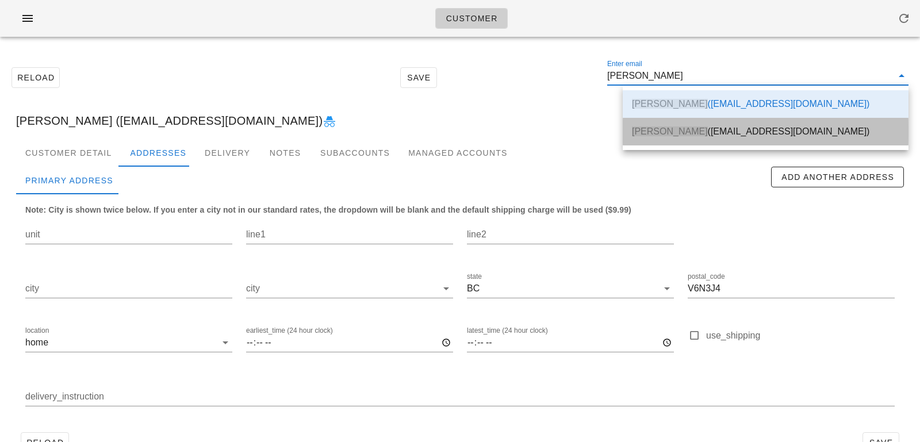
click at [711, 135] on div "Karan Katyal (karankatyal@gmail.com)" at bounding box center [765, 131] width 267 height 11
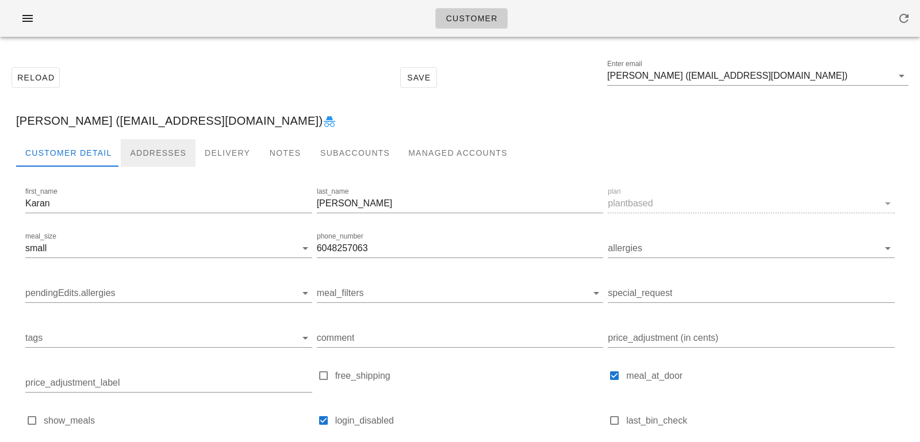
click at [158, 154] on div "Addresses" at bounding box center [158, 153] width 75 height 28
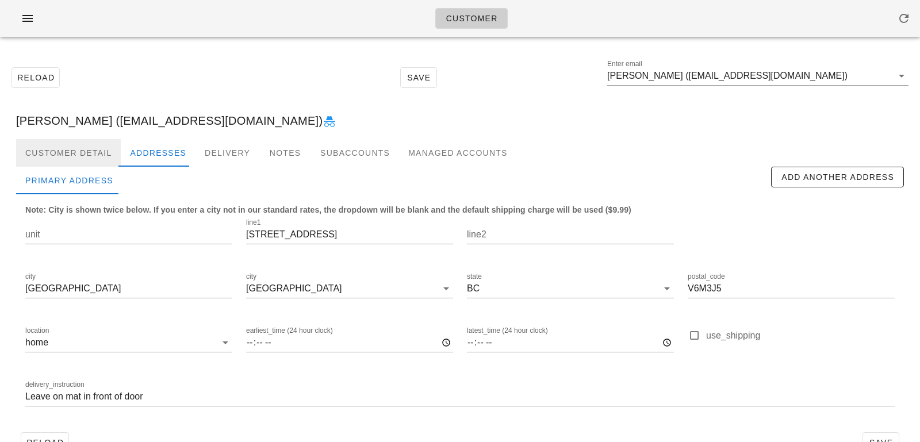
click at [90, 153] on div "Customer Detail" at bounding box center [68, 153] width 105 height 28
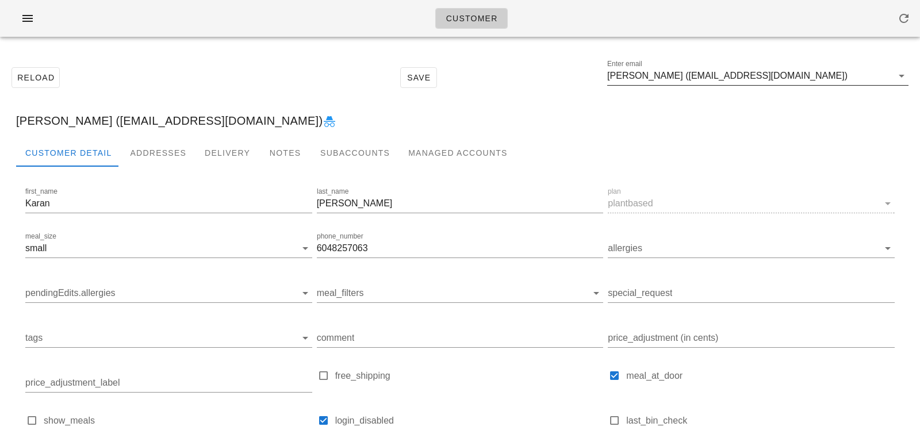
click at [675, 79] on input "Karan Katyal (karankatyal@gmail.com)" at bounding box center [749, 76] width 285 height 18
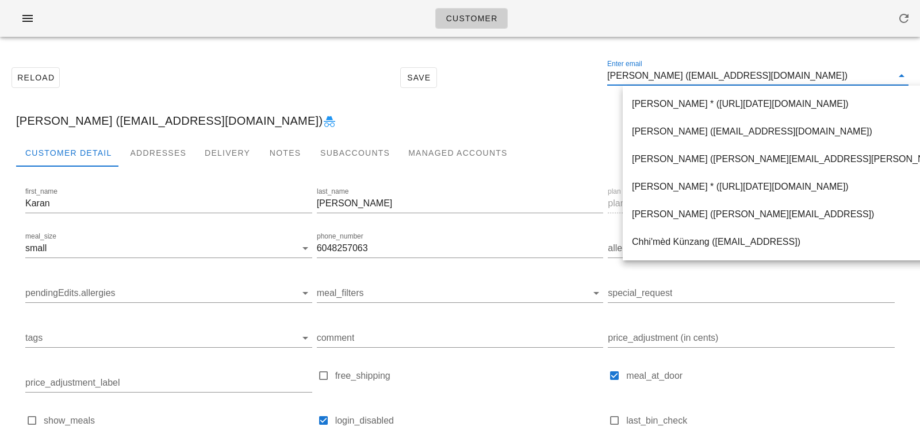
click at [673, 75] on input "Karan Katyal (karankatyal@gmail.com)" at bounding box center [749, 76] width 285 height 18
drag, startPoint x: 675, startPoint y: 78, endPoint x: 804, endPoint y: 79, distance: 128.8
click at [804, 80] on input "Karan Katyal (karankatyal@gmail.com)" at bounding box center [749, 76] width 285 height 18
type input "Karan Katyal"
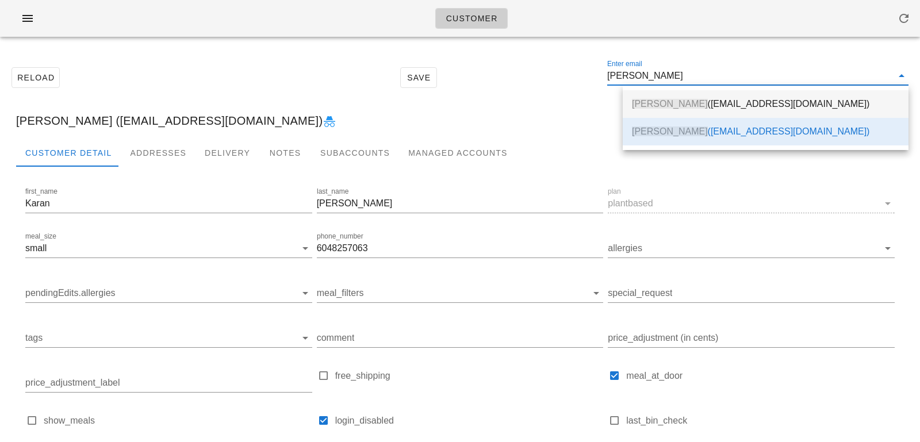
click at [748, 98] on div "Karan Katyal (kkatyal99@hotmail.com)" at bounding box center [765, 103] width 267 height 11
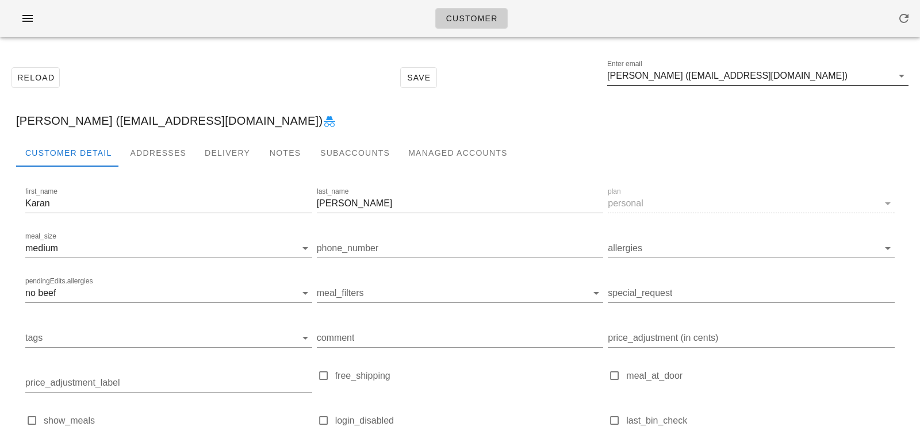
click at [675, 80] on input "Karan Katyal (kkatyal99@hotmail.com)" at bounding box center [749, 76] width 285 height 18
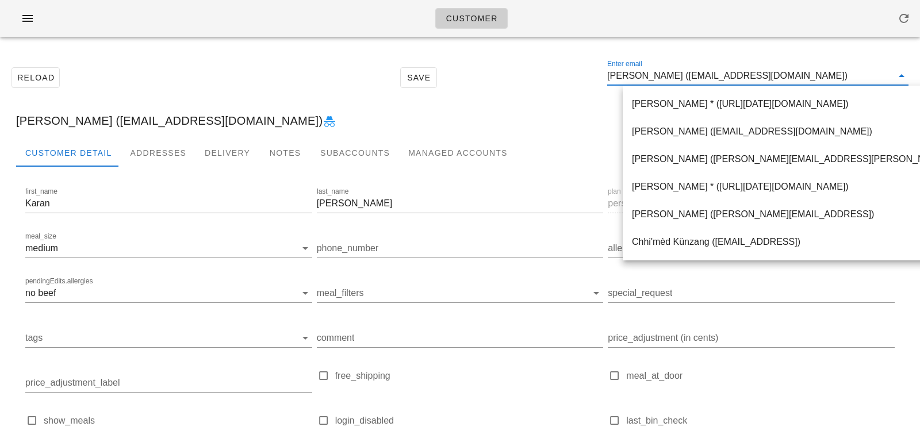
click at [675, 76] on input "Karan Katyal (kkatyal99@hotmail.com)" at bounding box center [749, 76] width 285 height 18
drag, startPoint x: 674, startPoint y: 76, endPoint x: 805, endPoint y: 78, distance: 131.1
click at [804, 78] on input "Karan Katyal (kkatyal99@hotmail.com)" at bounding box center [749, 76] width 285 height 18
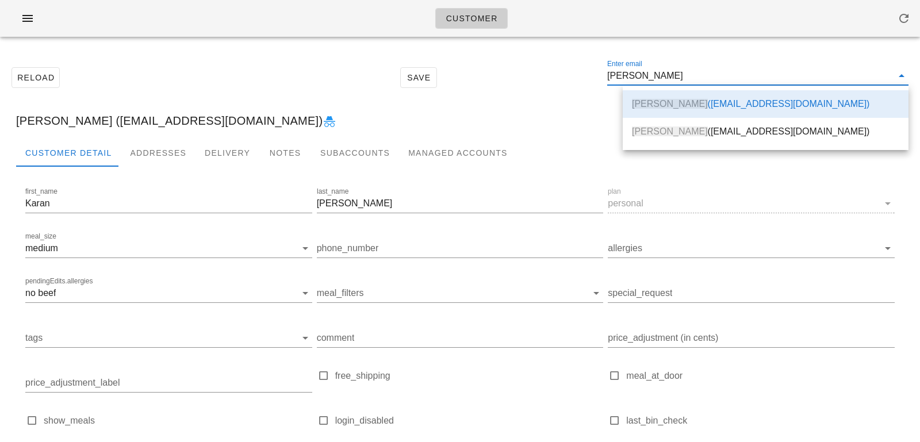
scroll to position [0, 0]
drag, startPoint x: 90, startPoint y: 120, endPoint x: 461, endPoint y: 135, distance: 371.1
click at [213, 123] on div "Karan Katyal (kkatyal99@hotmail.com)" at bounding box center [460, 120] width 906 height 37
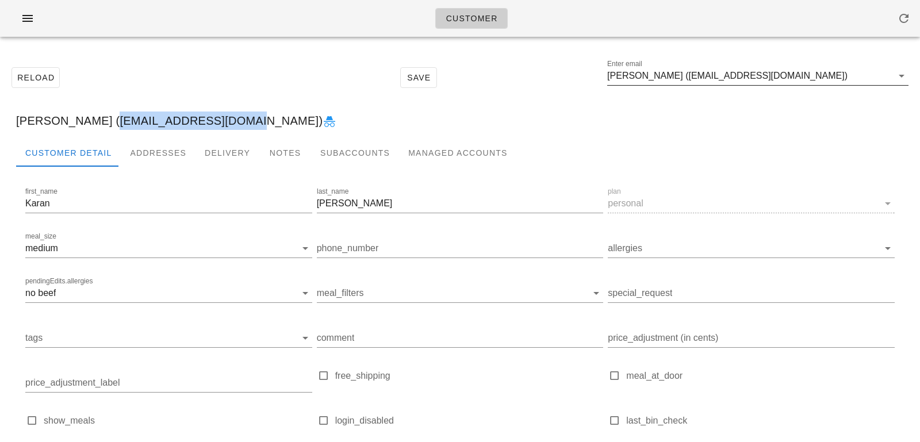
click at [682, 79] on input "Karan Katyal (kkatyal99@hotmail.com)" at bounding box center [749, 76] width 285 height 18
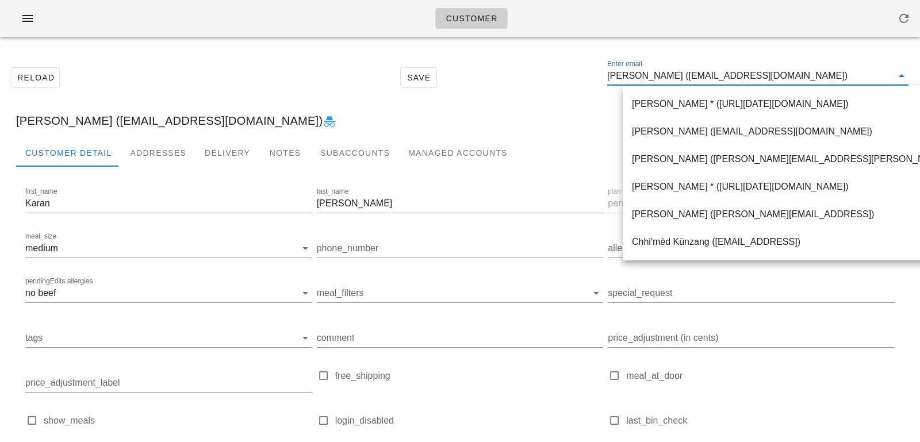
click at [672, 78] on input "Karan Katyal (kkatyal99@hotmail.com)" at bounding box center [749, 76] width 285 height 18
click at [676, 78] on input "Karan Katyal (kkatyal99@hotmail.com)" at bounding box center [749, 76] width 285 height 18
drag, startPoint x: 673, startPoint y: 77, endPoint x: 835, endPoint y: 78, distance: 162.7
click at [835, 78] on input "Karan Katyal (kkatyal99@hotmail.com)" at bounding box center [749, 76] width 285 height 18
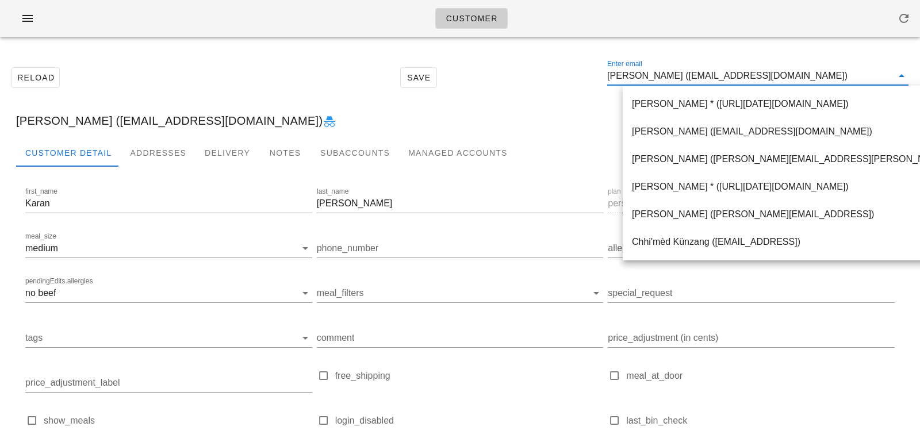
type input "Karan Katyal"
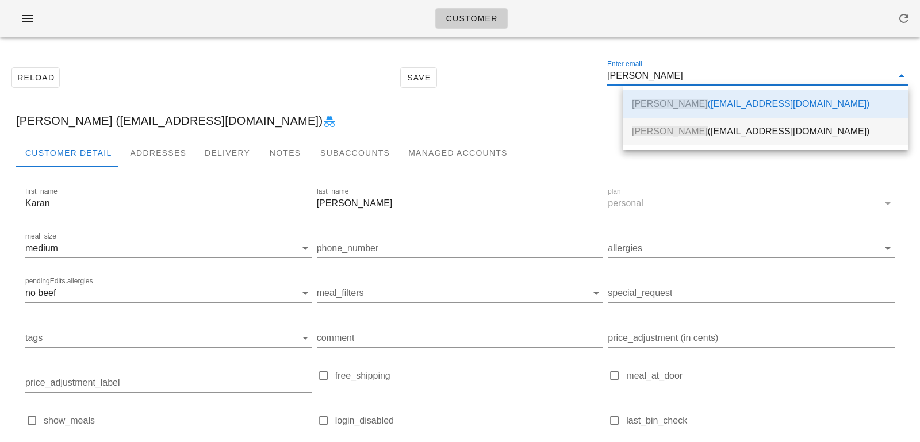
click at [732, 140] on div "Karan Katyal (karankatyal@gmail.com)" at bounding box center [765, 131] width 267 height 25
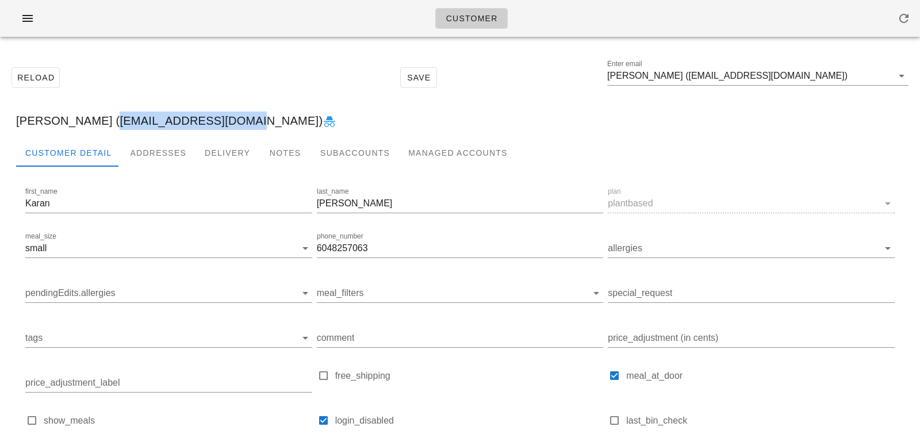
drag, startPoint x: 91, startPoint y: 121, endPoint x: 216, endPoint y: 123, distance: 124.8
click at [216, 123] on div "Karan Katyal (karankatyal@gmail.com)" at bounding box center [460, 120] width 906 height 37
copy div "karankatyal@gmail.com"
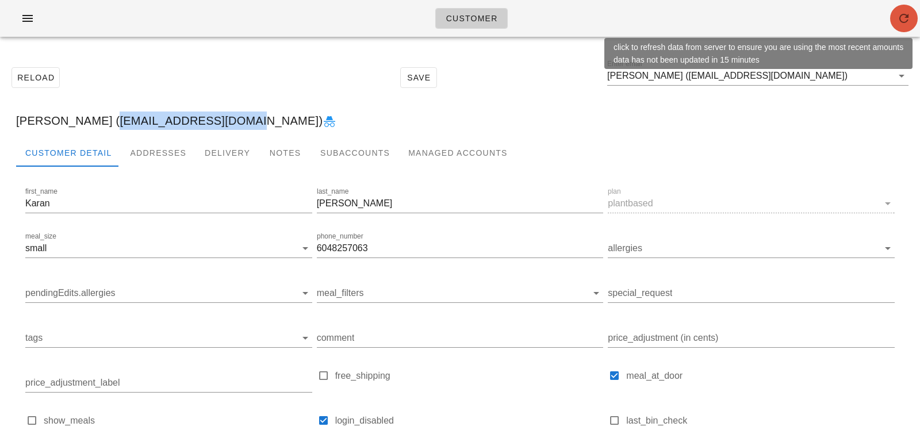
click at [897, 13] on icon "button" at bounding box center [904, 18] width 14 height 14
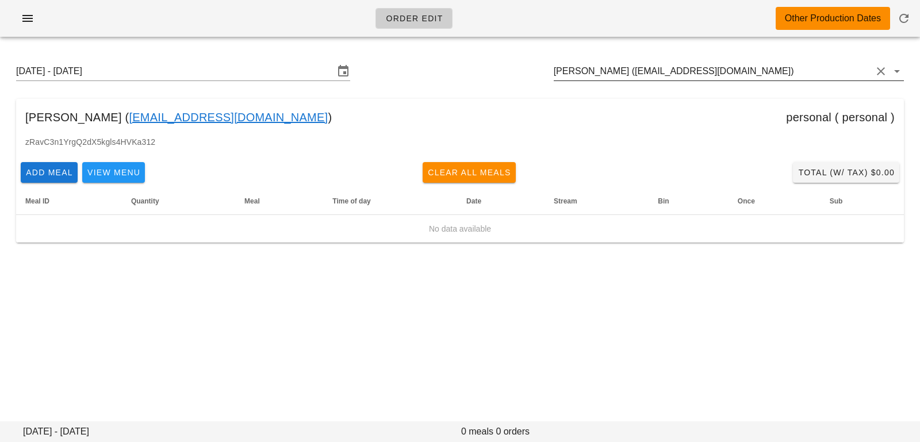
click at [779, 72] on input "[PERSON_NAME] ([EMAIL_ADDRESS][DOMAIN_NAME])" at bounding box center [713, 71] width 318 height 18
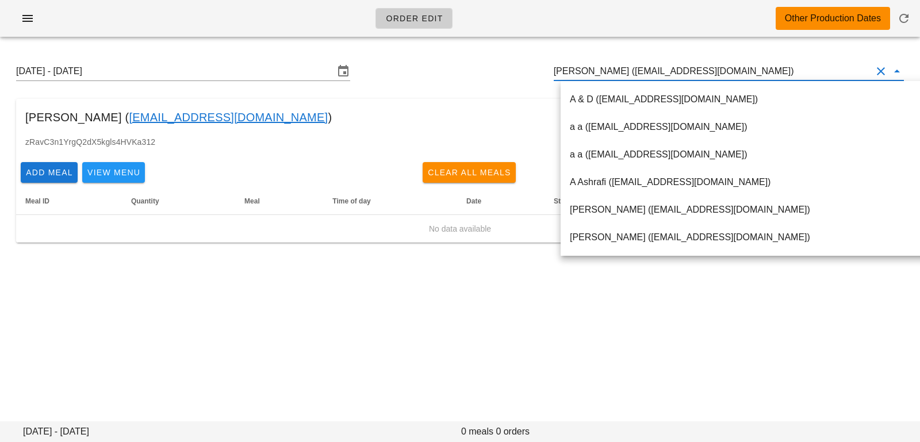
paste input "sunnyeverhart1@icloud.com"
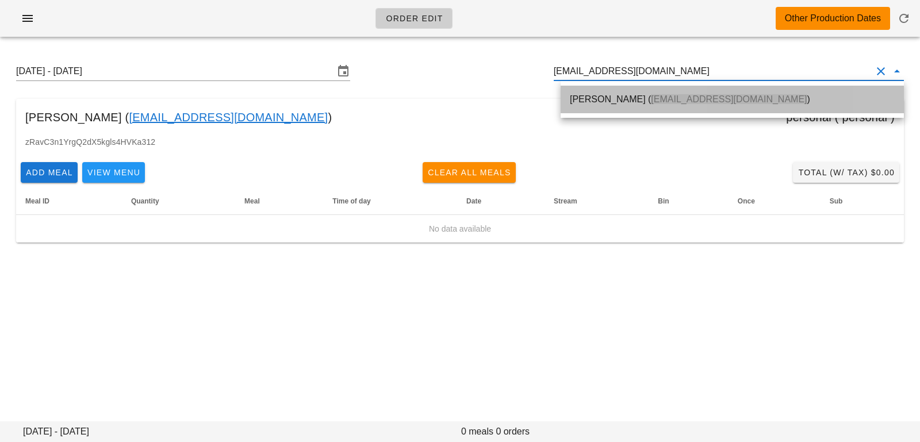
click at [695, 99] on span "sunnyeverhart1@icloud.com" at bounding box center [729, 99] width 156 height 10
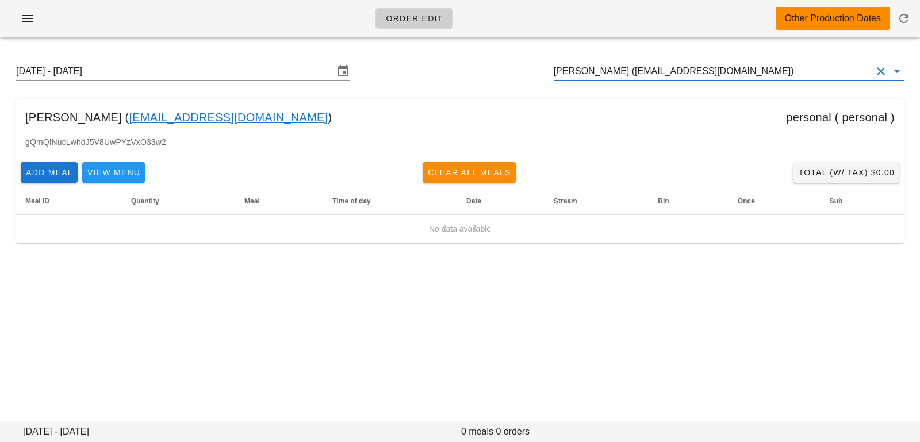
click at [610, 72] on input "Sunny Yerra (sunnyeverhart1@icloud.com)" at bounding box center [713, 71] width 318 height 18
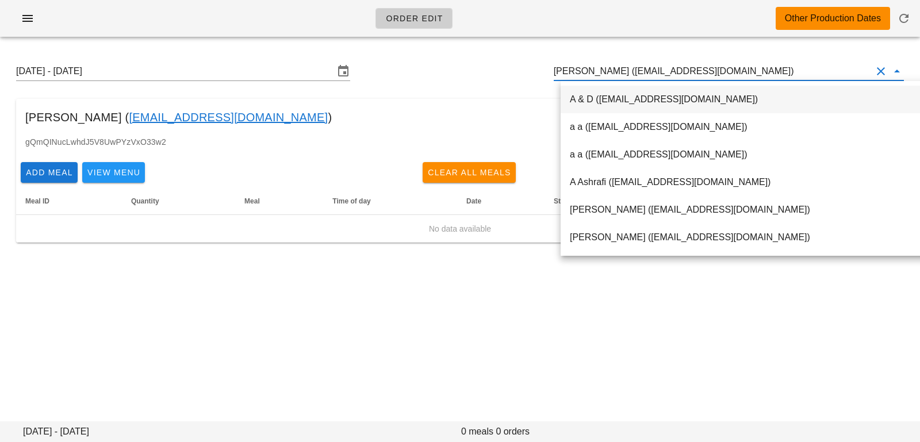
scroll to position [1, 0]
drag, startPoint x: 610, startPoint y: 71, endPoint x: 879, endPoint y: 82, distance: 268.7
click at [881, 86] on div "Order Edit Other Production Dates Sunday August 24 - Saturday August 30 Sunny Y…" at bounding box center [460, 221] width 920 height 442
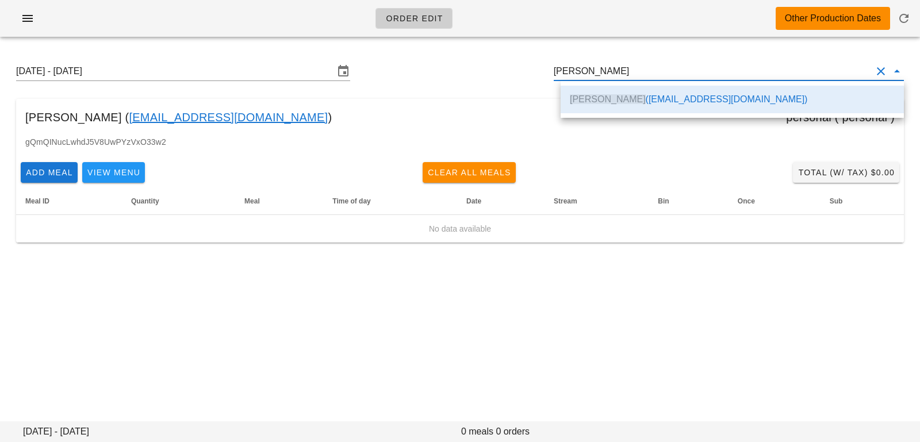
scroll to position [0, 0]
click at [343, 125] on div "Sunny Yerra ( sunnyeverhart1@icloud.com ) personal ( personal )" at bounding box center [460, 117] width 888 height 37
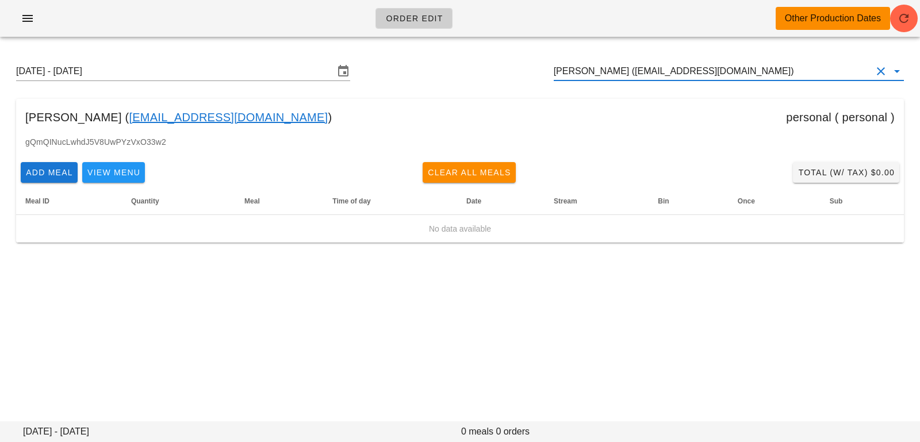
drag, startPoint x: 767, startPoint y: 65, endPoint x: 513, endPoint y: 21, distance: 257.9
click at [514, 23] on div "Order Edit Other Production Dates Sunday August 24 - Saturday August 30 Sunny Y…" at bounding box center [460, 221] width 920 height 442
drag, startPoint x: 742, startPoint y: 72, endPoint x: 449, endPoint y: 14, distance: 298.9
click at [453, 16] on div "Order Edit Other Production Dates Sunday August 24 - Saturday August 30 Sunny Y…" at bounding box center [460, 221] width 920 height 442
drag, startPoint x: 773, startPoint y: 78, endPoint x: 527, endPoint y: 68, distance: 245.7
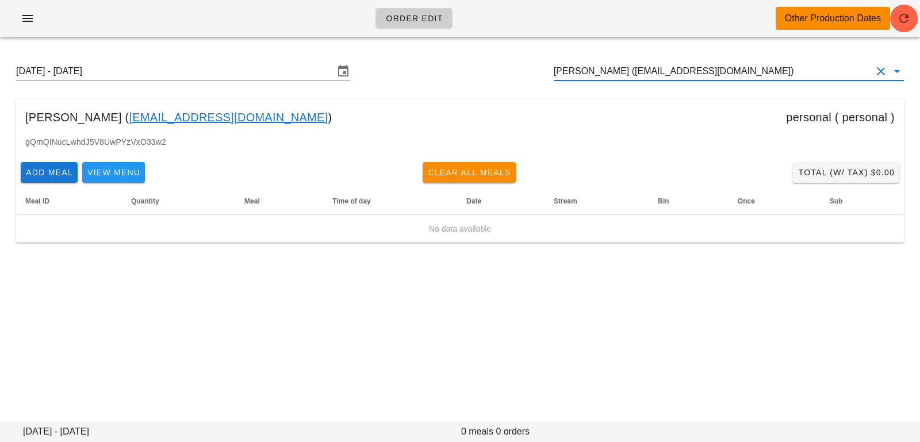
click at [528, 68] on div "Sunday August 24 - Saturday August 30 Sunny Yerra (sunnyeverhart1@icloud.com)" at bounding box center [460, 71] width 906 height 37
click at [747, 68] on input "[PERSON_NAME] ([EMAIL_ADDRESS][DOMAIN_NAME])" at bounding box center [713, 71] width 318 height 18
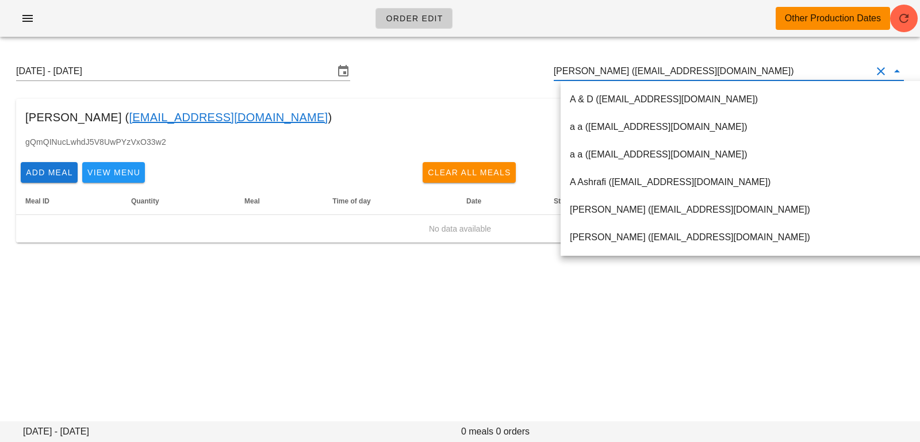
paste input "[EMAIL_ADDRESS][DOMAIN_NAME]"
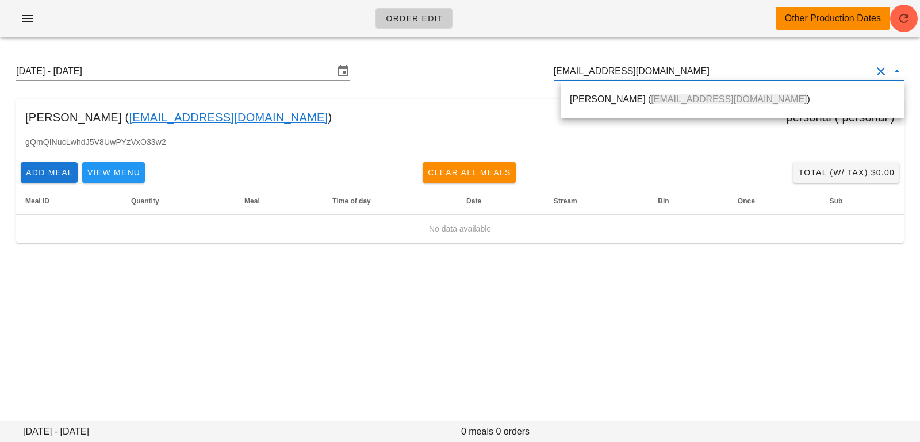
click at [715, 101] on span "[EMAIL_ADDRESS][DOMAIN_NAME]" at bounding box center [729, 99] width 156 height 10
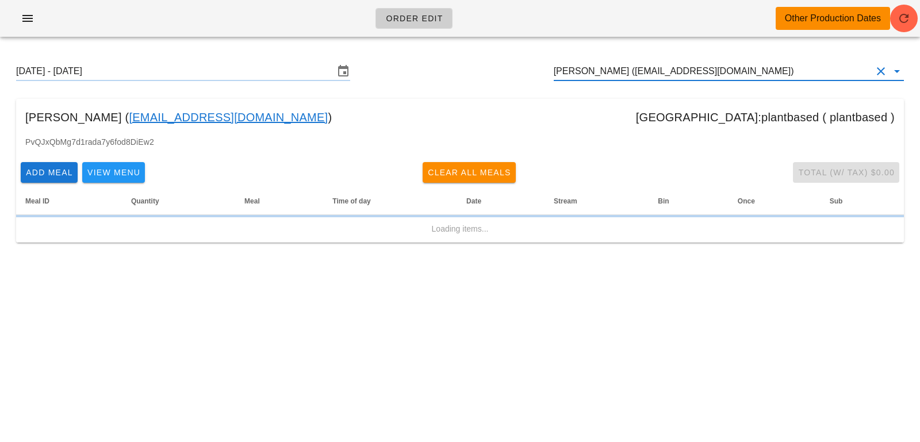
type input "[PERSON_NAME] ([EMAIL_ADDRESS][DOMAIN_NAME])"
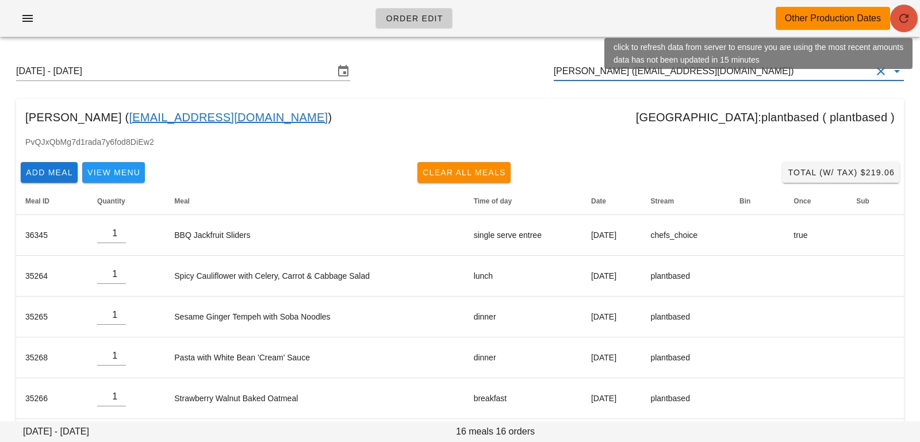
click at [895, 11] on span "button" at bounding box center [904, 18] width 28 height 14
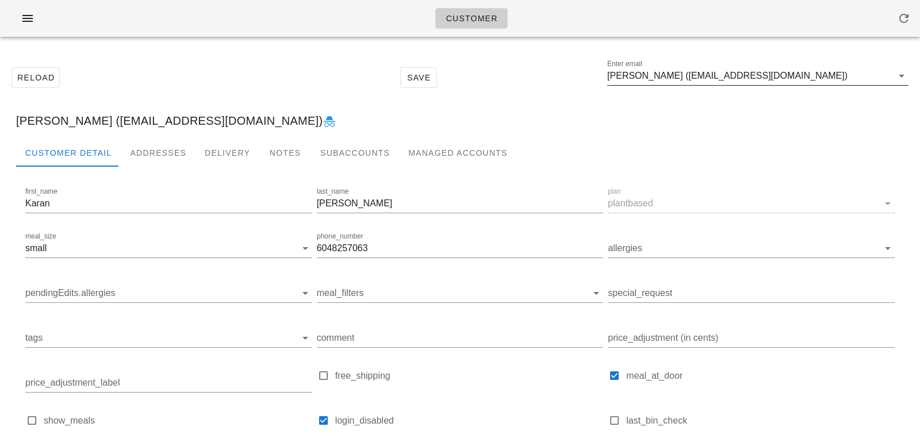
click at [789, 81] on input "[PERSON_NAME] ([EMAIL_ADDRESS][DOMAIN_NAME])" at bounding box center [749, 76] width 285 height 18
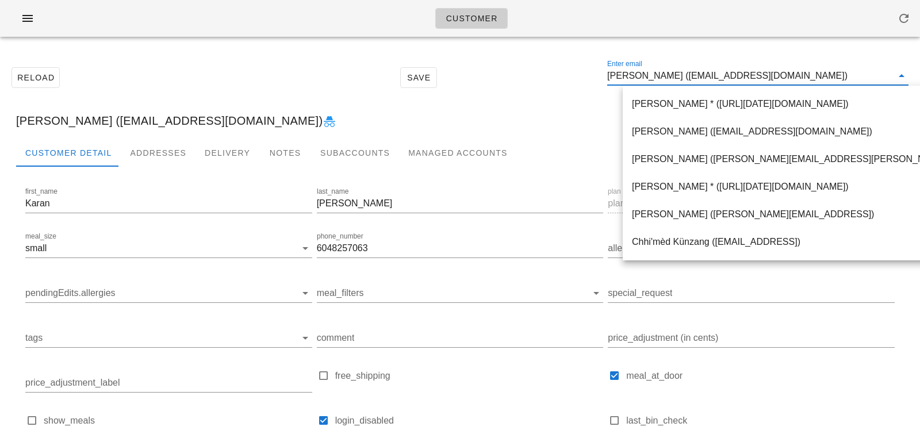
paste input "[EMAIL_ADDRESS][DOMAIN_NAME]"
type input "[EMAIL_ADDRESS][DOMAIN_NAME]"
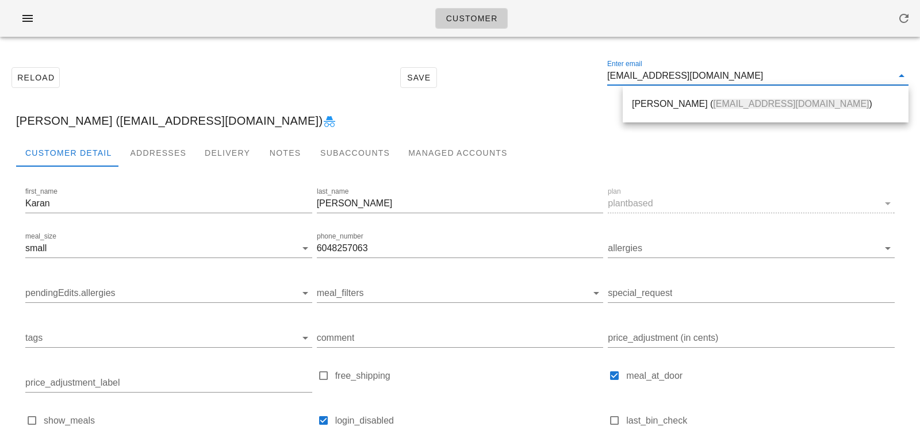
click at [713, 102] on span "[EMAIL_ADDRESS][DOMAIN_NAME]" at bounding box center [791, 104] width 156 height 10
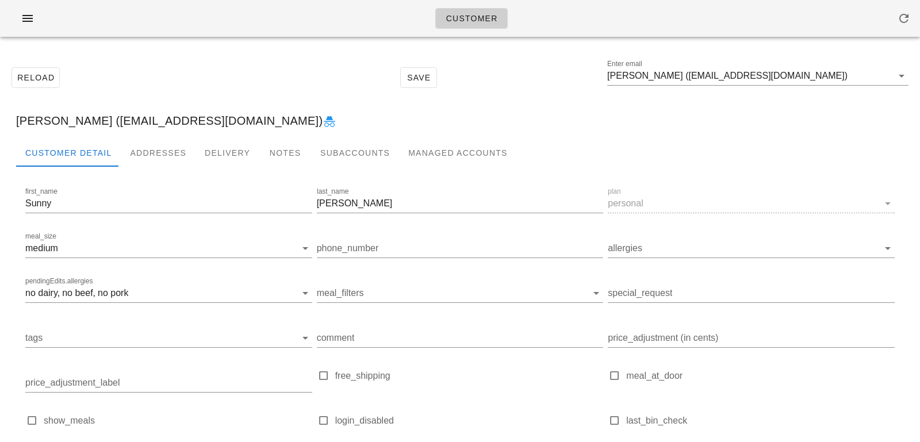
click at [119, 168] on div at bounding box center [460, 176] width 888 height 18
click at [140, 160] on div "Addresses" at bounding box center [158, 153] width 75 height 28
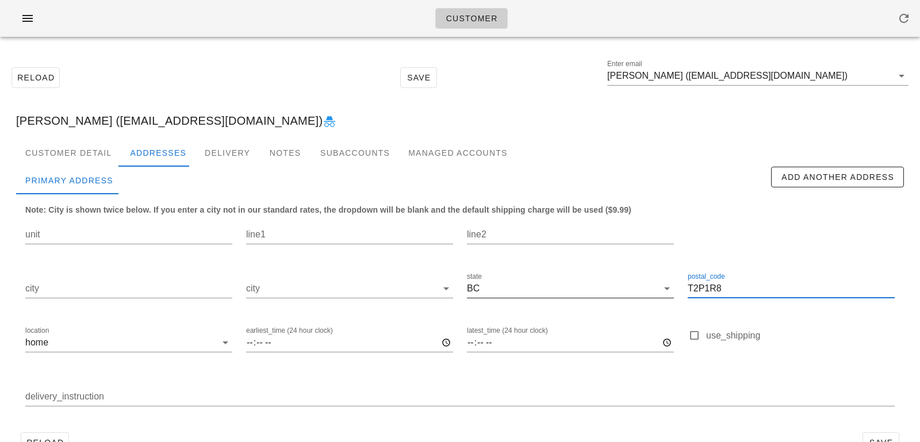
drag, startPoint x: 732, startPoint y: 290, endPoint x: 587, endPoint y: 272, distance: 146.5
click at [587, 272] on div "unit line1 line2 city city state BC postal_code T2P1R8 location home earliest_t…" at bounding box center [459, 317] width 883 height 216
click at [744, 290] on input "T2P1R8" at bounding box center [791, 288] width 207 height 18
drag, startPoint x: 740, startPoint y: 290, endPoint x: 620, endPoint y: 286, distance: 120.2
click at [620, 288] on div "unit line1 line2 city city state BC postal_code T2P1R8 location home earliest_t…" at bounding box center [459, 317] width 883 height 216
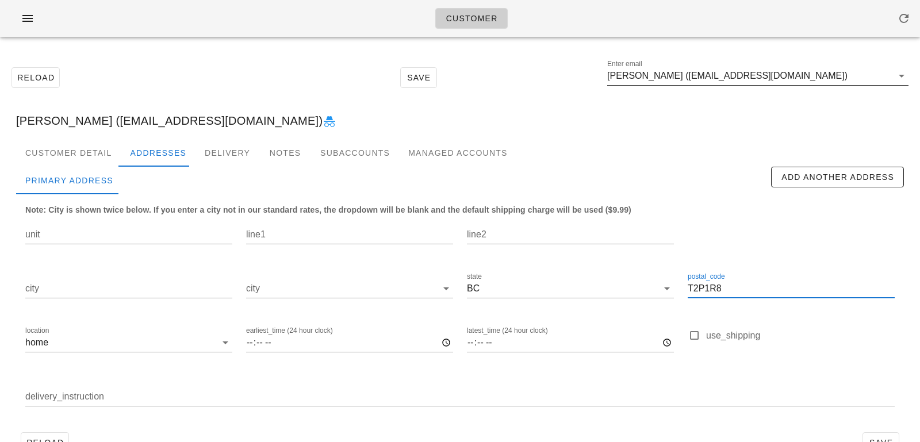
click at [816, 82] on input "[PERSON_NAME] ([EMAIL_ADDRESS][DOMAIN_NAME])" at bounding box center [749, 76] width 285 height 18
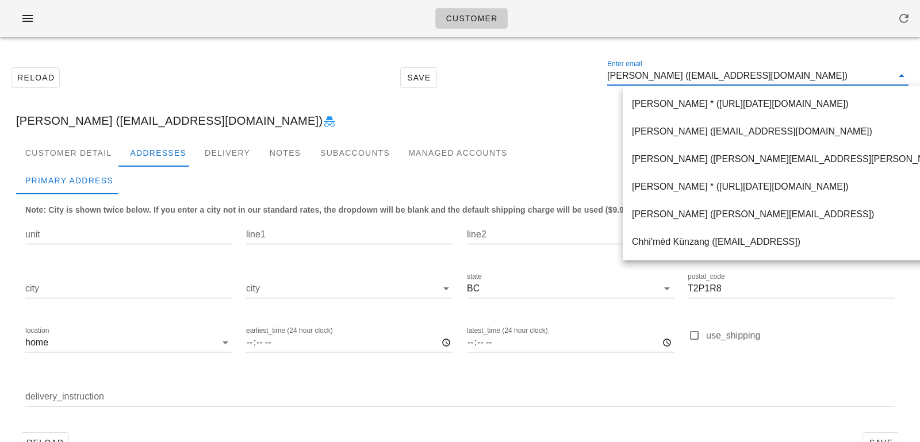
paste input "[EMAIL_ADDRESS][DOMAIN_NAME]"
type input "[EMAIL_ADDRESS][DOMAIN_NAME]"
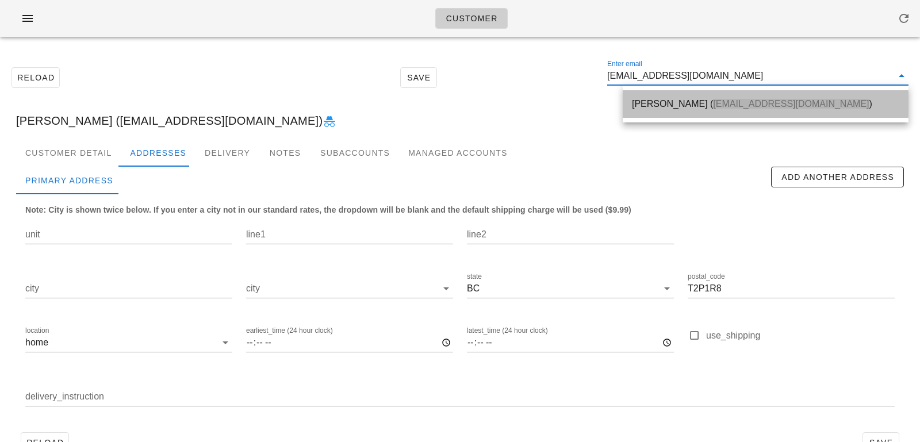
click at [694, 106] on div "[PERSON_NAME] ( [EMAIL_ADDRESS][DOMAIN_NAME] )" at bounding box center [765, 103] width 267 height 11
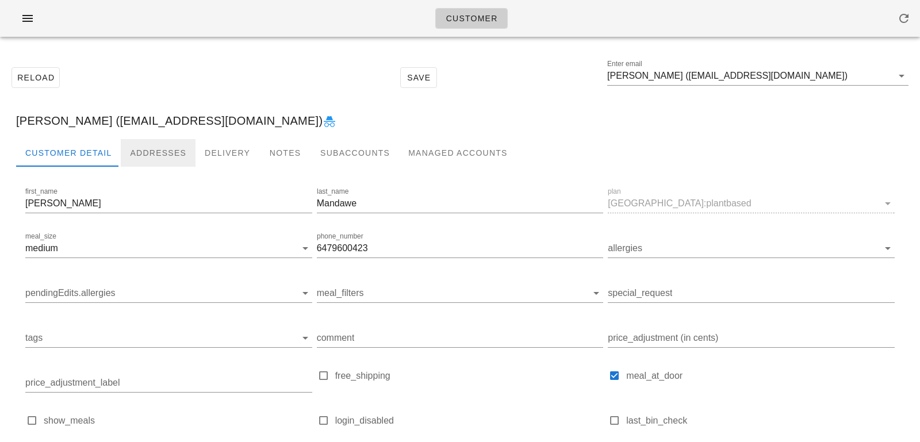
click at [155, 157] on div "Addresses" at bounding box center [158, 153] width 75 height 28
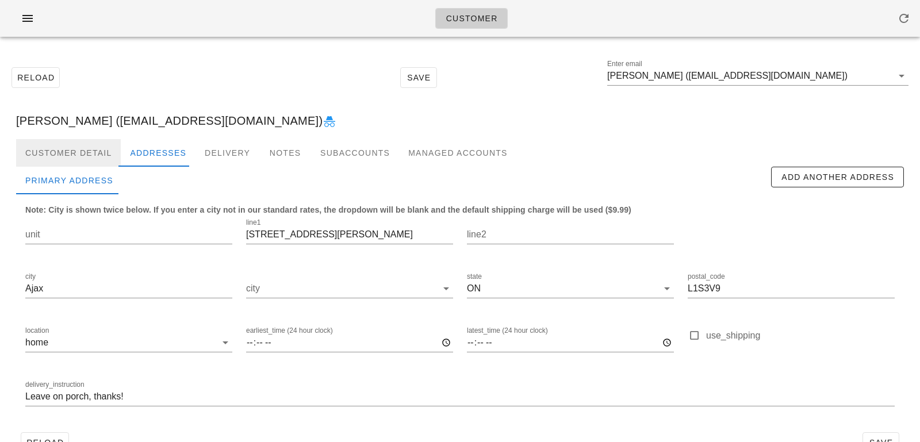
click at [98, 166] on div "Customer Detail" at bounding box center [68, 153] width 105 height 28
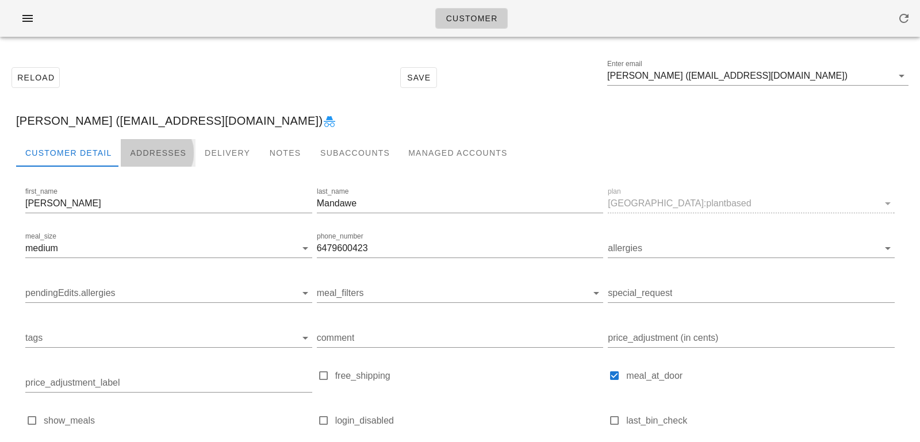
click at [148, 151] on div "Addresses" at bounding box center [158, 153] width 75 height 28
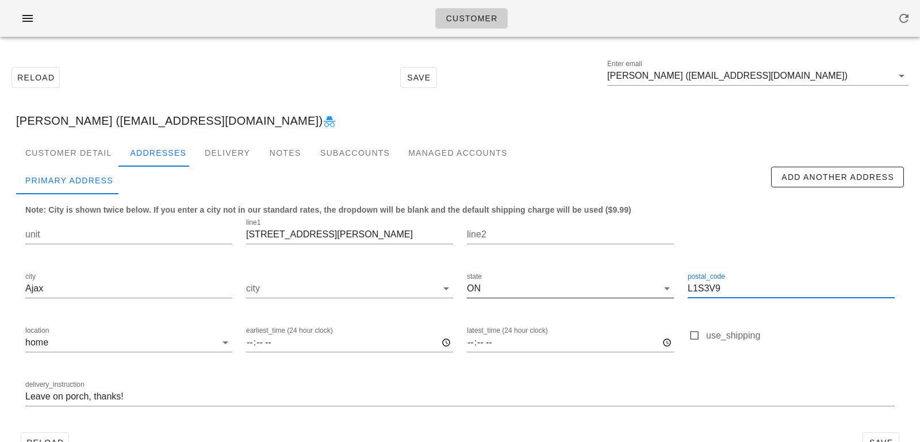
drag, startPoint x: 742, startPoint y: 290, endPoint x: 642, endPoint y: 274, distance: 100.7
click at [643, 276] on div "unit line1 78 Andrea Road line2 city Ajax city state ON postal_code L1S3V9 loca…" at bounding box center [459, 317] width 883 height 216
click at [93, 148] on div "Customer Detail" at bounding box center [68, 153] width 105 height 28
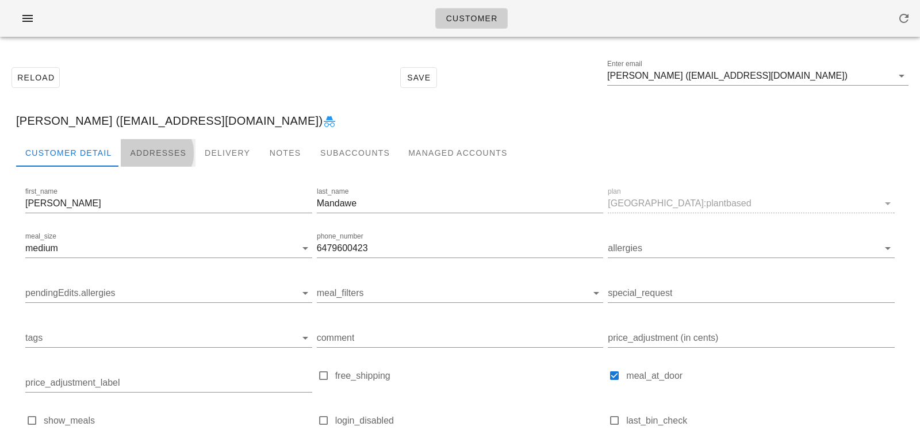
click at [141, 151] on div "Addresses" at bounding box center [158, 153] width 75 height 28
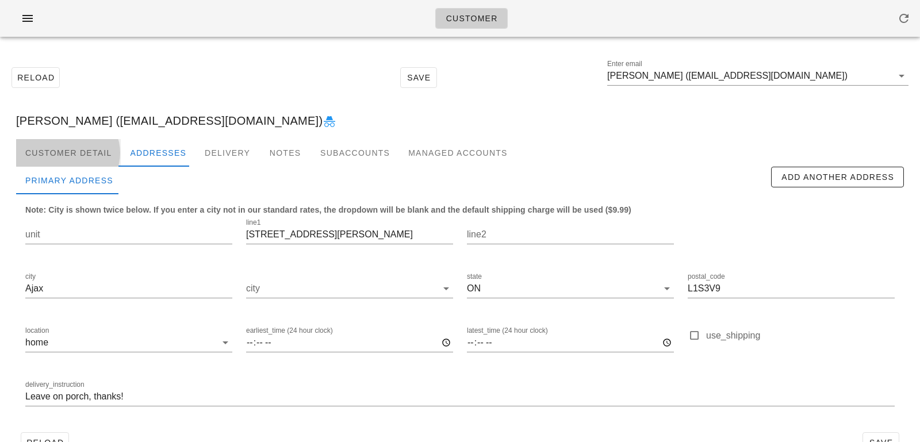
click at [83, 156] on div "Customer Detail" at bounding box center [68, 153] width 105 height 28
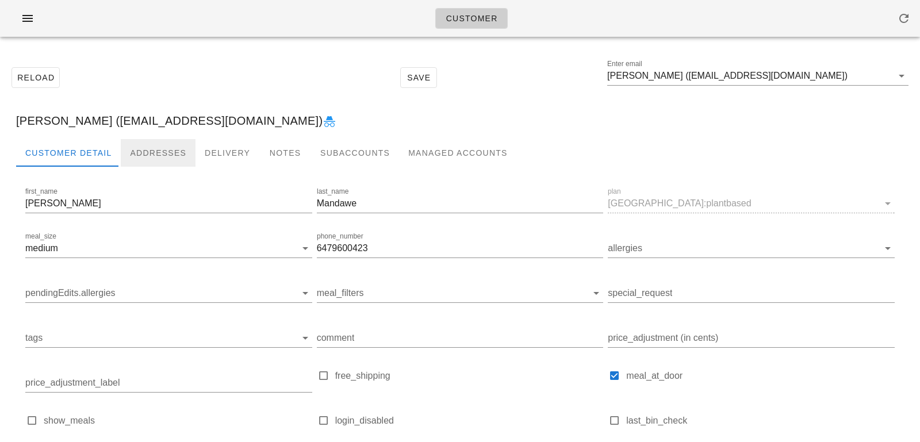
click at [143, 156] on div "Addresses" at bounding box center [158, 153] width 75 height 28
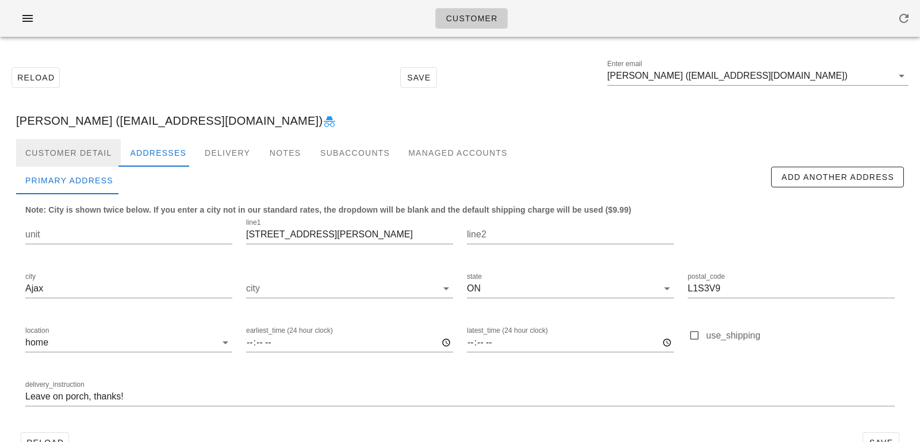
click at [89, 162] on div "Customer Detail" at bounding box center [68, 153] width 105 height 28
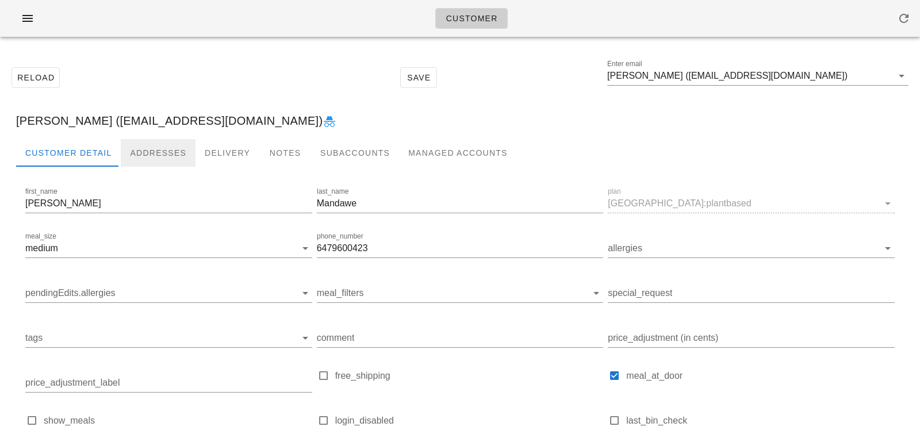
click at [157, 150] on div "Addresses" at bounding box center [158, 153] width 75 height 28
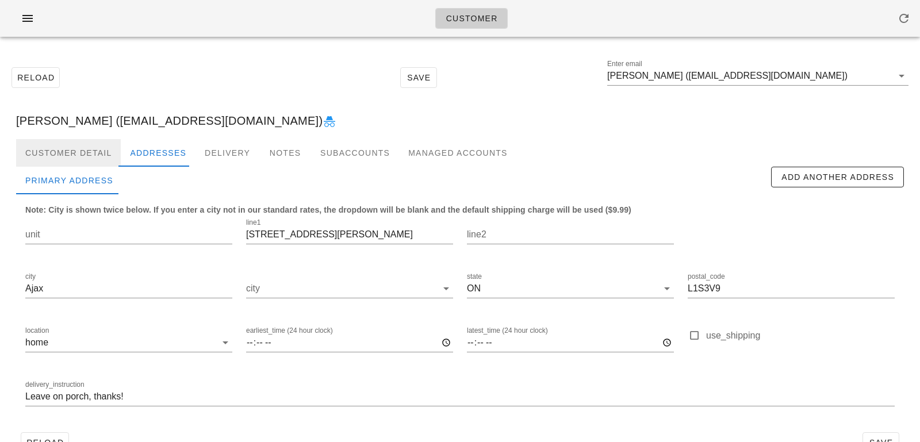
click at [86, 154] on div "Customer Detail" at bounding box center [68, 153] width 105 height 28
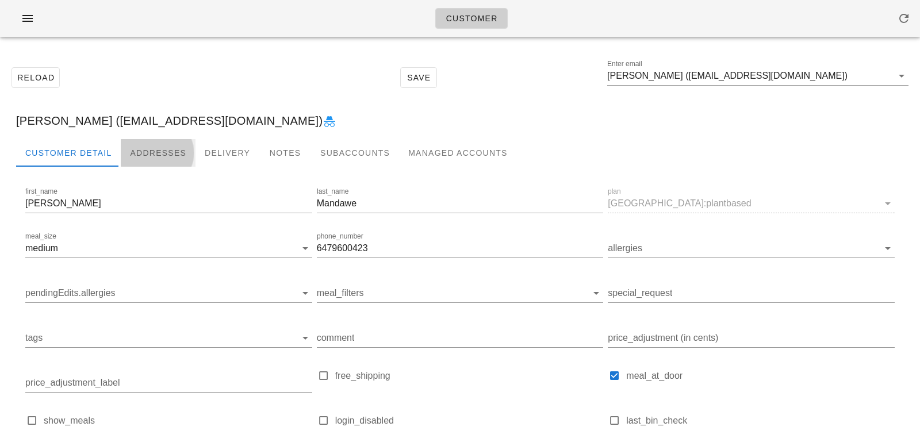
click at [167, 156] on div "Addresses" at bounding box center [158, 153] width 75 height 28
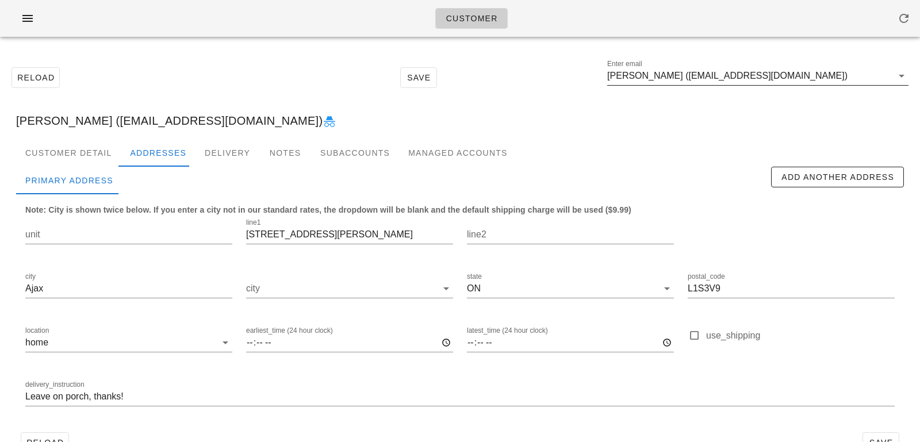
click at [828, 84] on input "Jason Mandawe (JasonMandawe@gmail.com)" at bounding box center [749, 76] width 285 height 18
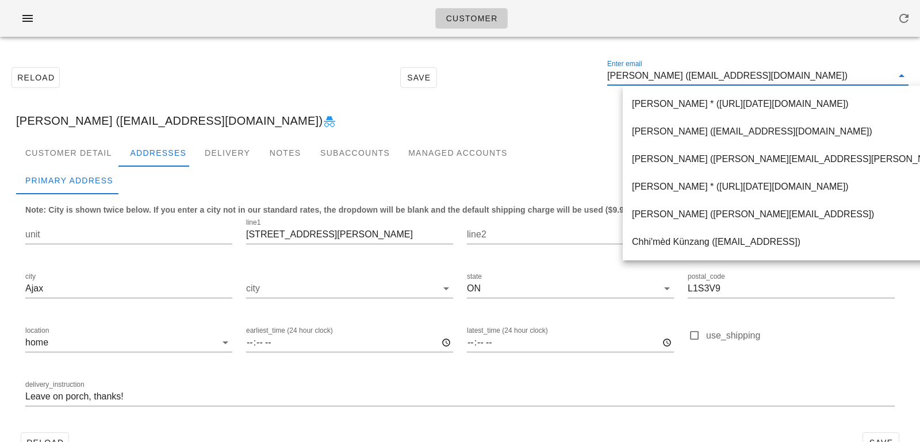
paste input "dora.lily@hotmail.ca"
type input "dora.lily@hotmail.ca"
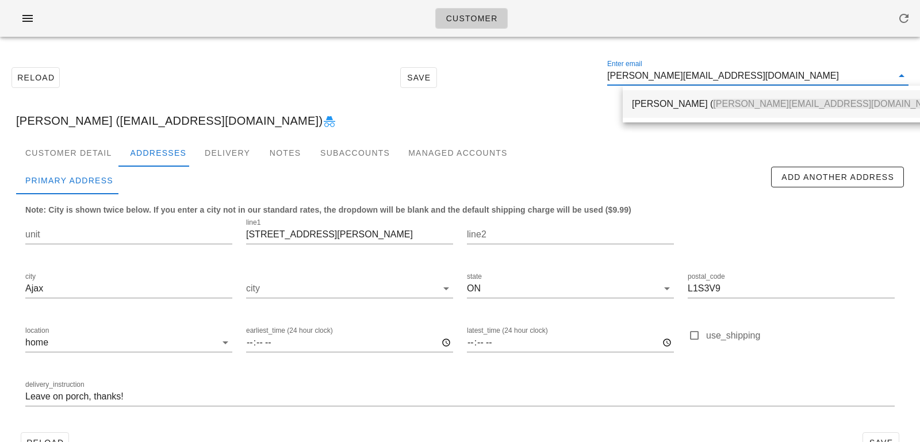
click at [693, 110] on div "Dora McCauley ( dora.lily@hotmail.ca )" at bounding box center [790, 103] width 316 height 25
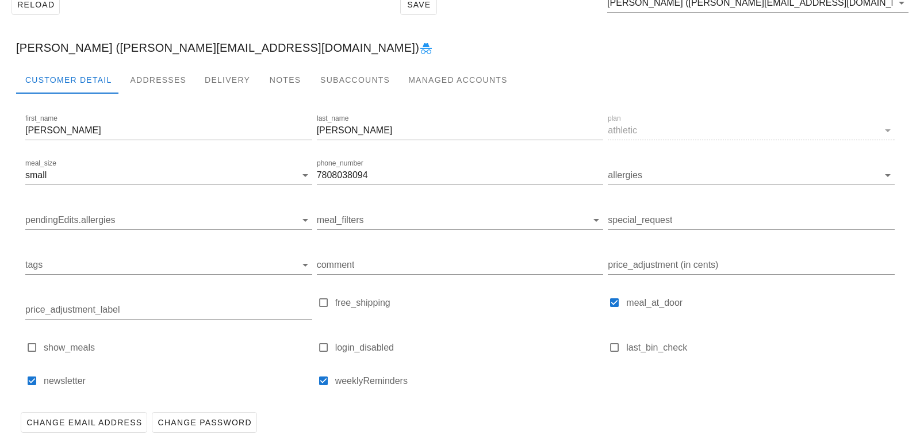
scroll to position [79, 0]
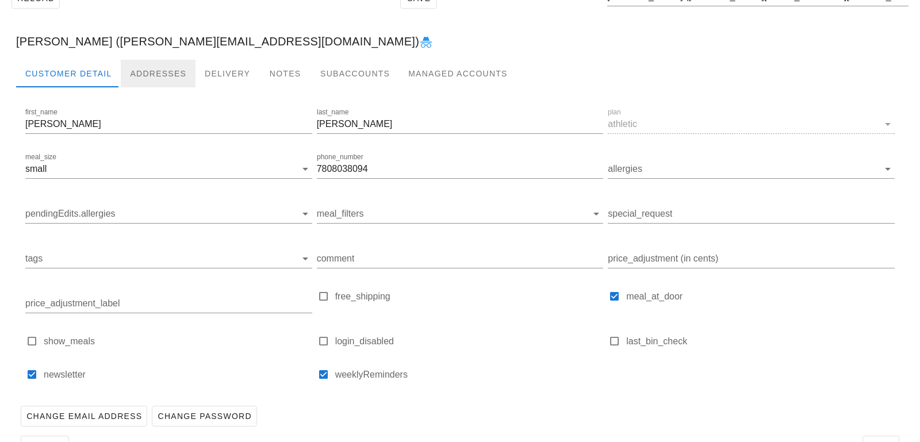
click at [148, 73] on div "Addresses" at bounding box center [158, 74] width 75 height 28
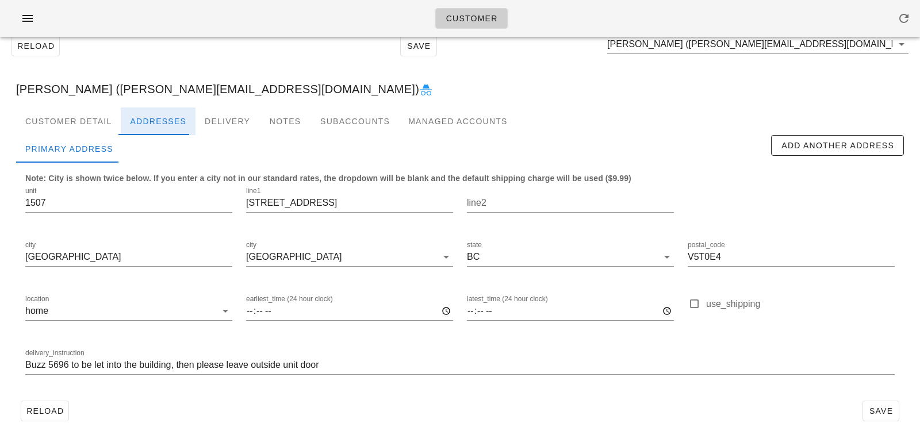
scroll to position [32, 0]
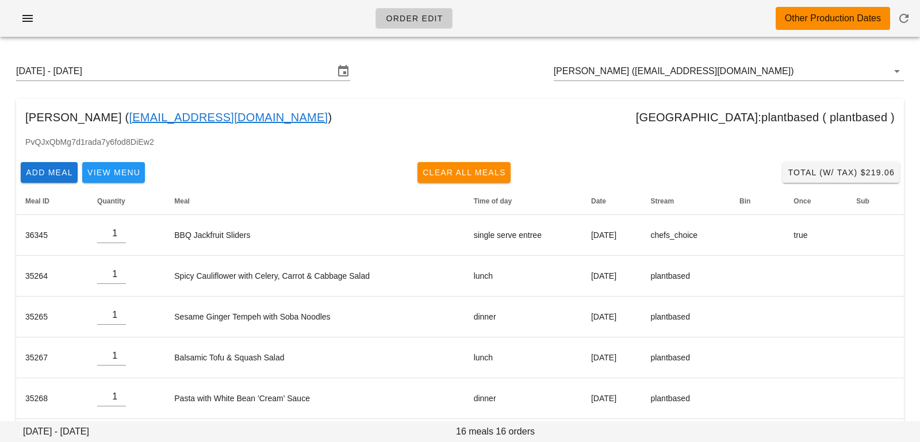
click at [778, 59] on div "[DATE] - [DATE] [PERSON_NAME] ([EMAIL_ADDRESS][DOMAIN_NAME])" at bounding box center [460, 71] width 906 height 37
click at [772, 63] on input "[PERSON_NAME] ([EMAIL_ADDRESS][DOMAIN_NAME])" at bounding box center [713, 71] width 318 height 18
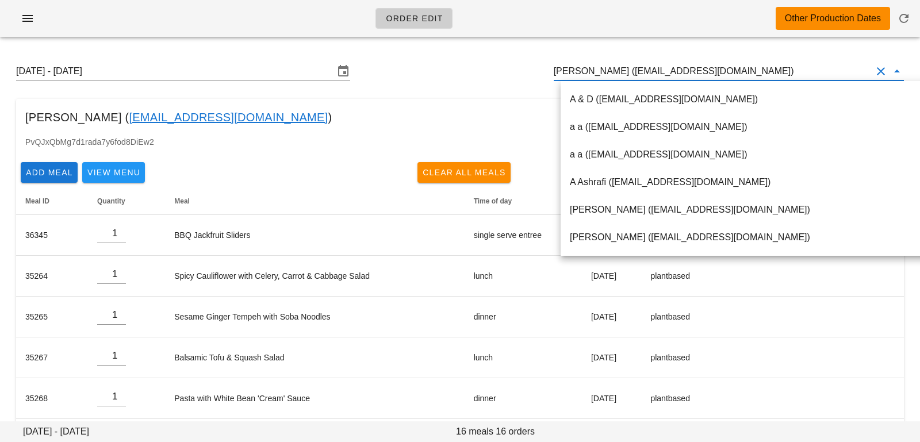
paste input "[PERSON_NAME][EMAIL_ADDRESS][DOMAIN_NAME]"
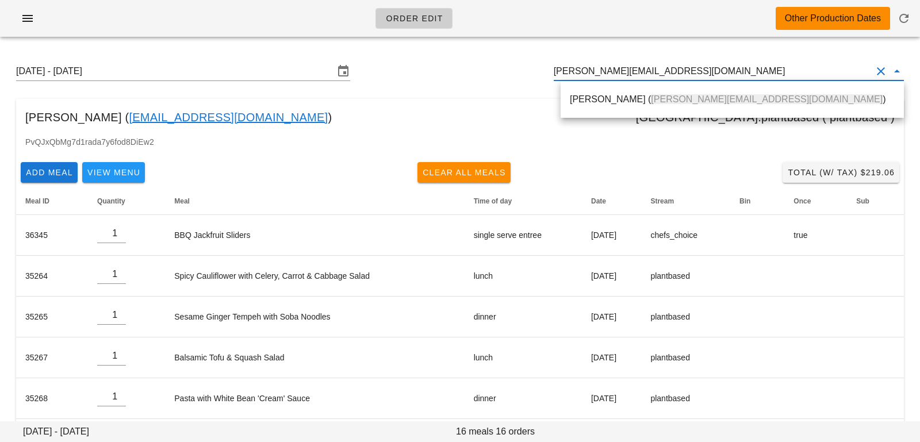
click at [658, 98] on span "[PERSON_NAME][EMAIL_ADDRESS][DOMAIN_NAME]" at bounding box center [767, 99] width 232 height 10
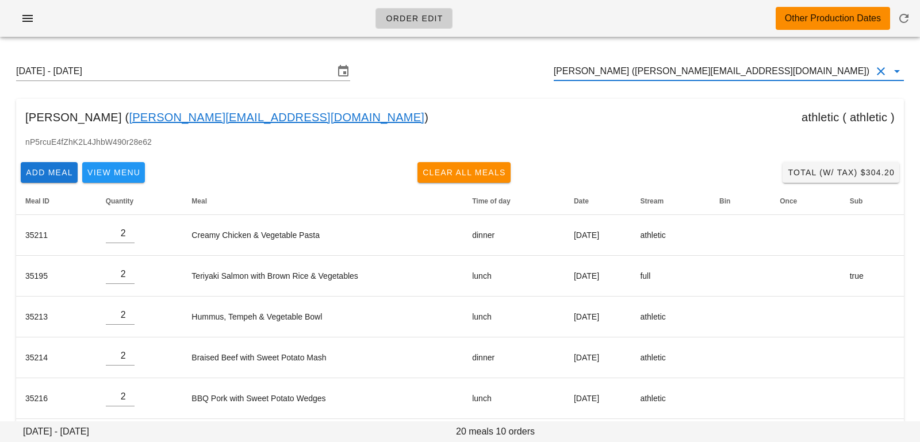
click at [627, 74] on input "[PERSON_NAME] ([PERSON_NAME][EMAIL_ADDRESS][DOMAIN_NAME])" at bounding box center [713, 71] width 318 height 18
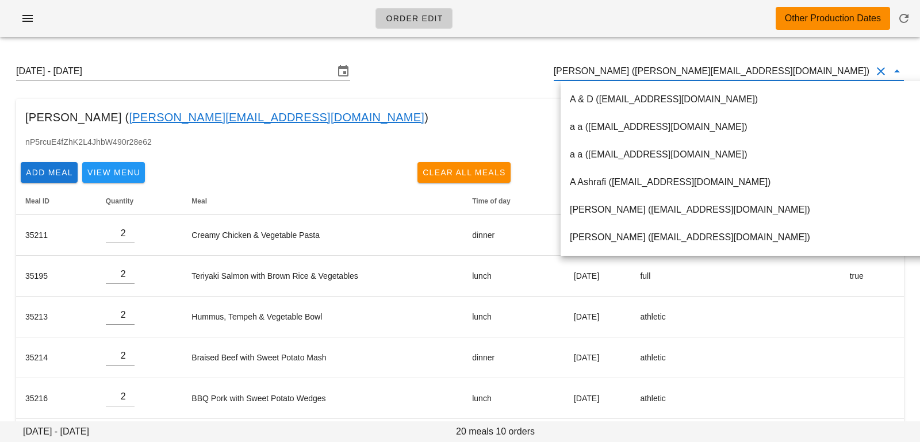
scroll to position [1, 0]
drag, startPoint x: 625, startPoint y: 71, endPoint x: 752, endPoint y: 68, distance: 127.6
click at [753, 70] on input "[PERSON_NAME] ([PERSON_NAME][EMAIL_ADDRESS][DOMAIN_NAME])" at bounding box center [713, 71] width 318 height 18
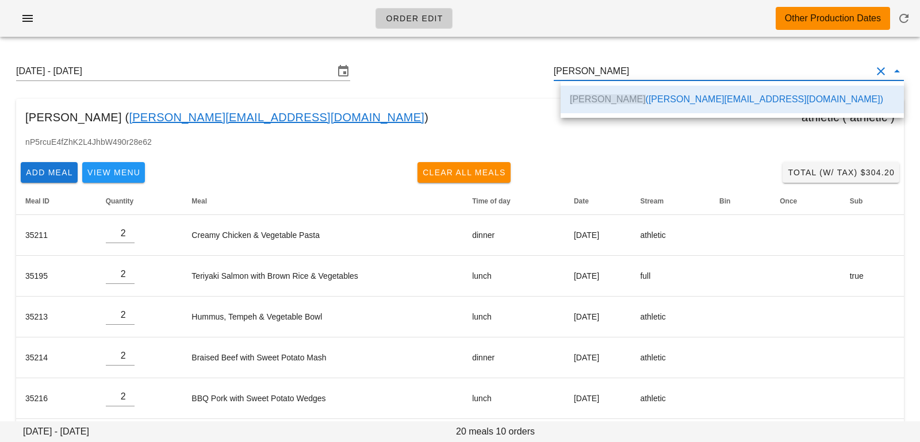
scroll to position [0, 0]
click at [621, 176] on div "Add Meal View Menu Clear All Meals Total (w/ Tax) $304.20" at bounding box center [460, 173] width 888 height 30
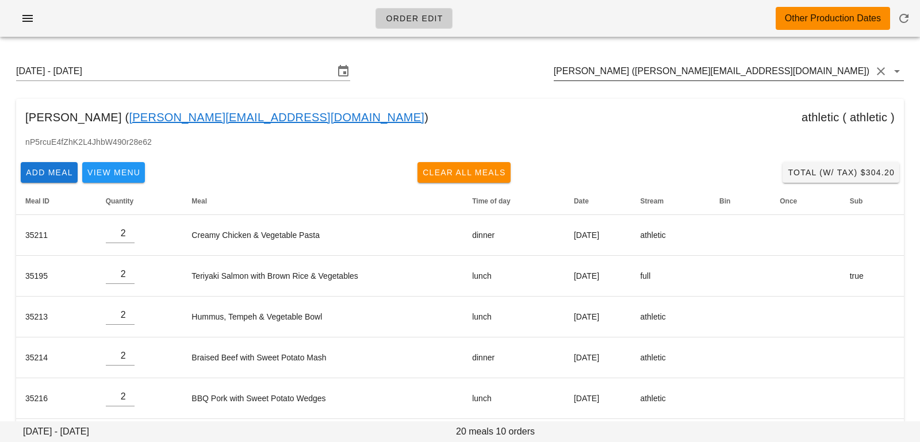
click at [727, 75] on input "[PERSON_NAME] ([PERSON_NAME][EMAIL_ADDRESS][DOMAIN_NAME])" at bounding box center [713, 71] width 318 height 18
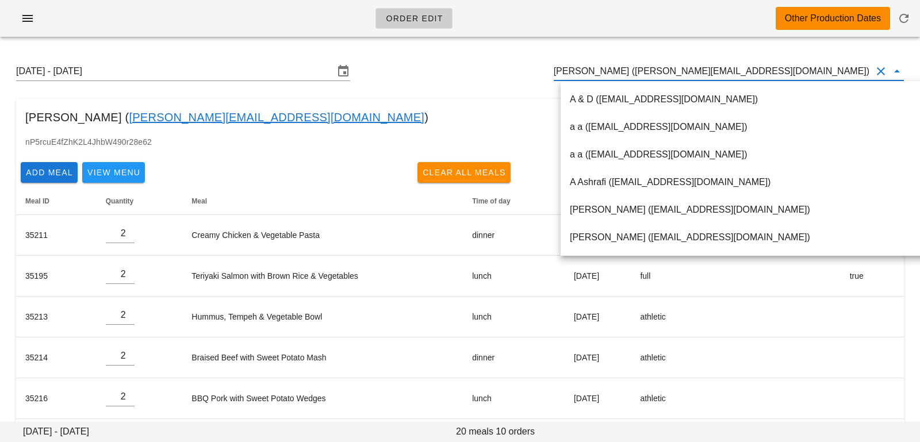
paste input "[EMAIL_ADDRESS][PERSON_NAME][DOMAIN_NAME]"
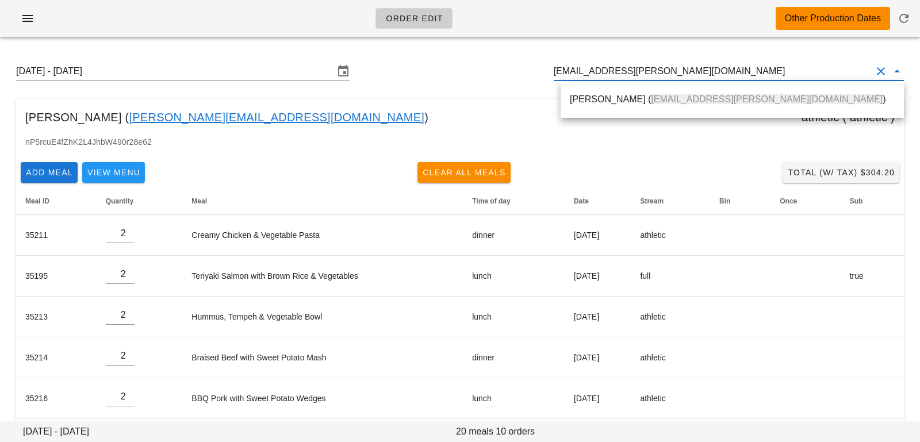
click at [705, 102] on span "[EMAIL_ADDRESS][PERSON_NAME][DOMAIN_NAME]" at bounding box center [767, 99] width 232 height 10
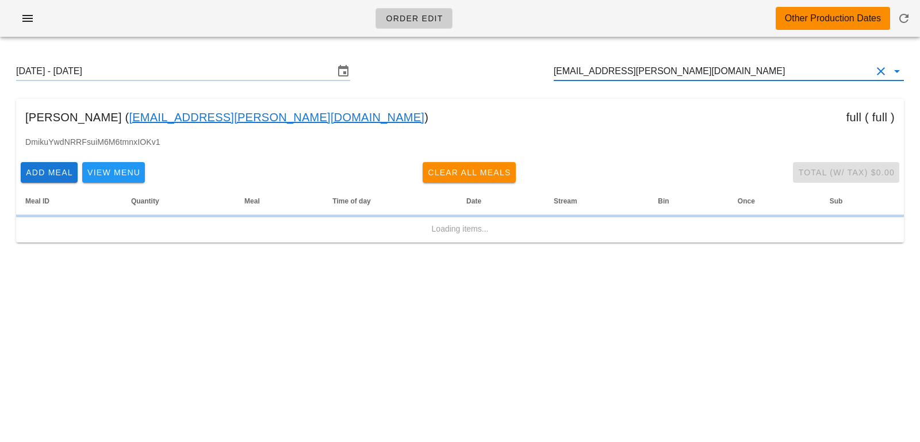
type input "[PERSON_NAME] ([EMAIL_ADDRESS][PERSON_NAME][DOMAIN_NAME])"
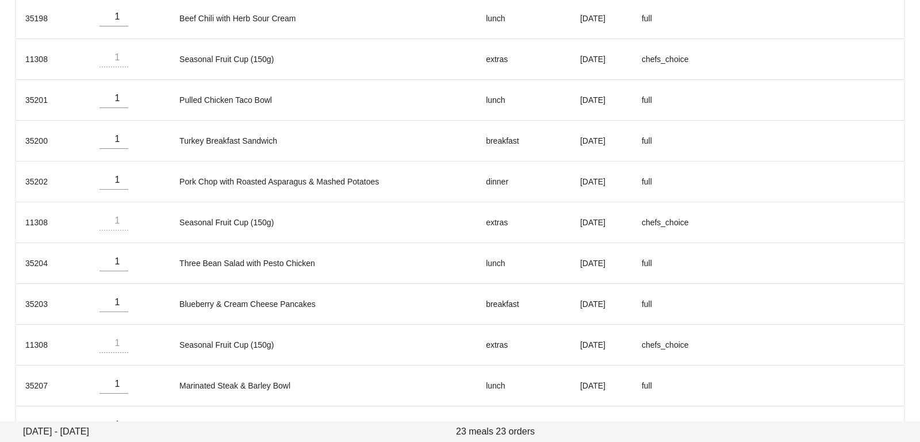
scroll to position [739, 0]
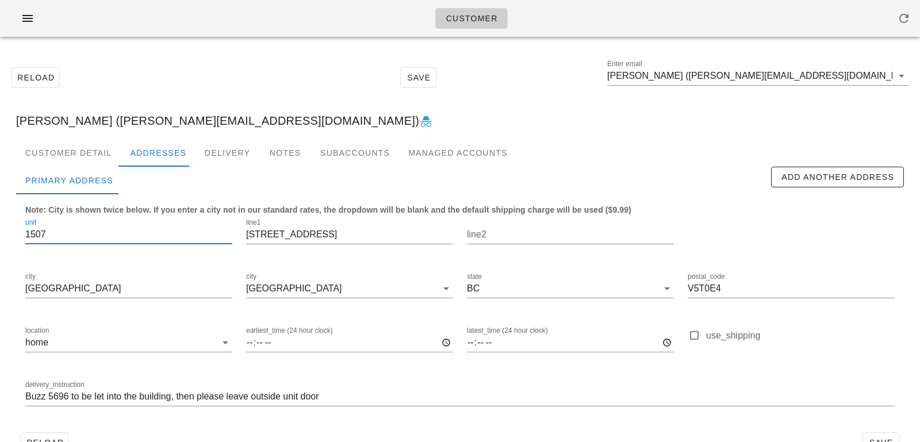
drag, startPoint x: 87, startPoint y: 232, endPoint x: 0, endPoint y: 188, distance: 97.4
click at [0, 188] on div "Reload Save Enter email [PERSON_NAME] ([PERSON_NAME][EMAIL_ADDRESS][DOMAIN_NAME…" at bounding box center [460, 260] width 920 height 428
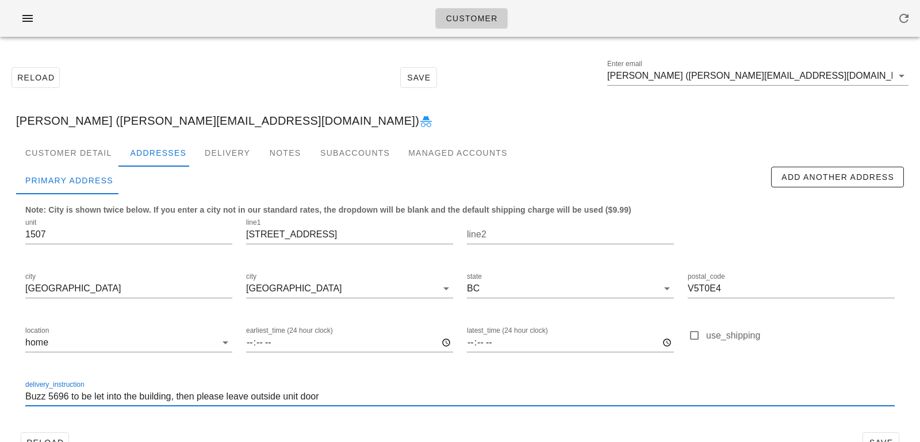
click at [25, 399] on input "Buzz 5696 to be let into the building, then please leave outside unit door" at bounding box center [459, 396] width 869 height 18
paste input "1507"
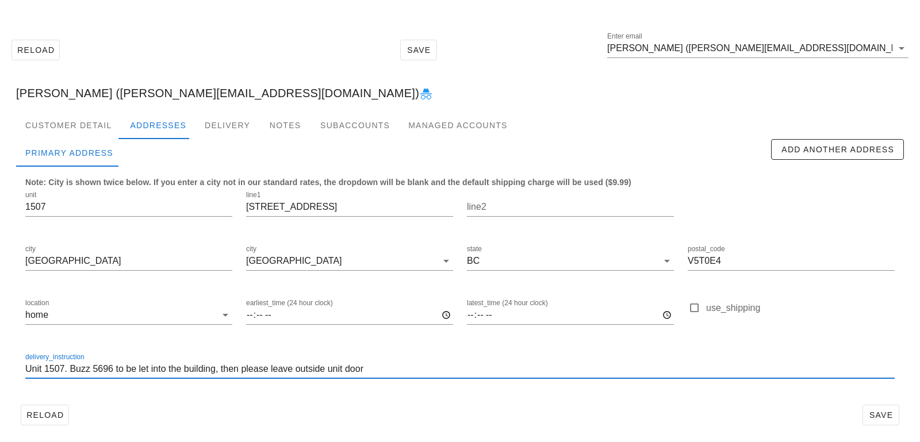
scroll to position [32, 0]
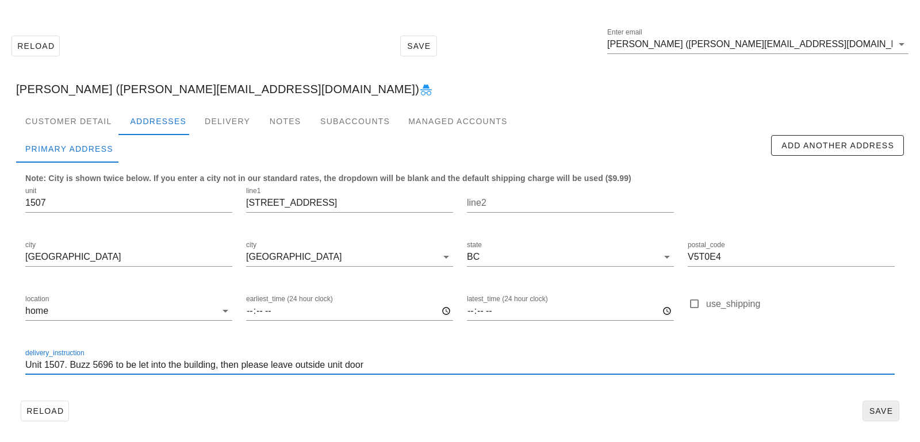
type input "Unit 1507. Buzz 5696 to be let into the building, then please leave outside uni…"
click at [869, 409] on span "Save" at bounding box center [880, 410] width 26 height 9
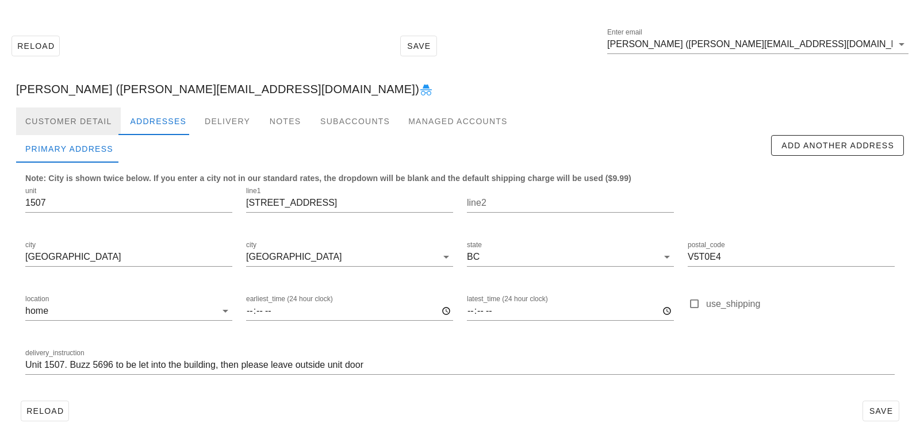
click at [106, 120] on div "Customer Detail" at bounding box center [68, 121] width 105 height 28
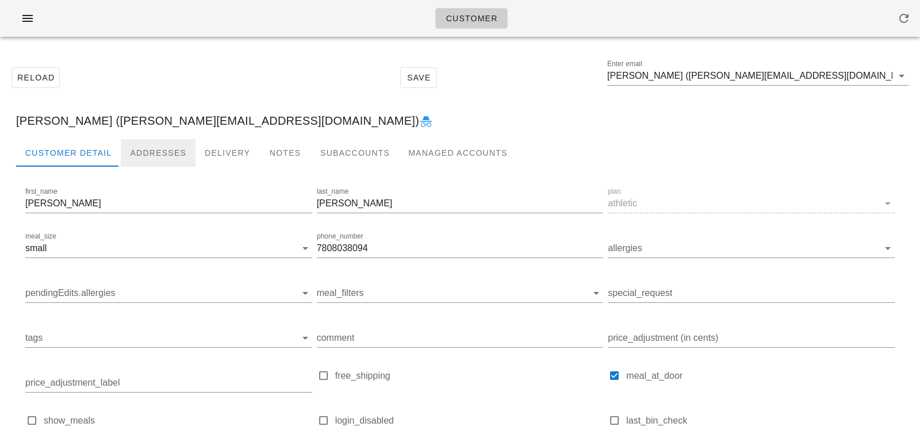
click at [166, 149] on div "Addresses" at bounding box center [158, 153] width 75 height 28
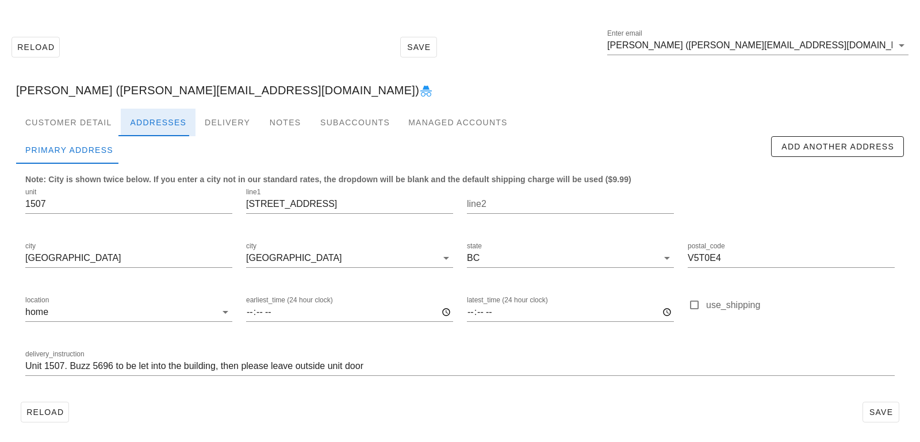
scroll to position [32, 0]
click at [804, 56] on div "Enter email [PERSON_NAME] ([PERSON_NAME][EMAIL_ADDRESS][DOMAIN_NAME])" at bounding box center [757, 50] width 301 height 31
click at [797, 39] on input "[PERSON_NAME] ([PERSON_NAME][EMAIL_ADDRESS][DOMAIN_NAME])" at bounding box center [749, 44] width 285 height 18
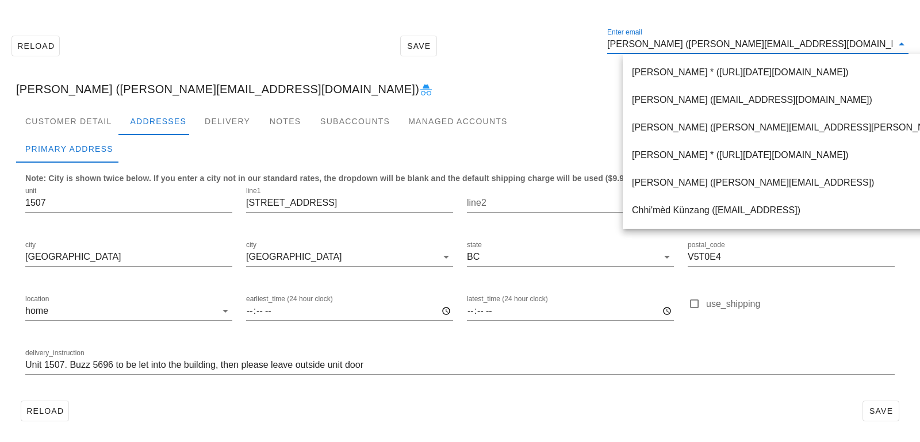
paste input "[EMAIL_ADDRESS][PERSON_NAME][DOMAIN_NAME]"
type input "[EMAIL_ADDRESS][PERSON_NAME][DOMAIN_NAME]"
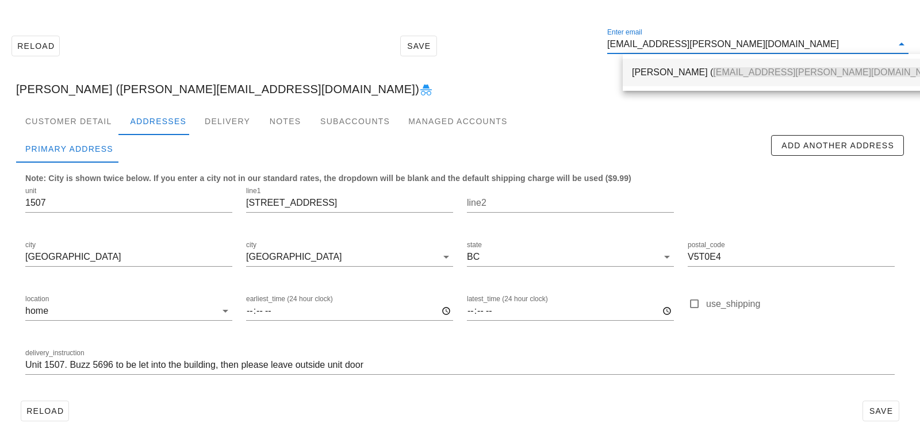
click at [682, 69] on div "[PERSON_NAME] ( [EMAIL_ADDRESS][PERSON_NAME][DOMAIN_NAME] )" at bounding box center [790, 72] width 316 height 11
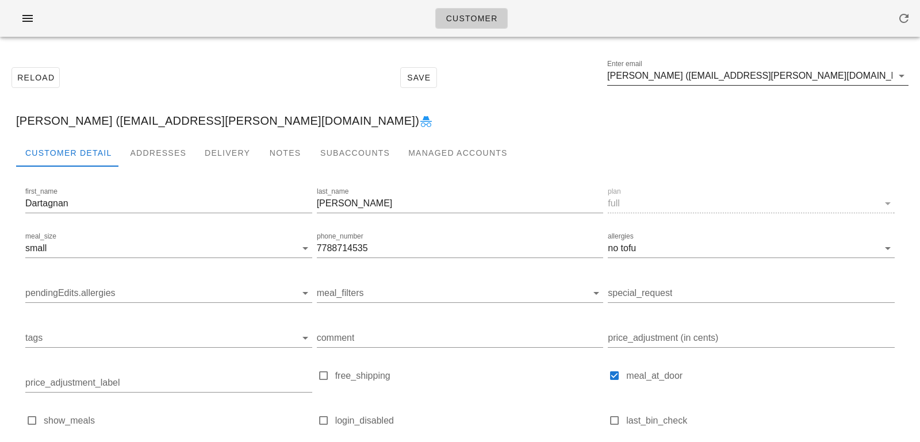
click at [736, 68] on input "[PERSON_NAME] ([EMAIL_ADDRESS][PERSON_NAME][DOMAIN_NAME])" at bounding box center [749, 76] width 285 height 18
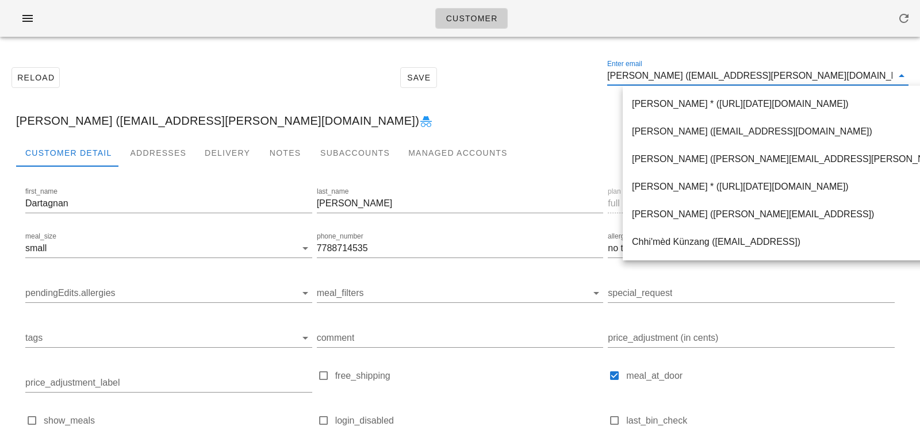
click at [706, 82] on input "[PERSON_NAME] ([EMAIL_ADDRESS][PERSON_NAME][DOMAIN_NAME])" at bounding box center [749, 76] width 285 height 18
drag, startPoint x: 701, startPoint y: 73, endPoint x: 846, endPoint y: 71, distance: 144.9
click at [846, 72] on input "[PERSON_NAME] ([EMAIL_ADDRESS][PERSON_NAME][DOMAIN_NAME])" at bounding box center [749, 76] width 285 height 18
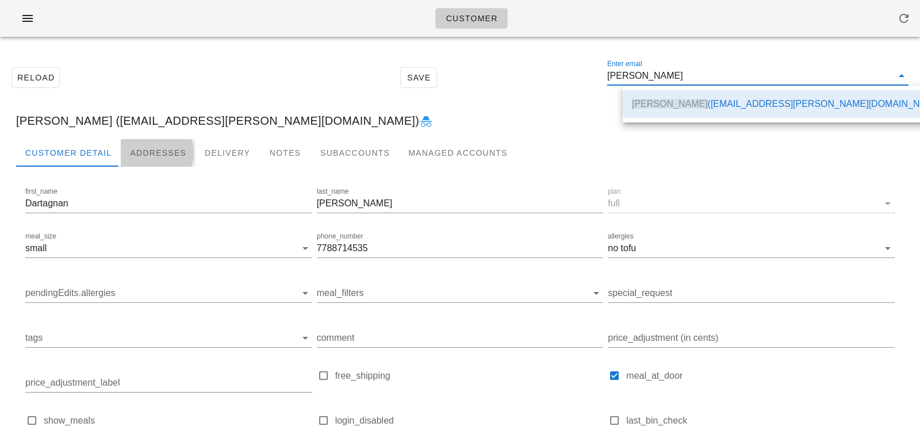
click at [137, 153] on div "Addresses" at bounding box center [158, 153] width 75 height 28
type input "[PERSON_NAME] ([EMAIL_ADDRESS][PERSON_NAME][DOMAIN_NAME])"
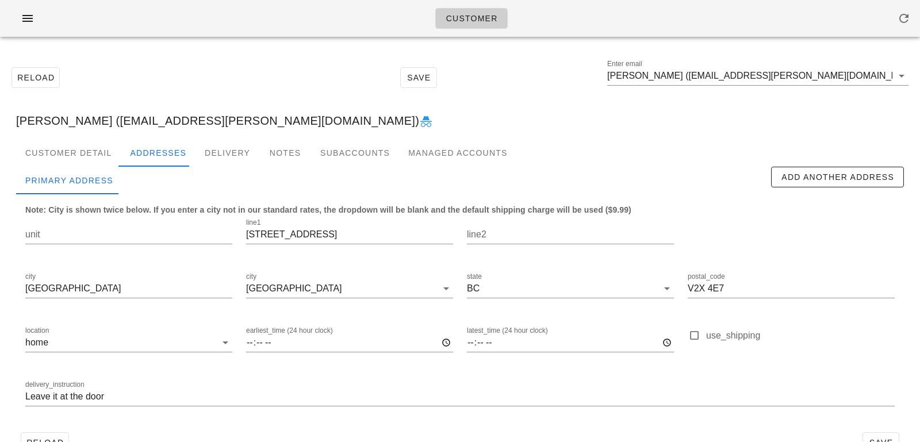
drag, startPoint x: 338, startPoint y: 244, endPoint x: 153, endPoint y: 194, distance: 191.7
click at [153, 194] on div "Primary Address Add Another Address Note: City is shown twice below. If you ent…" at bounding box center [460, 297] width 888 height 261
drag, startPoint x: 321, startPoint y: 234, endPoint x: 83, endPoint y: 217, distance: 238.6
click at [83, 217] on div "unit line1 22792 [STREET_ADDRESS] postal_code V2X 4E7 location home earliest_ti…" at bounding box center [459, 317] width 883 height 216
click at [84, 144] on div "Customer Detail" at bounding box center [68, 153] width 105 height 28
